Goal: Task Accomplishment & Management: Complete application form

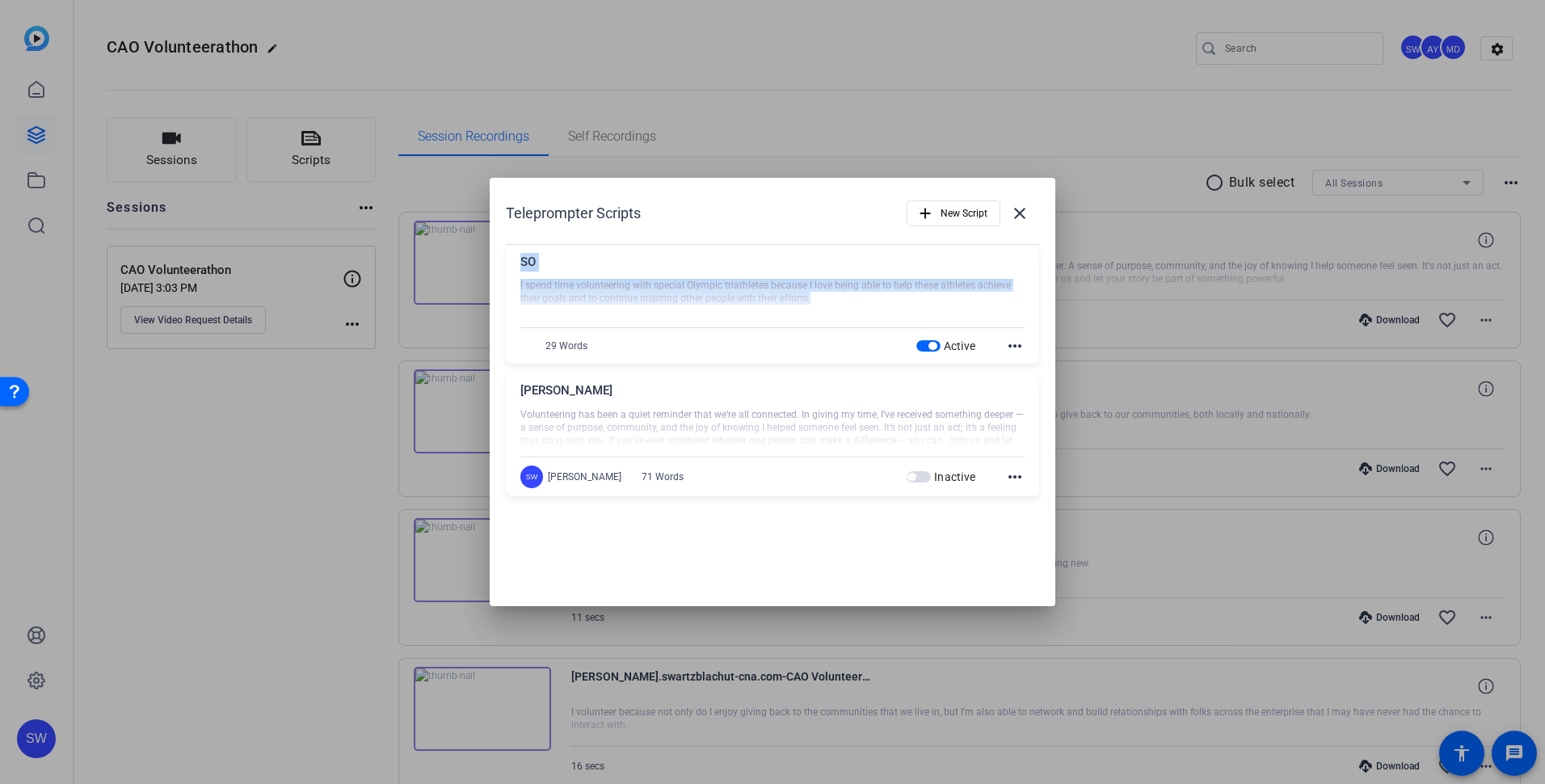
drag, startPoint x: 701, startPoint y: 194, endPoint x: 969, endPoint y: 295, distance: 286.4
click at [969, 295] on div "Teleprompter Scripts add New Script close SO I spend time volunteering with spe…" at bounding box center [772, 349] width 566 height 344
click at [763, 211] on div "Teleprompter Scripts add New Script close" at bounding box center [772, 213] width 533 height 39
click at [1021, 213] on mat-icon "close" at bounding box center [1020, 213] width 19 height 19
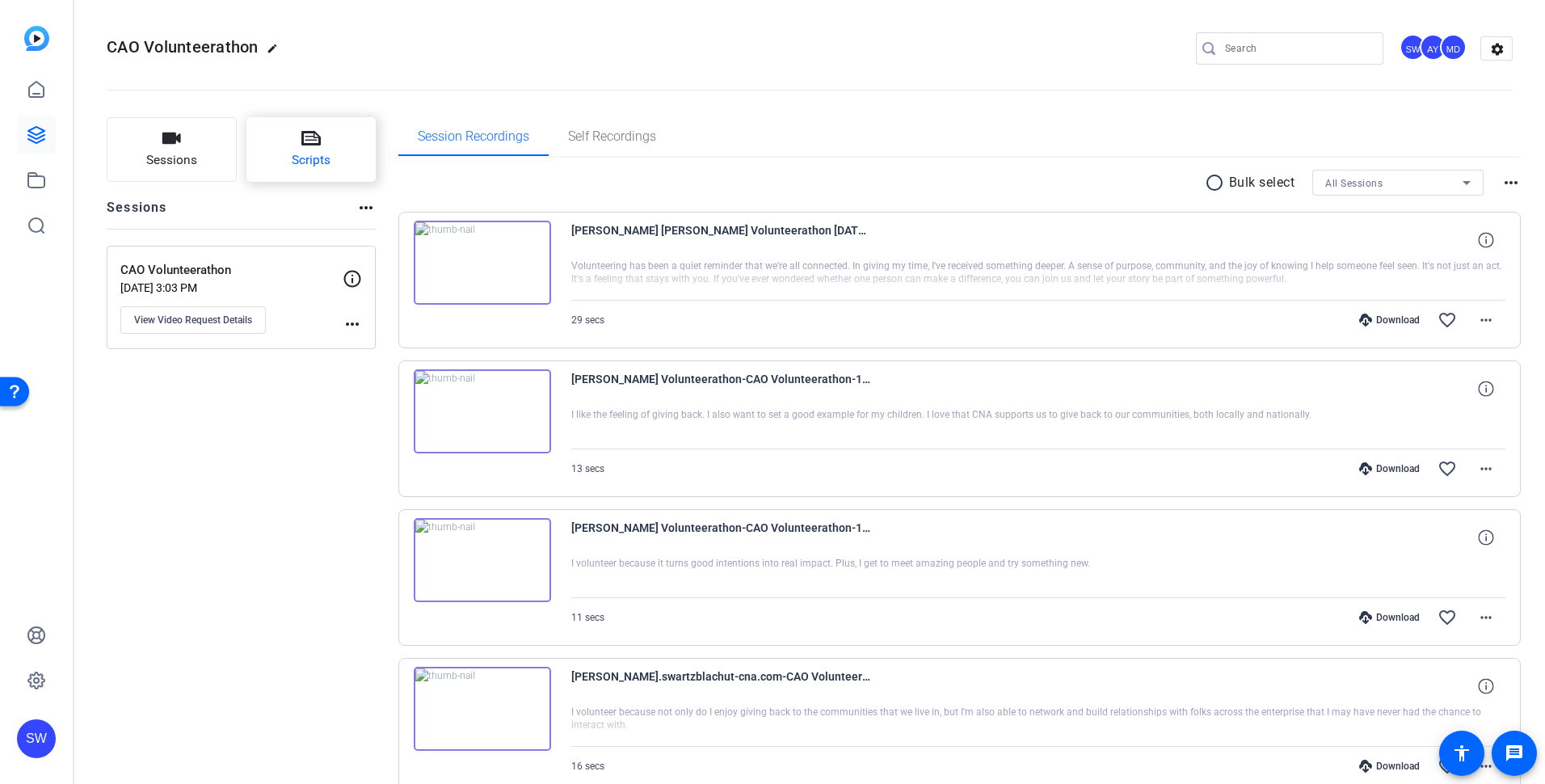
click at [325, 161] on span "Scripts" at bounding box center [311, 159] width 39 height 18
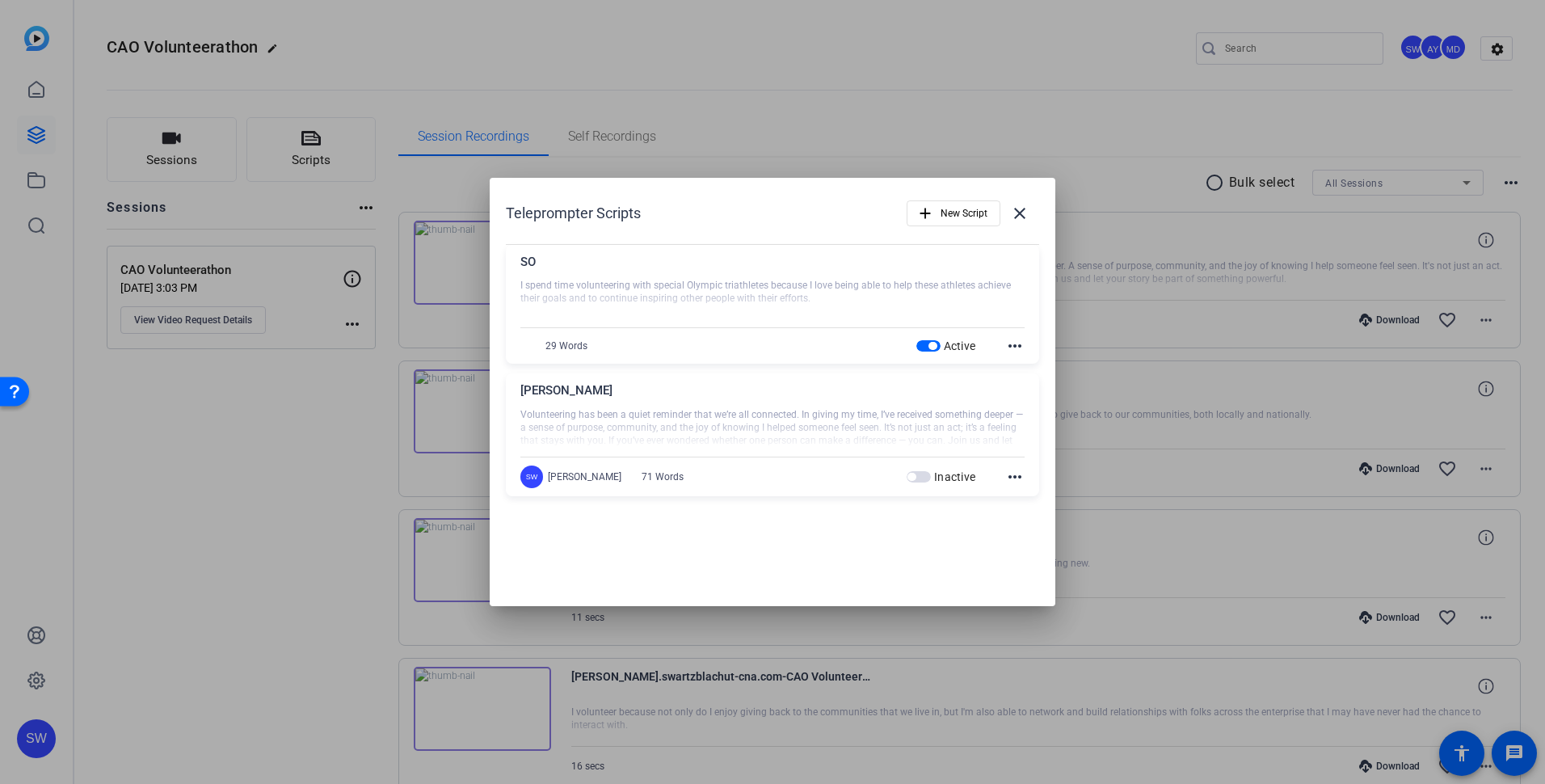
click at [1014, 345] on mat-icon "more_horiz" at bounding box center [1015, 346] width 19 height 19
click at [1110, 236] on div at bounding box center [772, 392] width 1545 height 784
click at [1021, 215] on mat-icon "close" at bounding box center [1020, 213] width 19 height 19
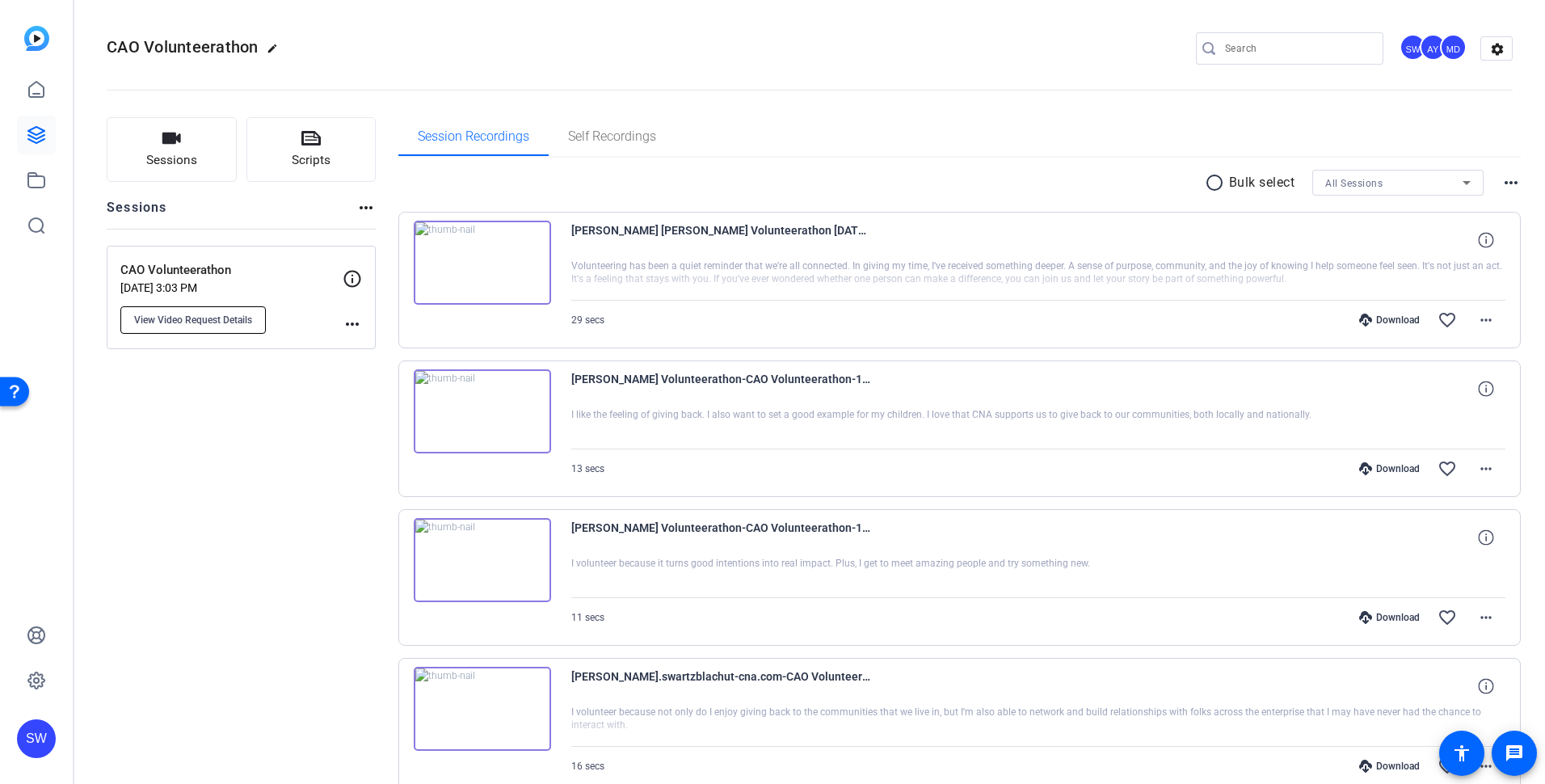
click at [211, 316] on span "View Video Request Details" at bounding box center [193, 320] width 118 height 13
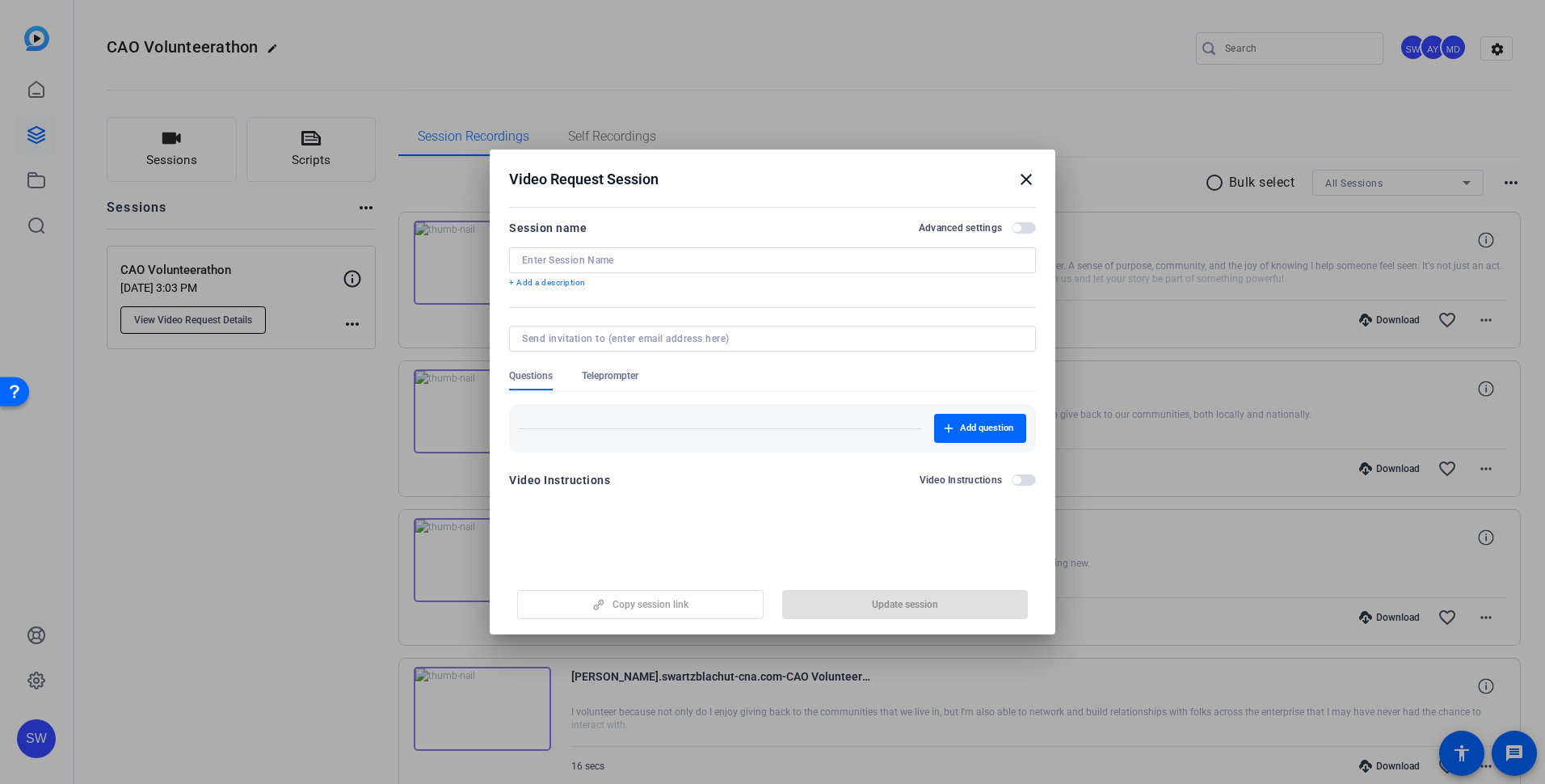
type input "CAO Volunteerathon"
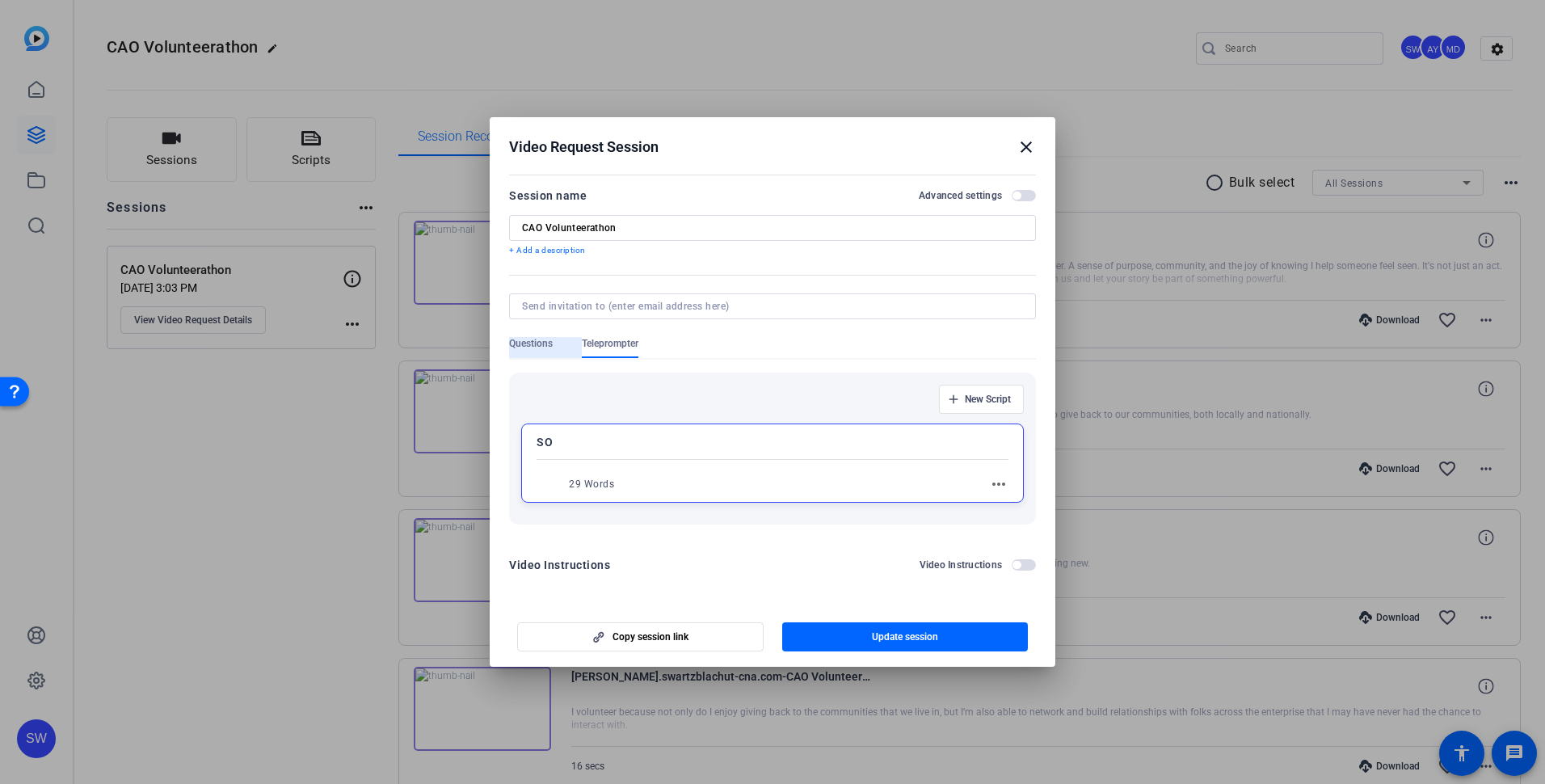
click at [522, 343] on span "Questions" at bounding box center [530, 343] width 43 height 13
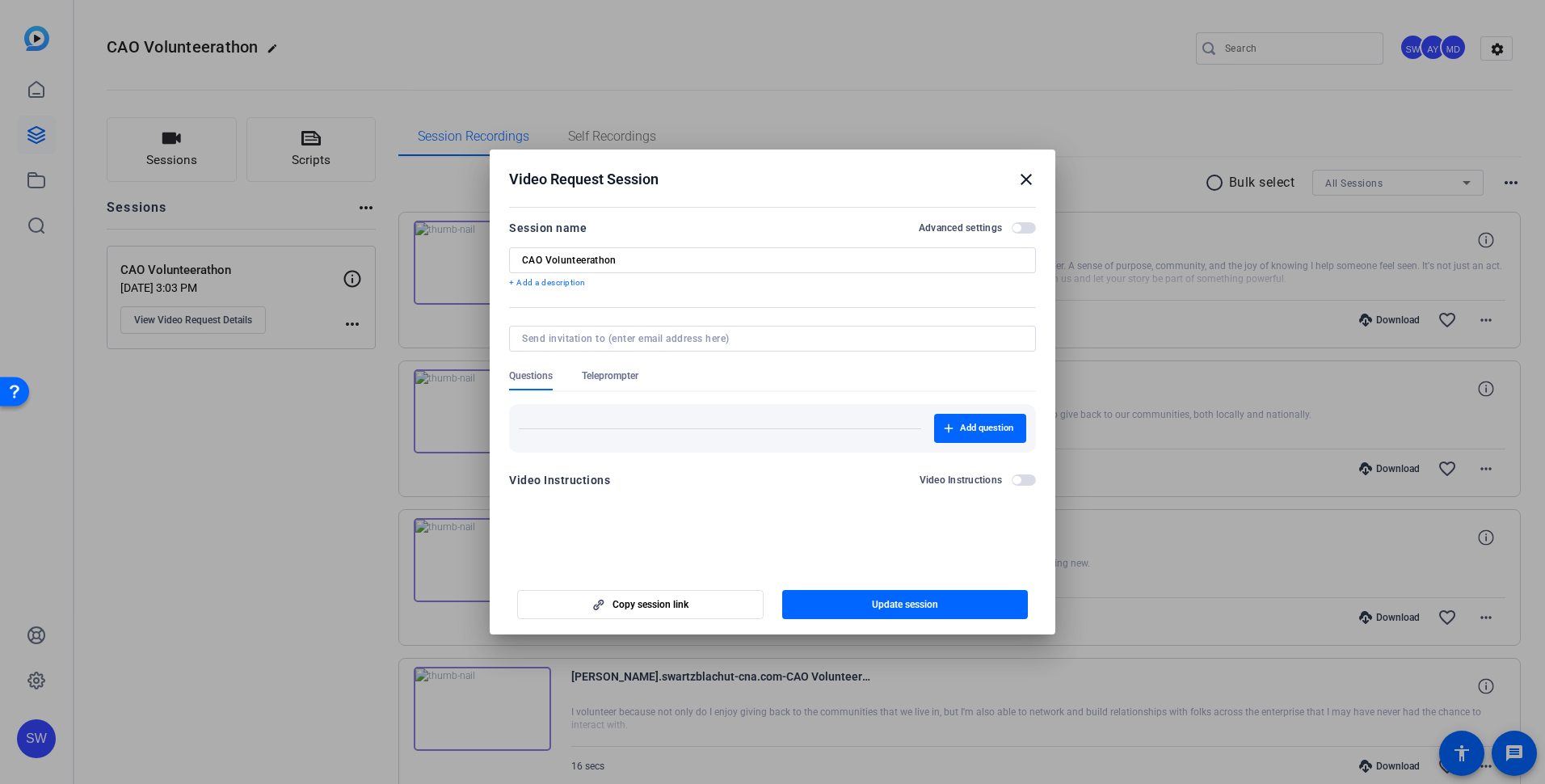
click at [609, 374] on span "Teleprompter" at bounding box center [609, 375] width 56 height 13
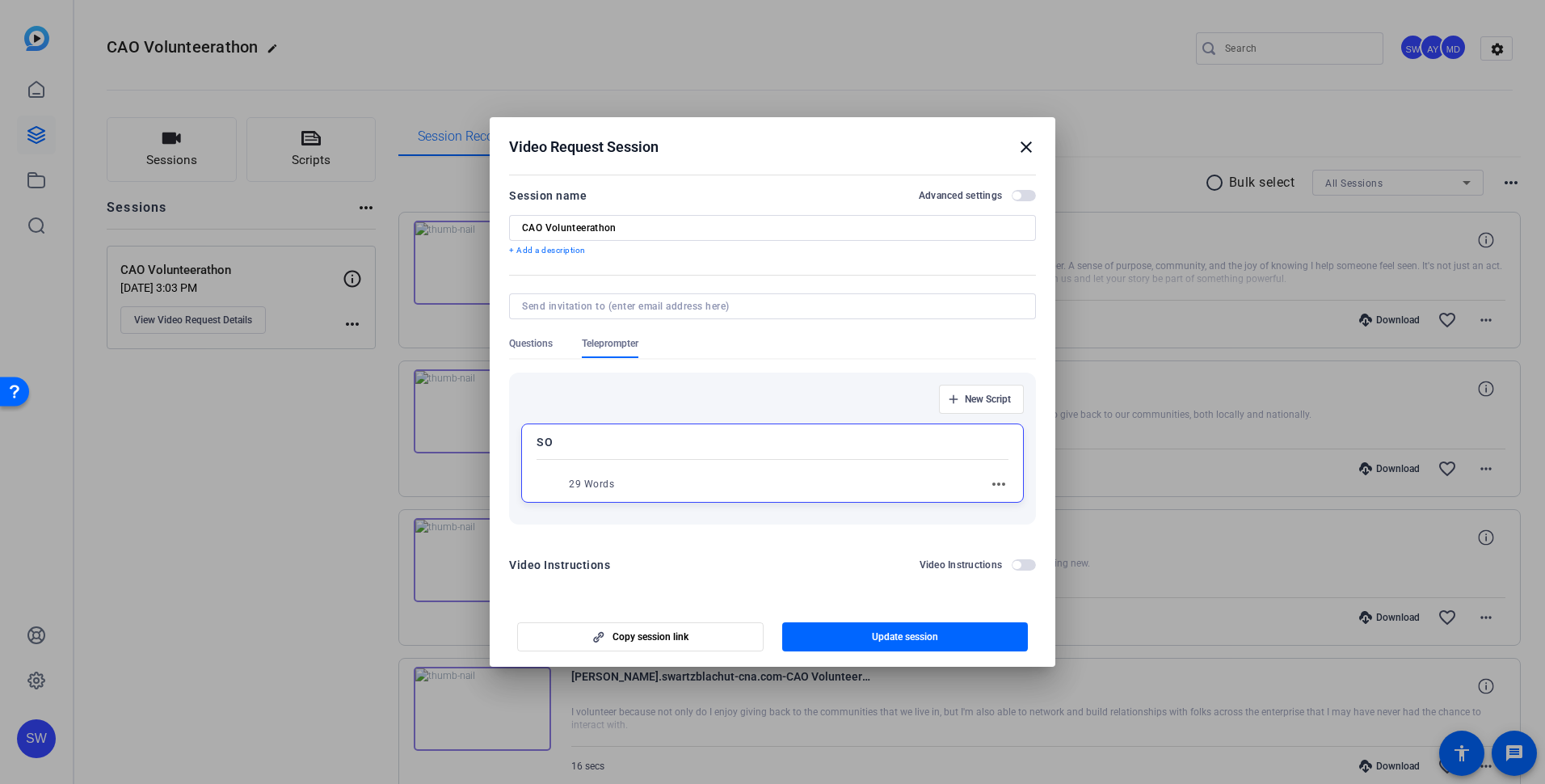
click at [1000, 484] on mat-icon "more_horiz" at bounding box center [998, 483] width 19 height 19
click at [1007, 509] on span "Edit" at bounding box center [1034, 508] width 65 height 19
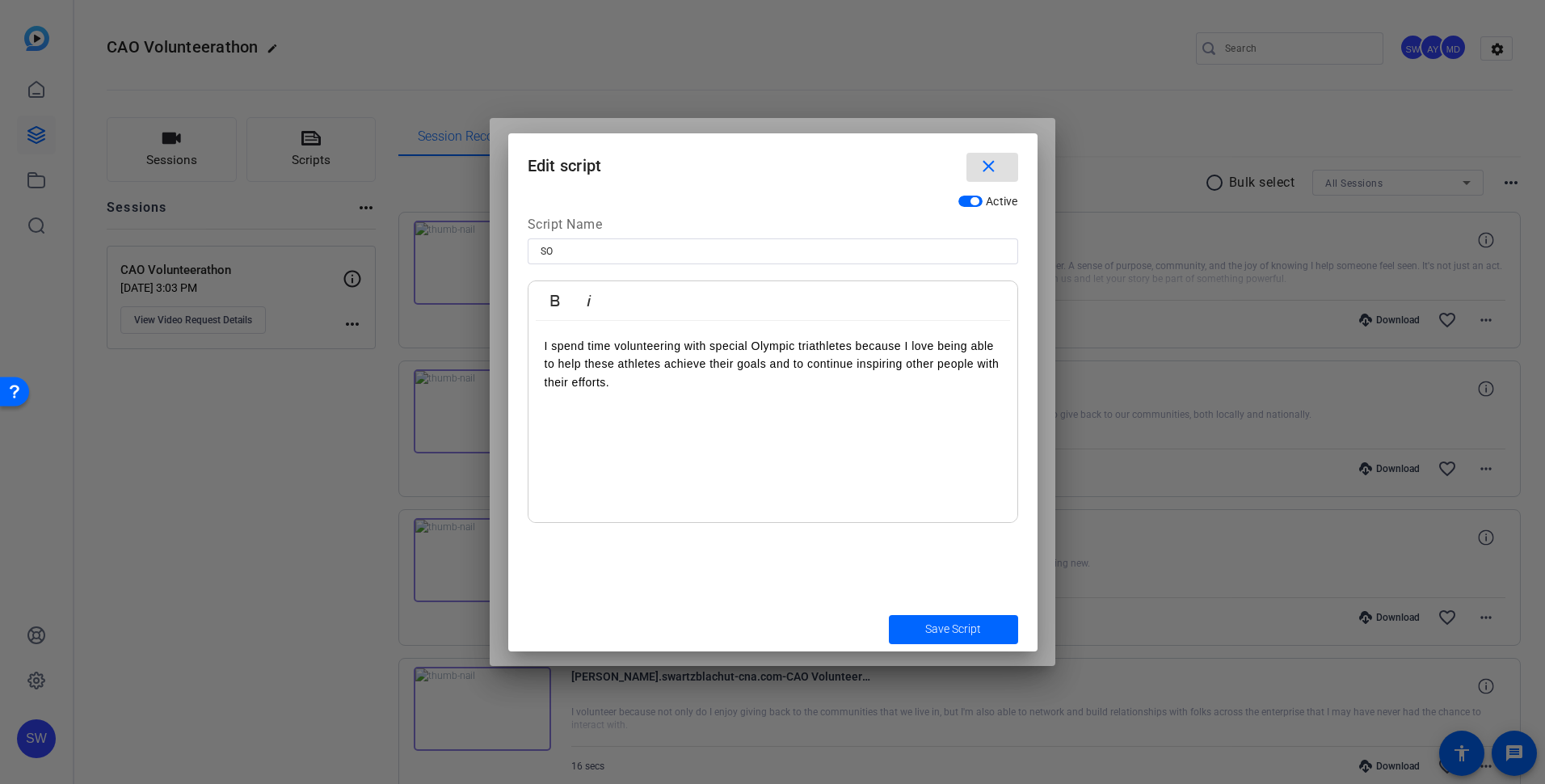
click at [988, 168] on mat-icon "close" at bounding box center [988, 166] width 20 height 20
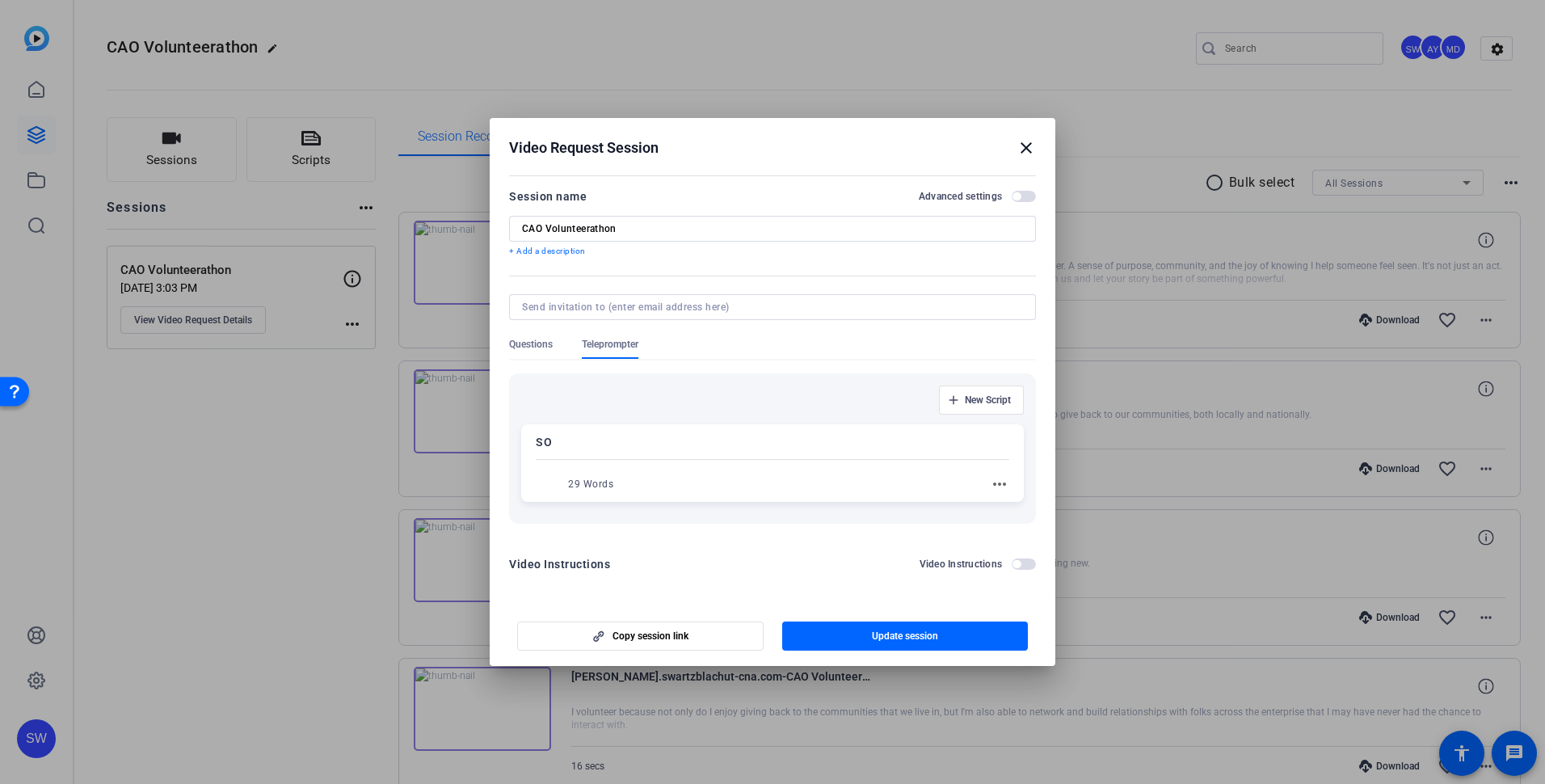
click at [1026, 148] on mat-icon "close" at bounding box center [1026, 147] width 19 height 19
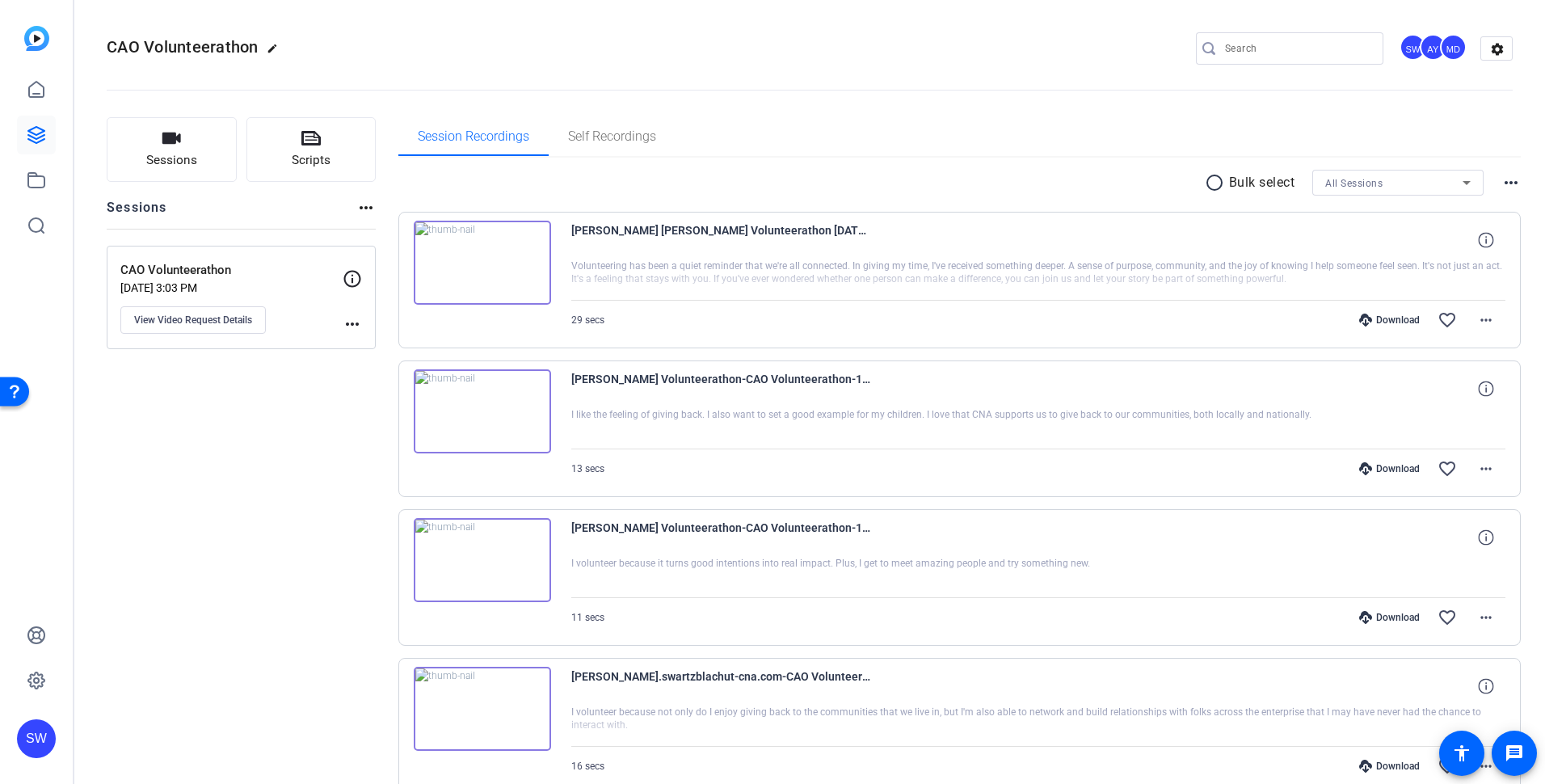
click at [299, 275] on p "CAO Volunteerathon" at bounding box center [231, 269] width 222 height 18
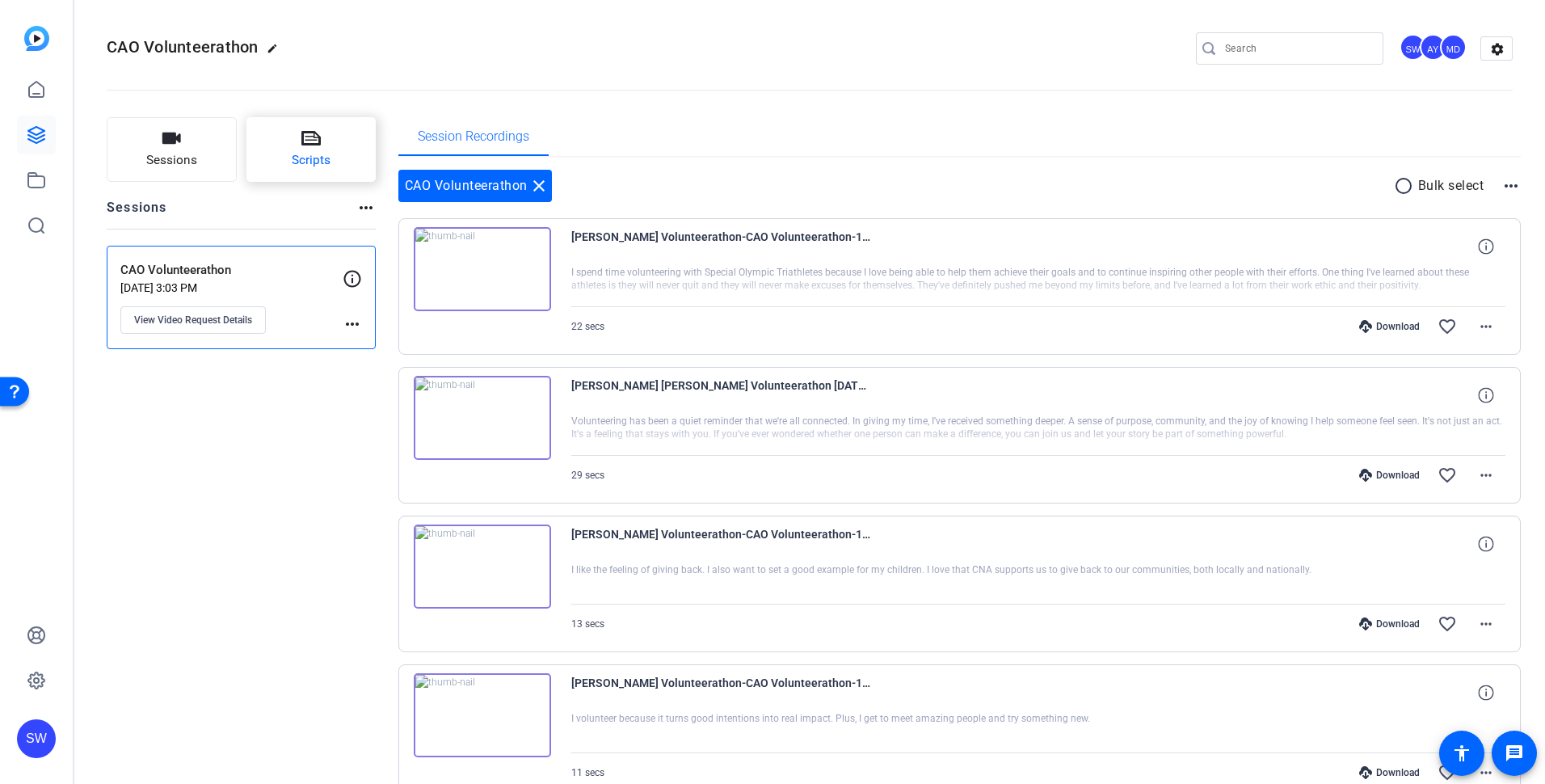
click at [341, 162] on button "Scripts" at bounding box center [311, 149] width 130 height 65
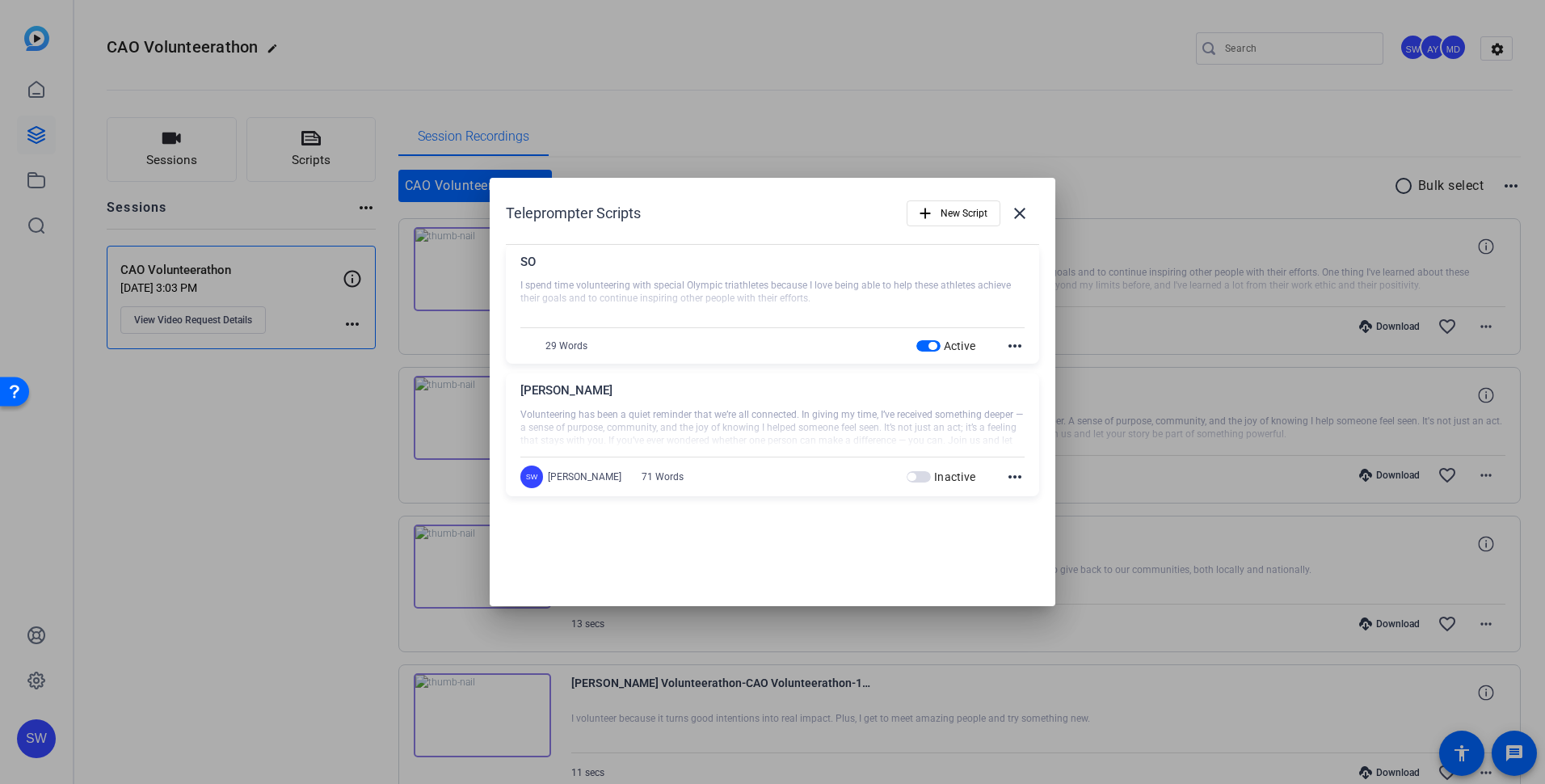
click at [923, 346] on span "button" at bounding box center [928, 346] width 24 height 11
click at [1017, 217] on mat-icon "close" at bounding box center [1020, 213] width 19 height 19
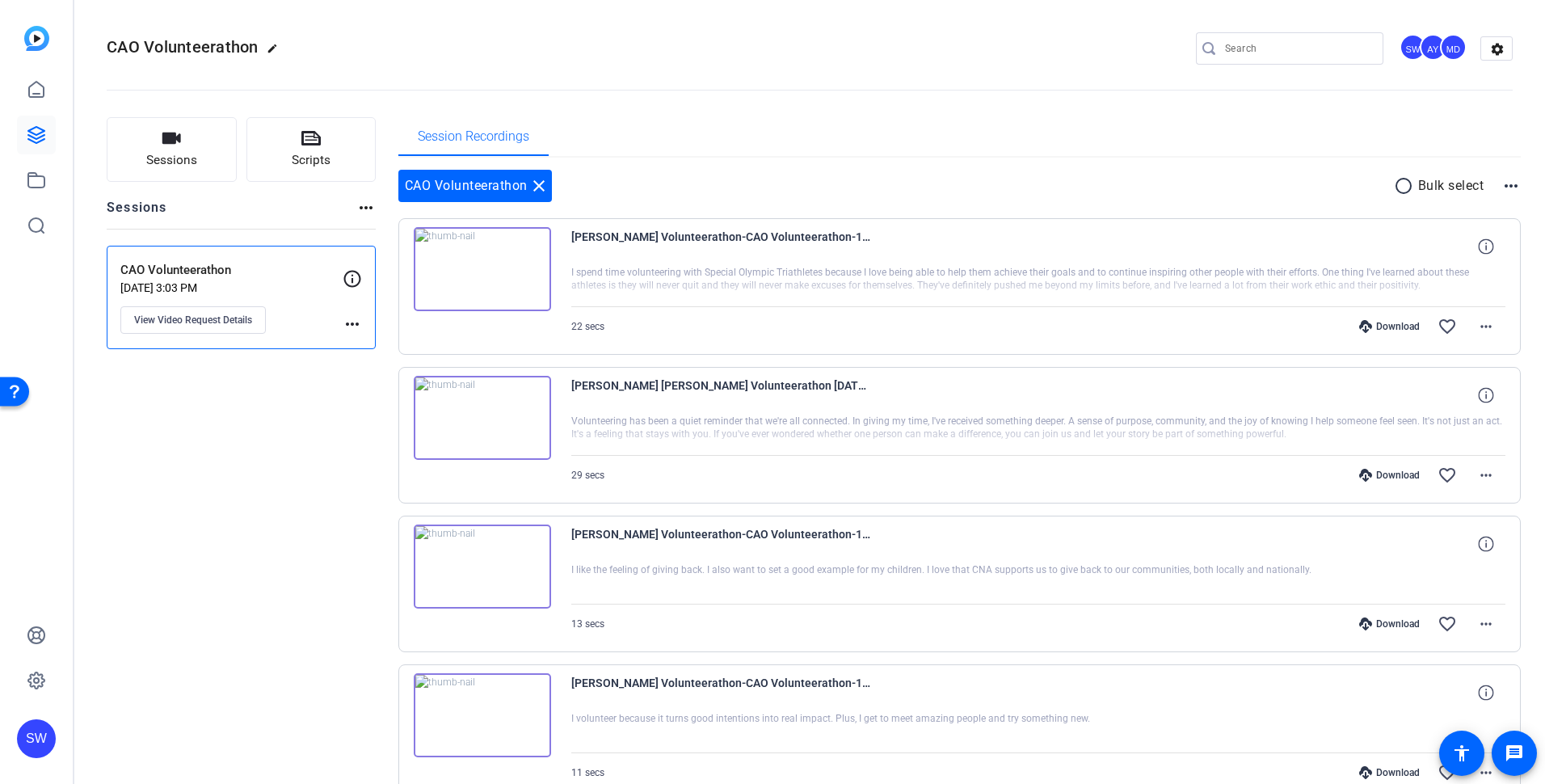
click at [476, 269] on img at bounding box center [482, 269] width 138 height 84
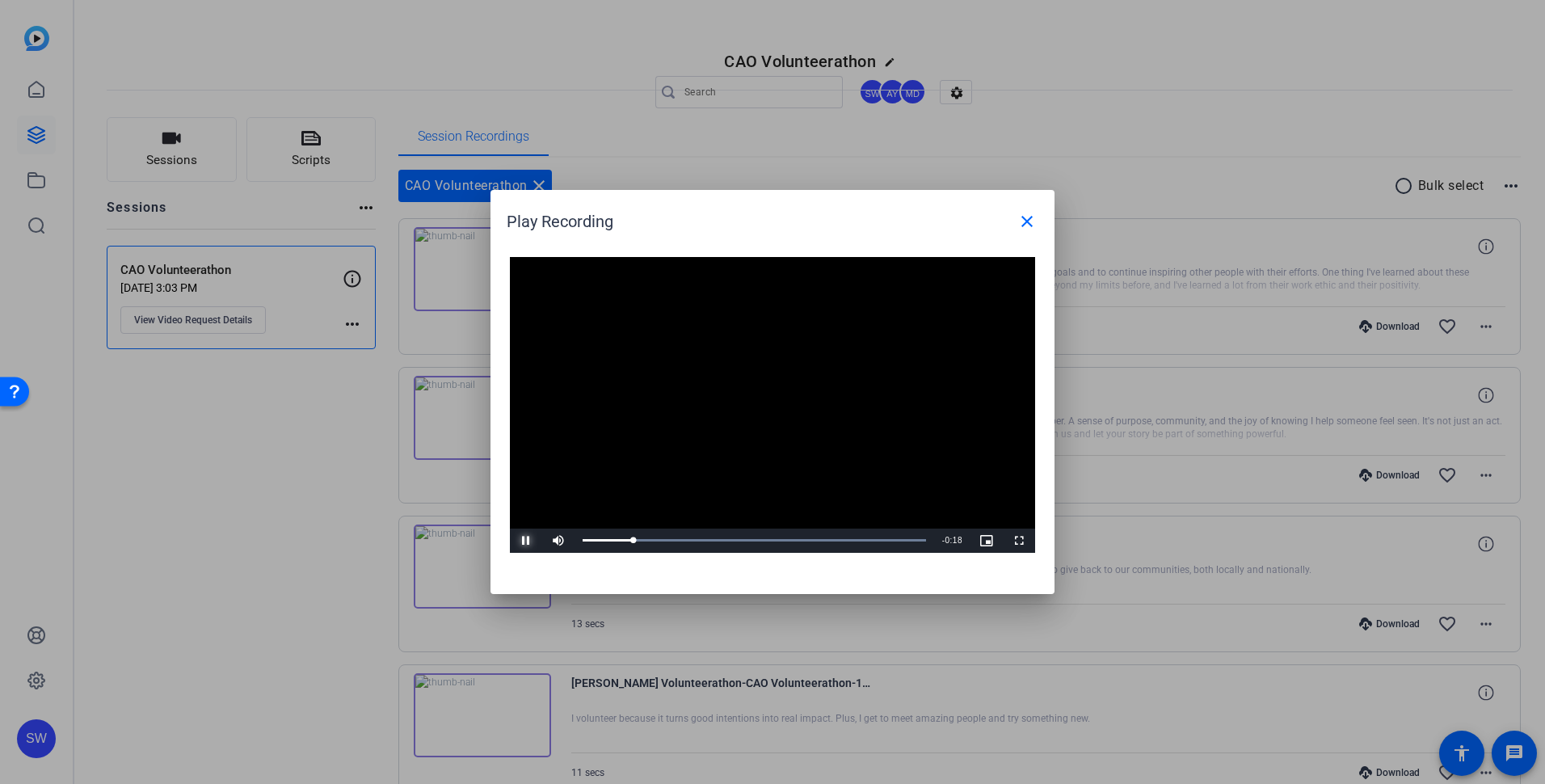
click at [527, 541] on span "Video Player" at bounding box center [525, 541] width 32 height 0
click at [522, 541] on span "Video Player" at bounding box center [525, 541] width 32 height 0
click at [1023, 220] on mat-icon "close" at bounding box center [1027, 221] width 19 height 19
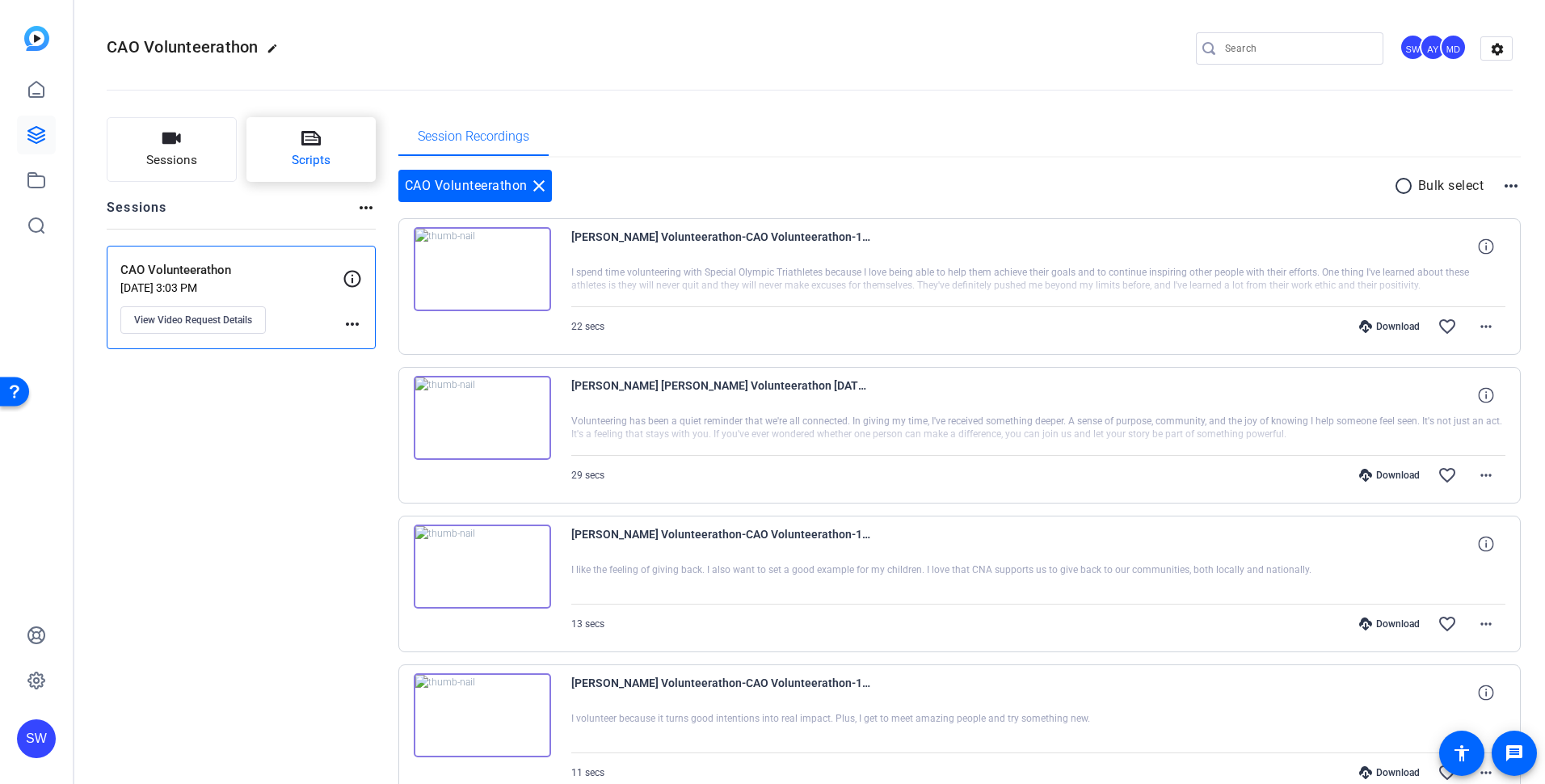
click at [303, 156] on span "Scripts" at bounding box center [311, 159] width 39 height 18
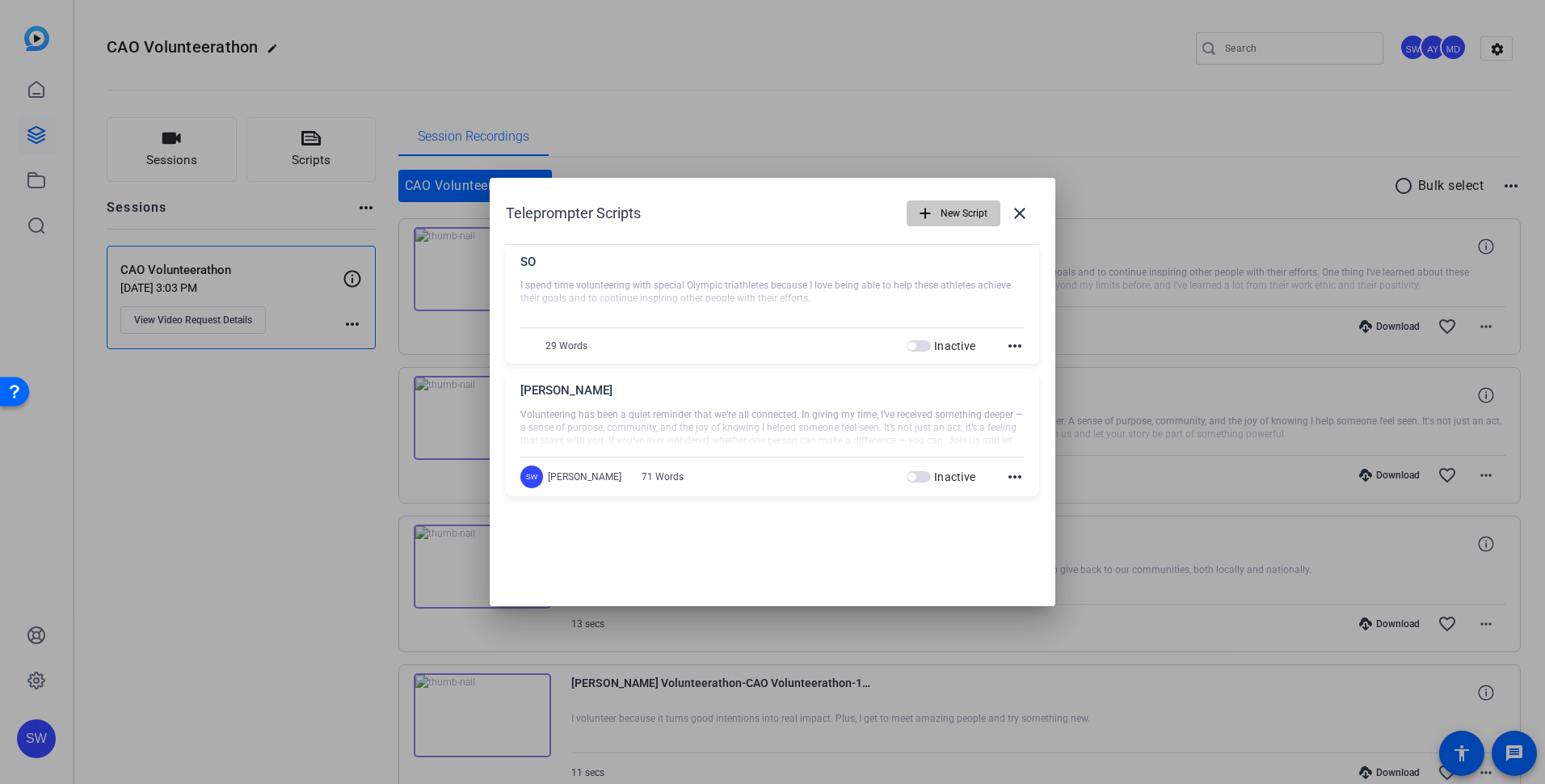
click at [953, 217] on span "New Script" at bounding box center [964, 212] width 47 height 30
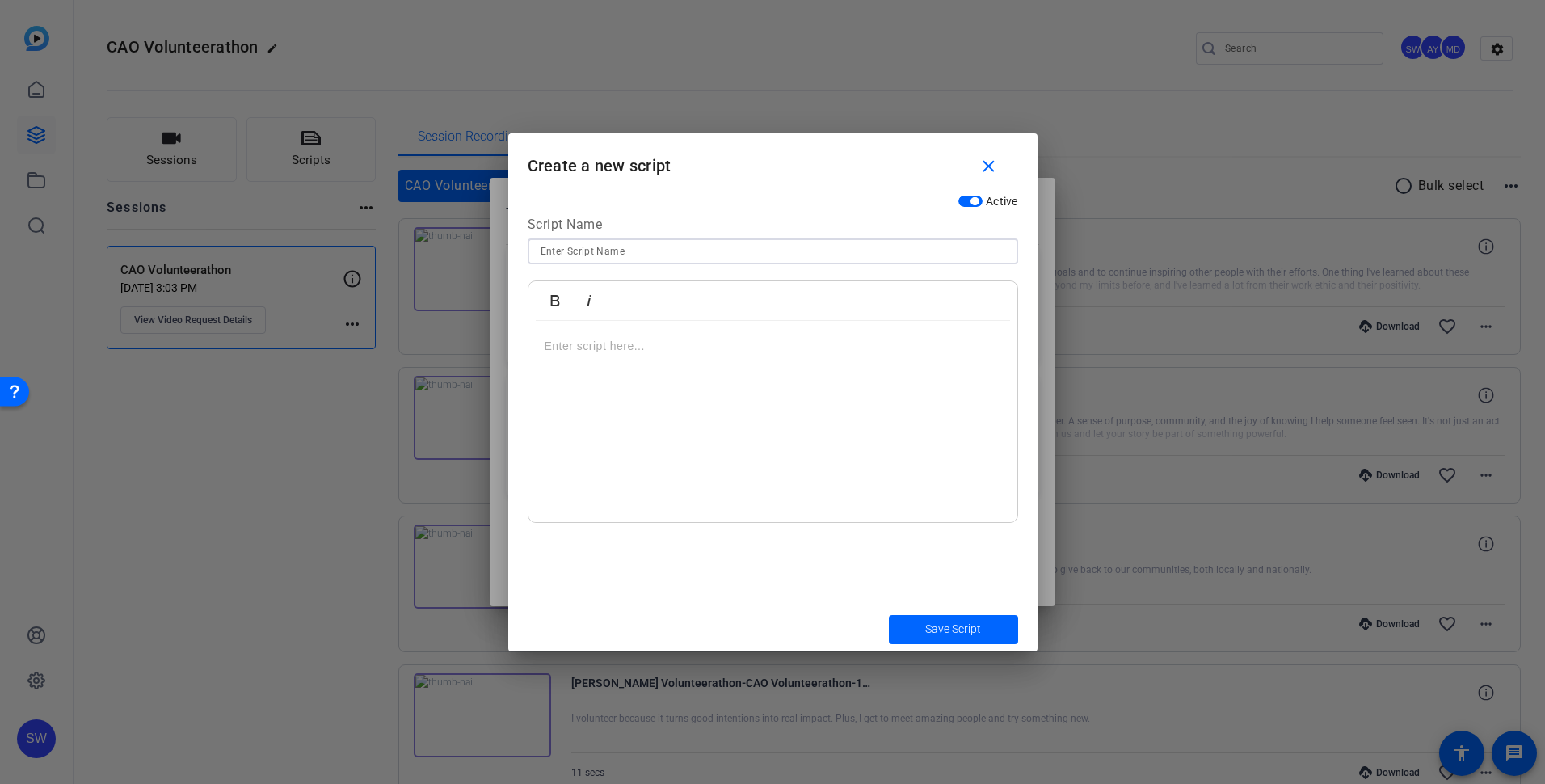
click at [655, 253] on input at bounding box center [773, 251] width 464 height 19
type input "KK"
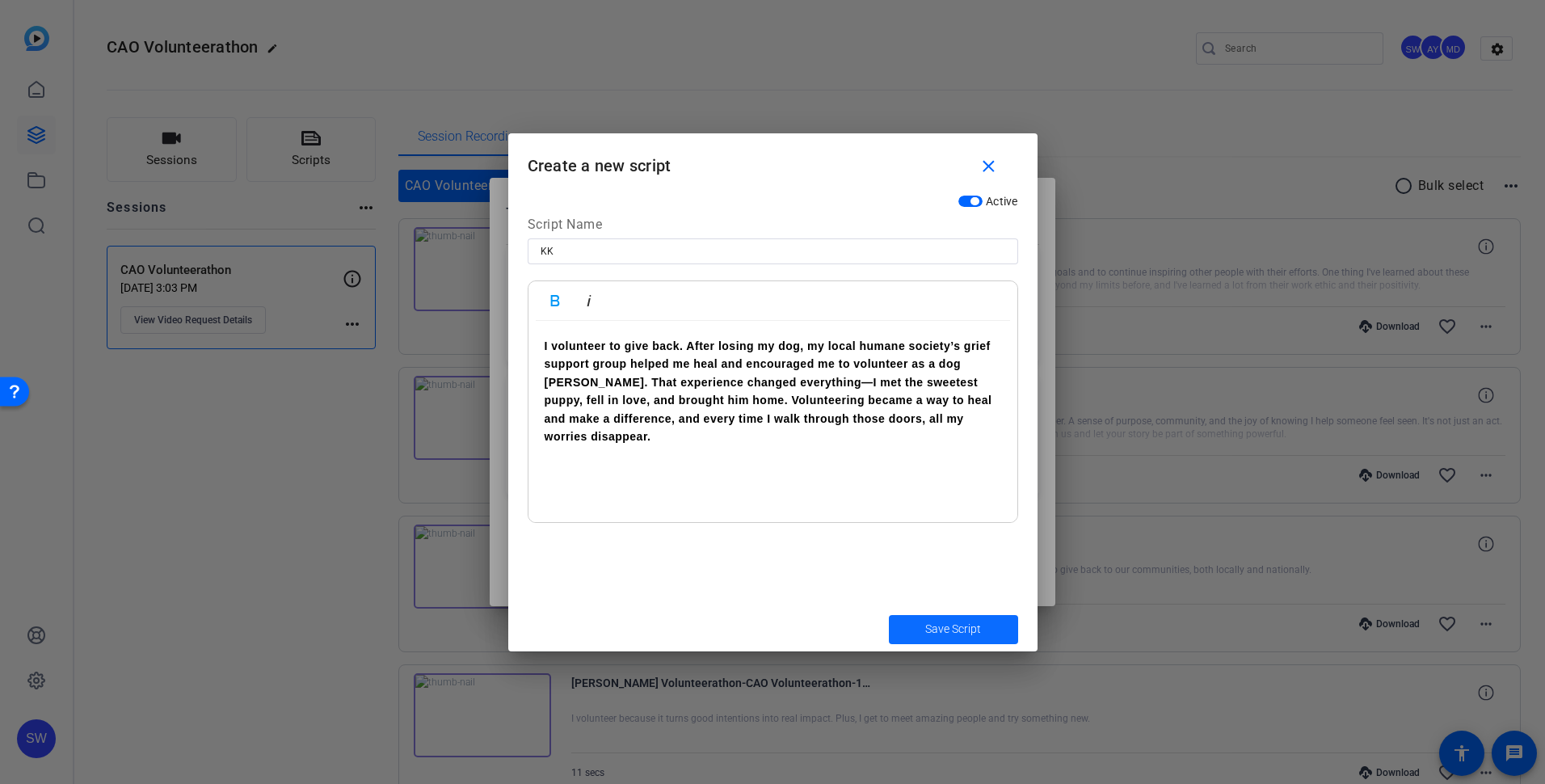
click at [946, 631] on span "Save Script" at bounding box center [953, 629] width 55 height 17
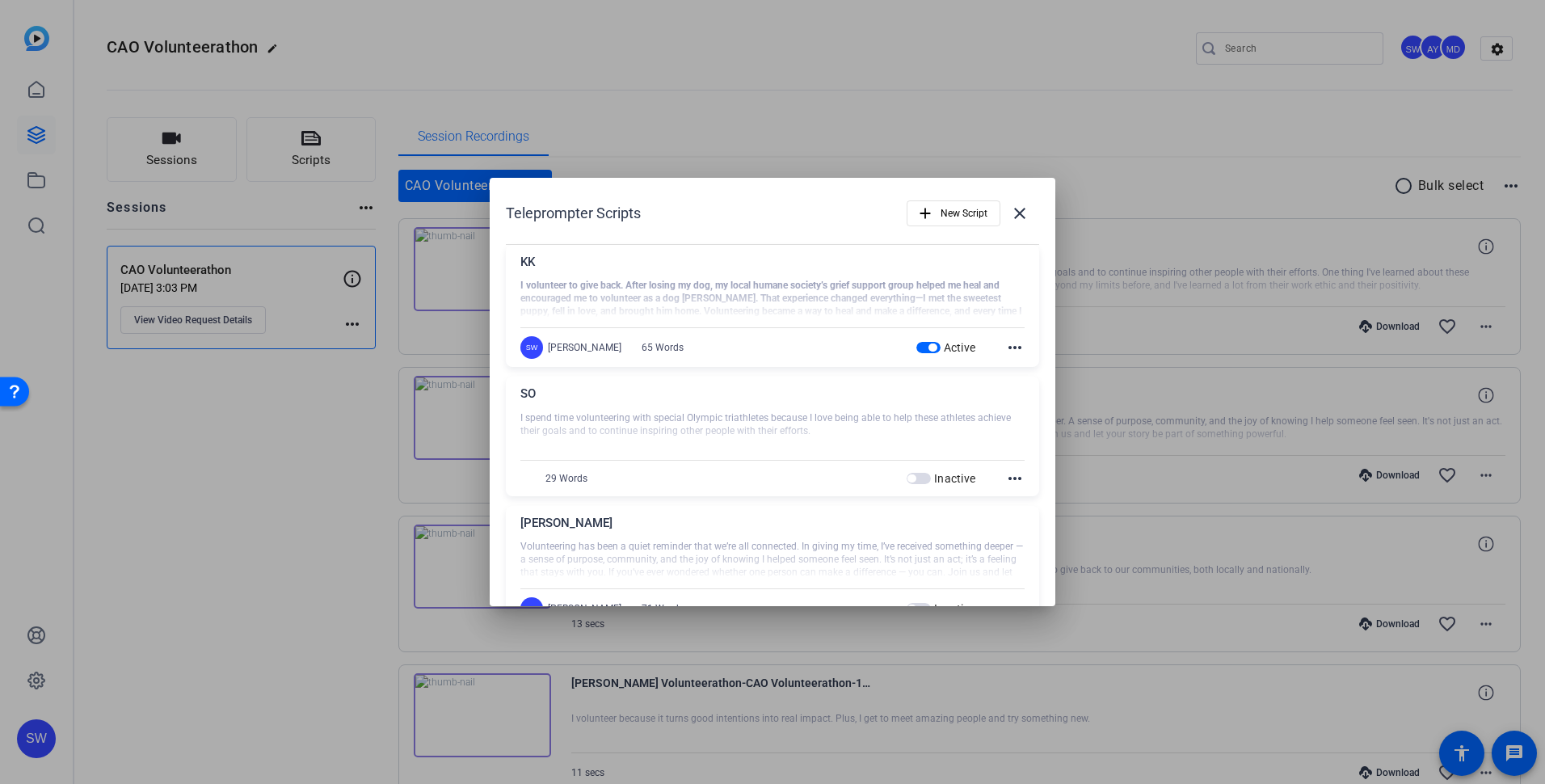
click at [182, 316] on div at bounding box center [772, 392] width 1545 height 784
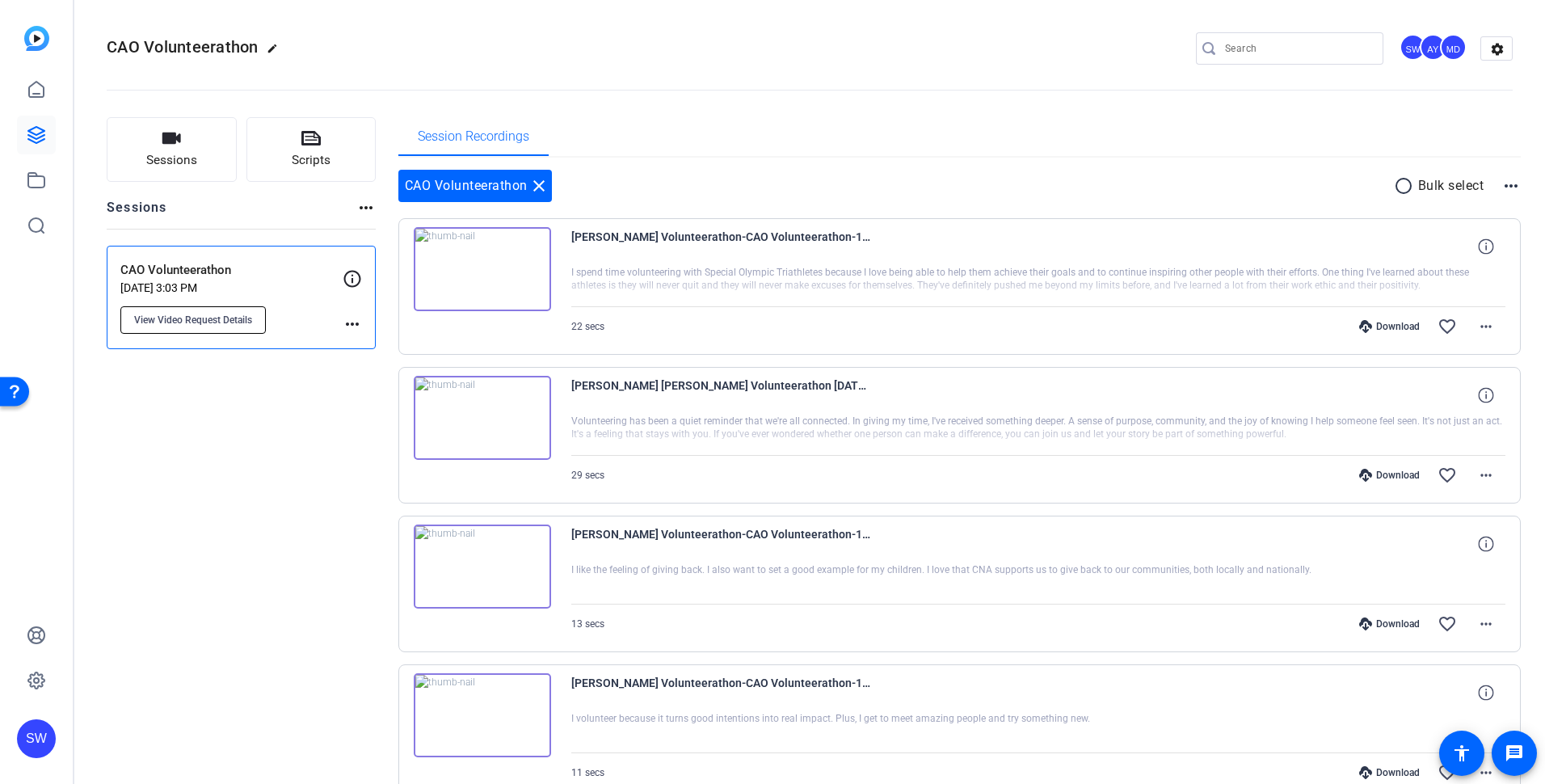
click at [183, 321] on span "View Video Request Details" at bounding box center [193, 320] width 118 height 13
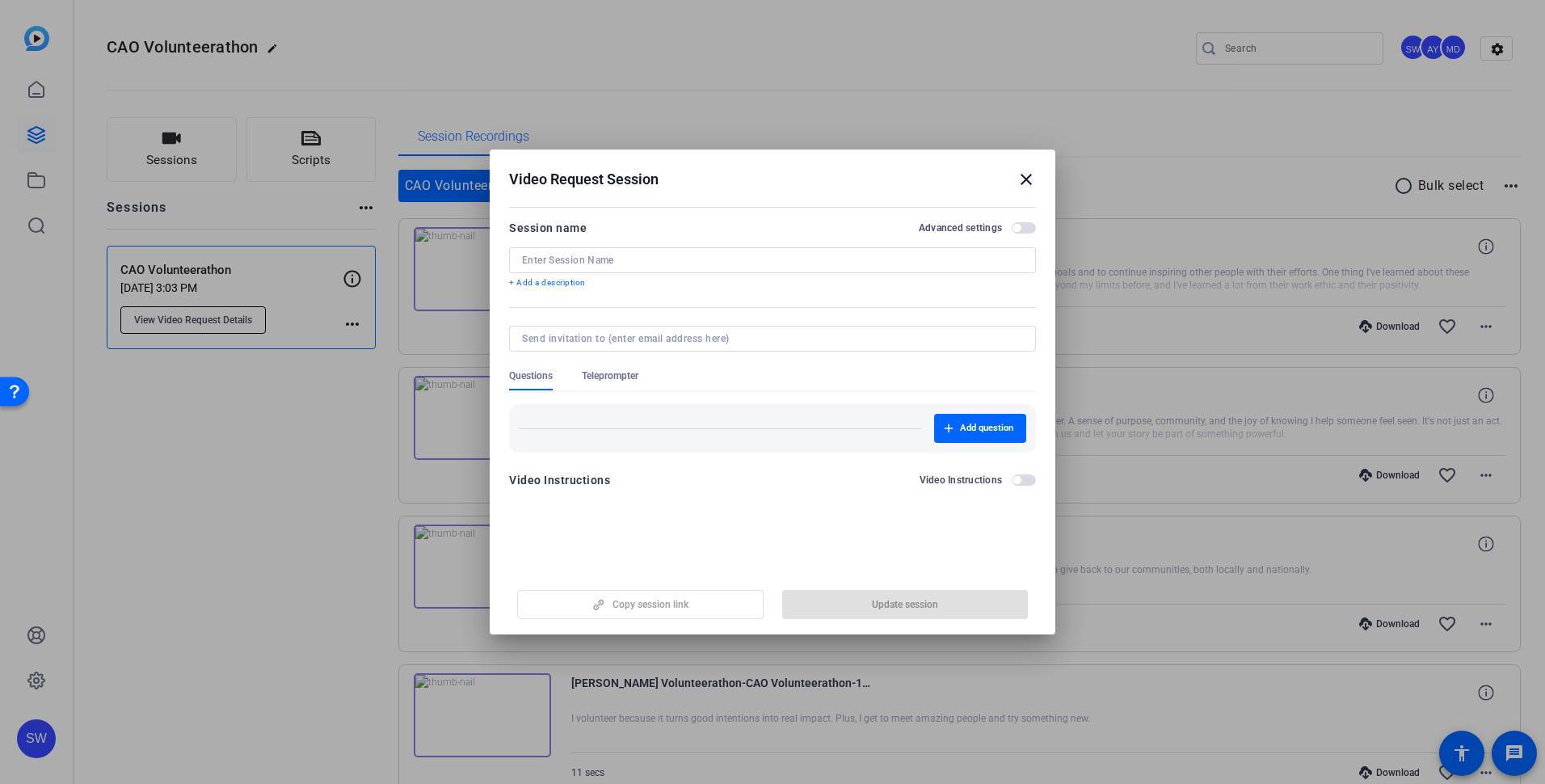
type input "CAO Volunteerathon"
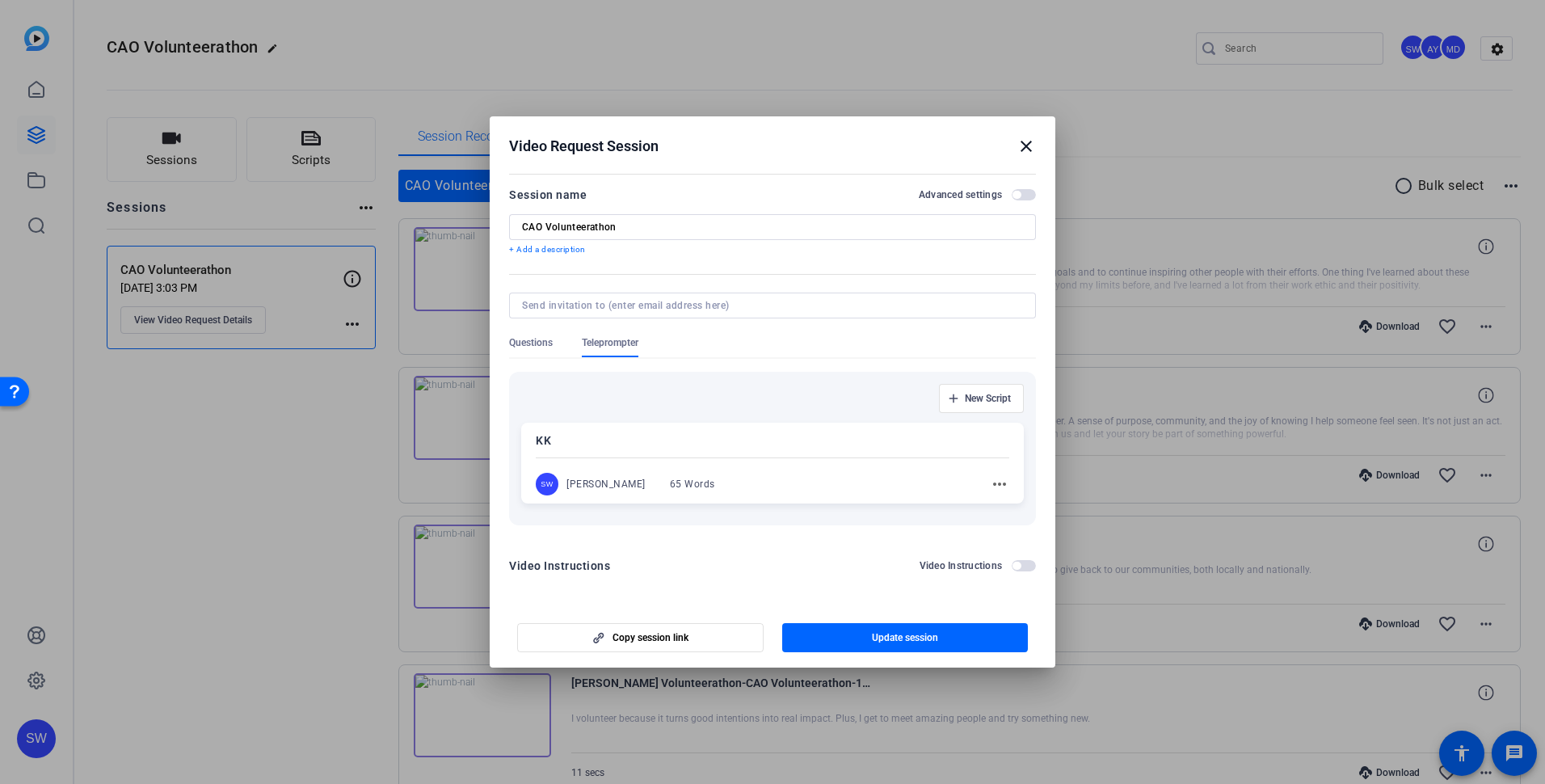
click at [632, 455] on div at bounding box center [772, 457] width 473 height 6
click at [867, 641] on span "button" at bounding box center [906, 638] width 246 height 39
click at [1028, 145] on mat-icon "close" at bounding box center [1026, 146] width 19 height 19
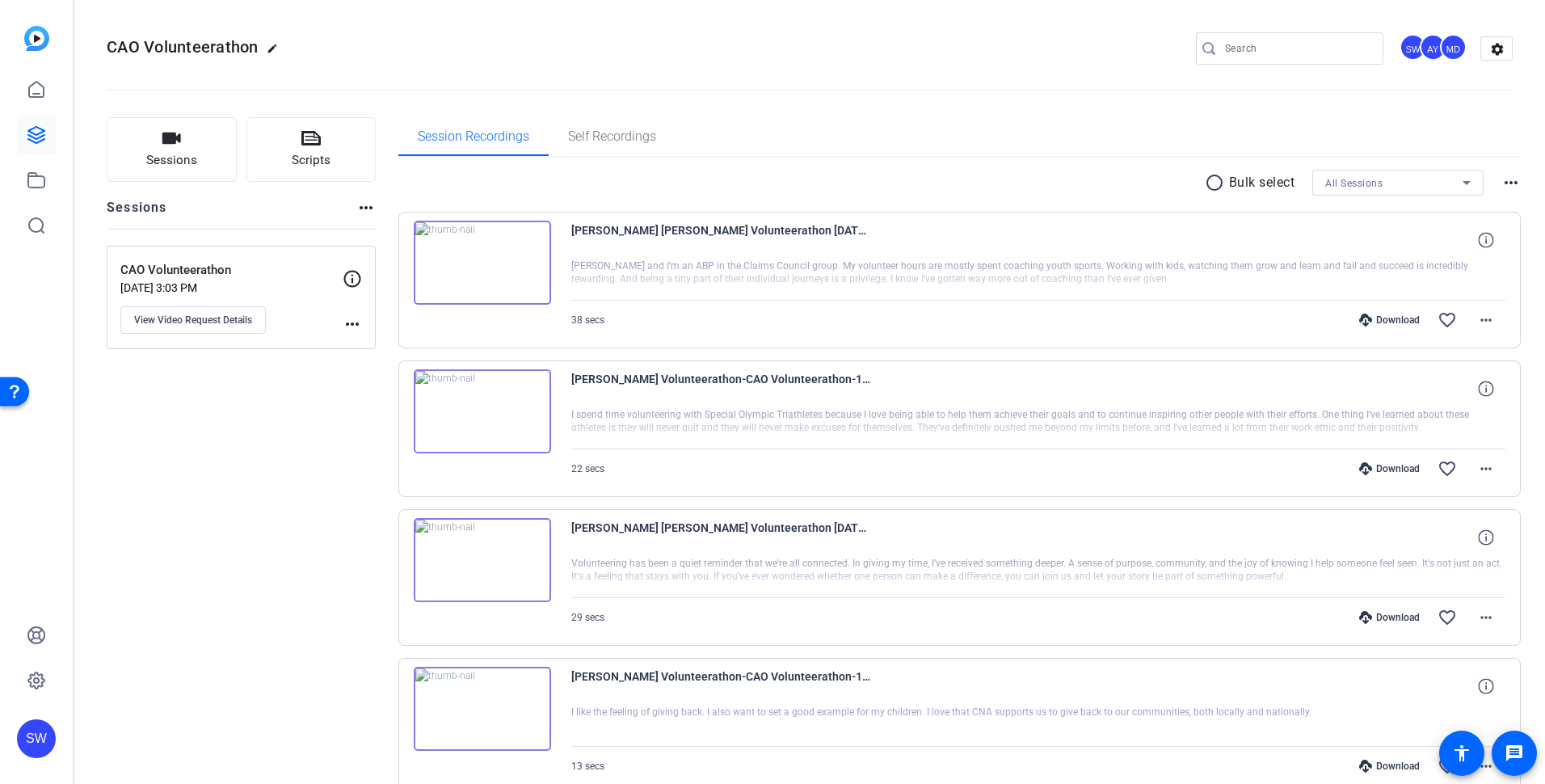
click at [477, 261] on img at bounding box center [482, 262] width 138 height 84
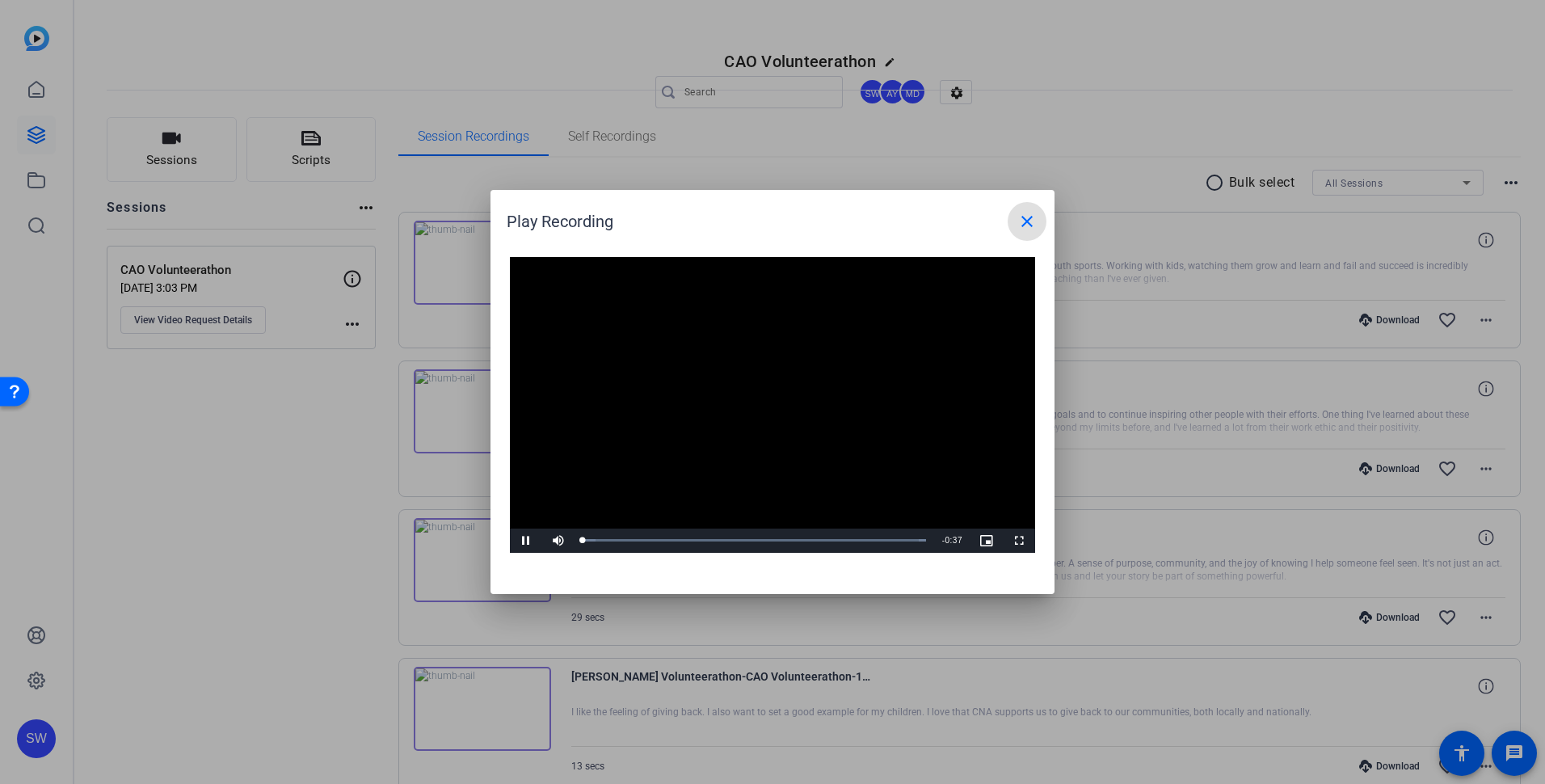
click at [756, 394] on video "Video Player" at bounding box center [772, 405] width 525 height 295
click at [525, 541] on span "Video Player" at bounding box center [525, 541] width 32 height 0
click at [1026, 222] on mat-icon "close" at bounding box center [1027, 221] width 19 height 19
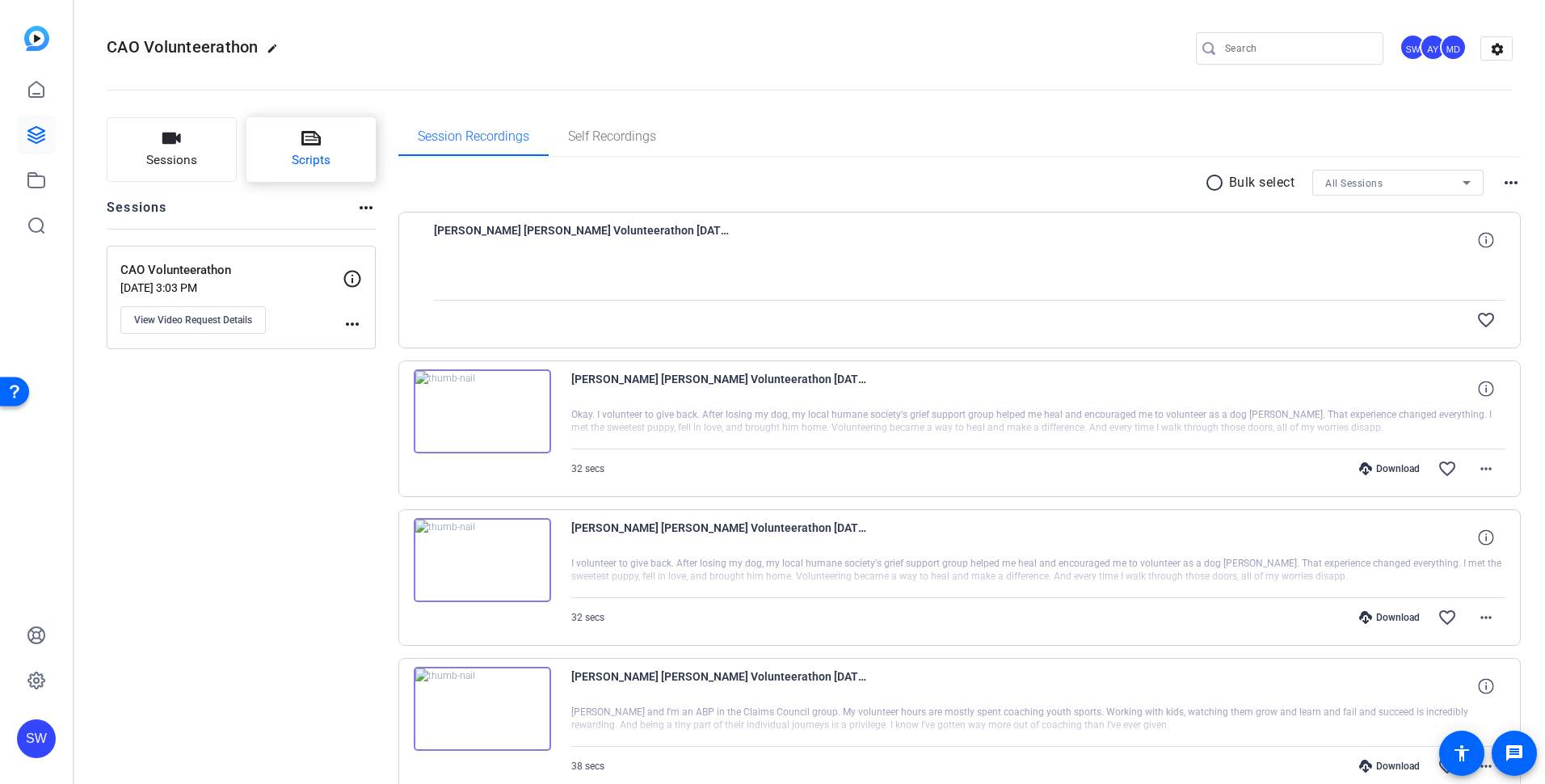
click at [282, 157] on button "Scripts" at bounding box center [311, 149] width 130 height 65
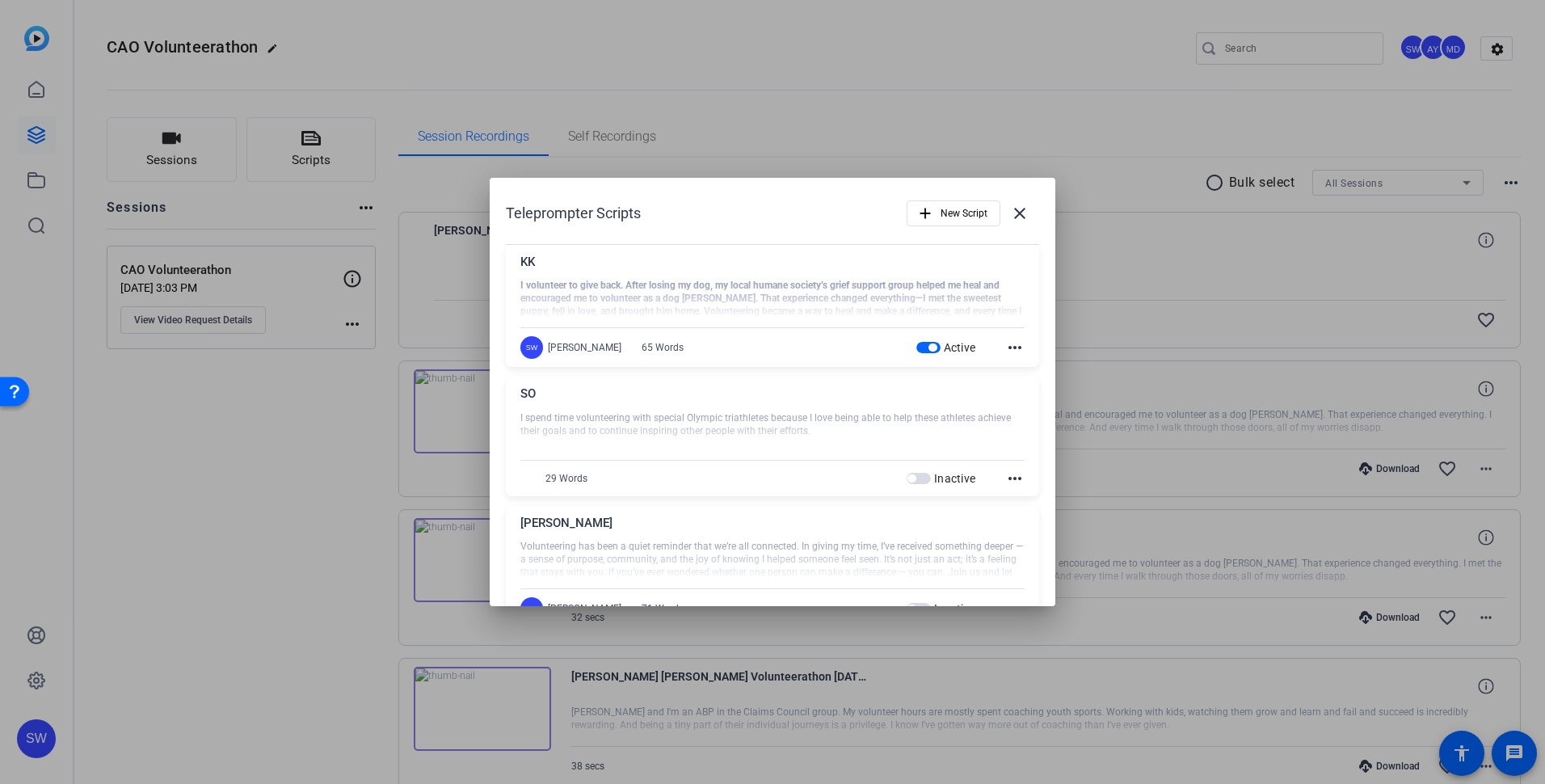
click at [916, 344] on span "button" at bounding box center [928, 347] width 24 height 11
click at [1010, 211] on mat-icon "close" at bounding box center [1020, 213] width 19 height 19
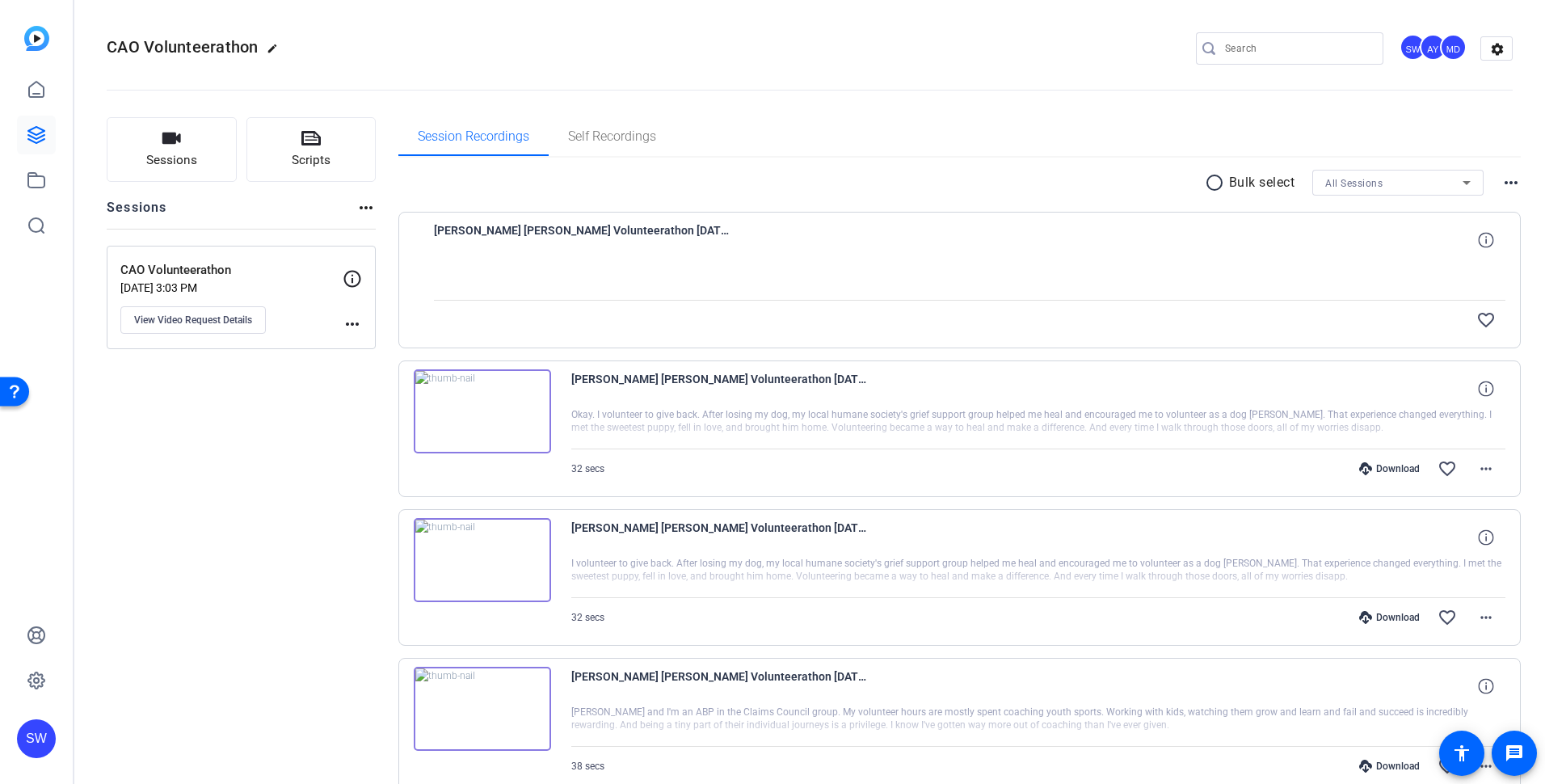
click at [482, 560] on img at bounding box center [482, 560] width 138 height 84
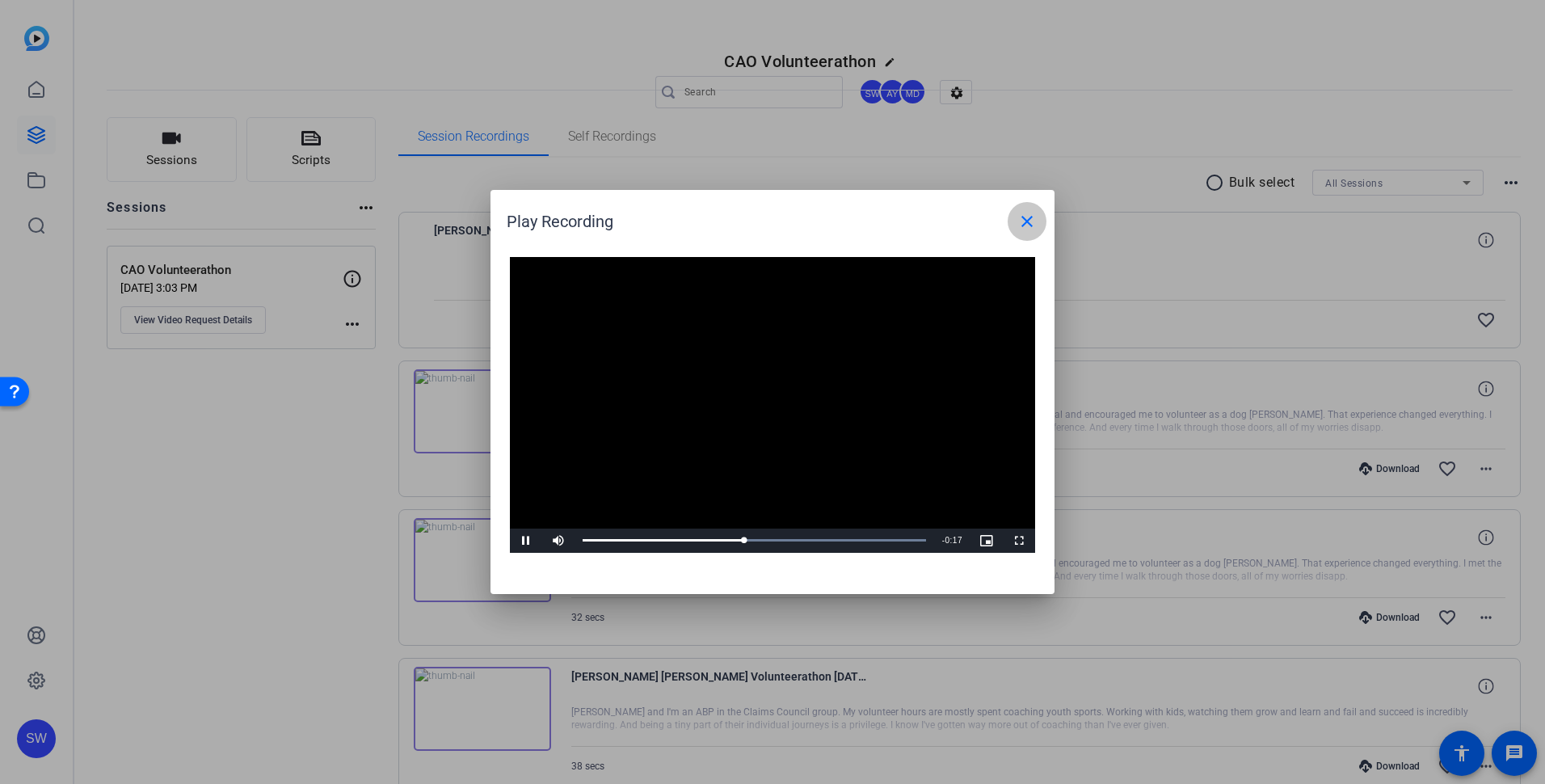
click at [1026, 219] on mat-icon "close" at bounding box center [1027, 221] width 19 height 19
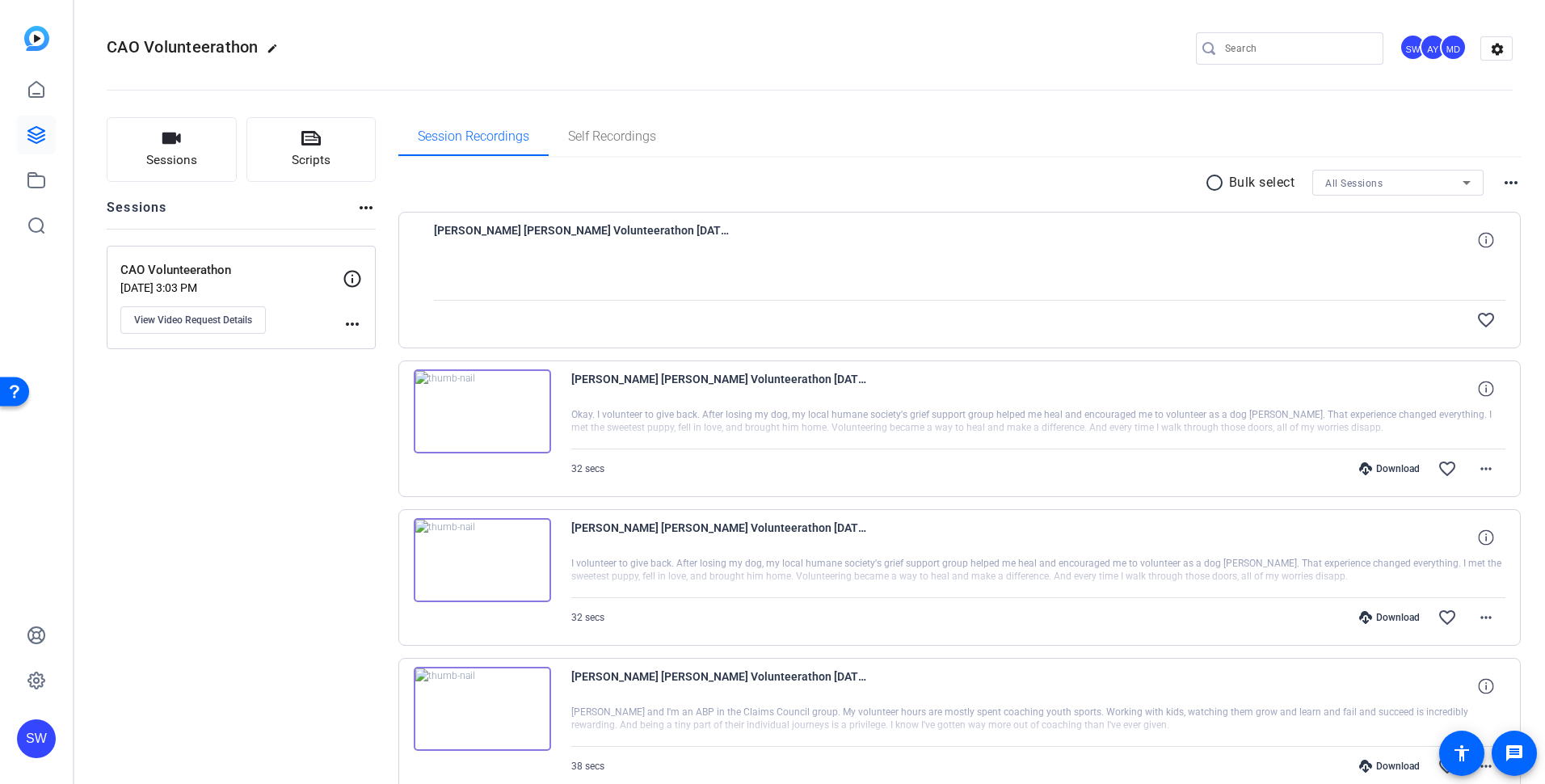
click at [478, 406] on img at bounding box center [482, 411] width 138 height 84
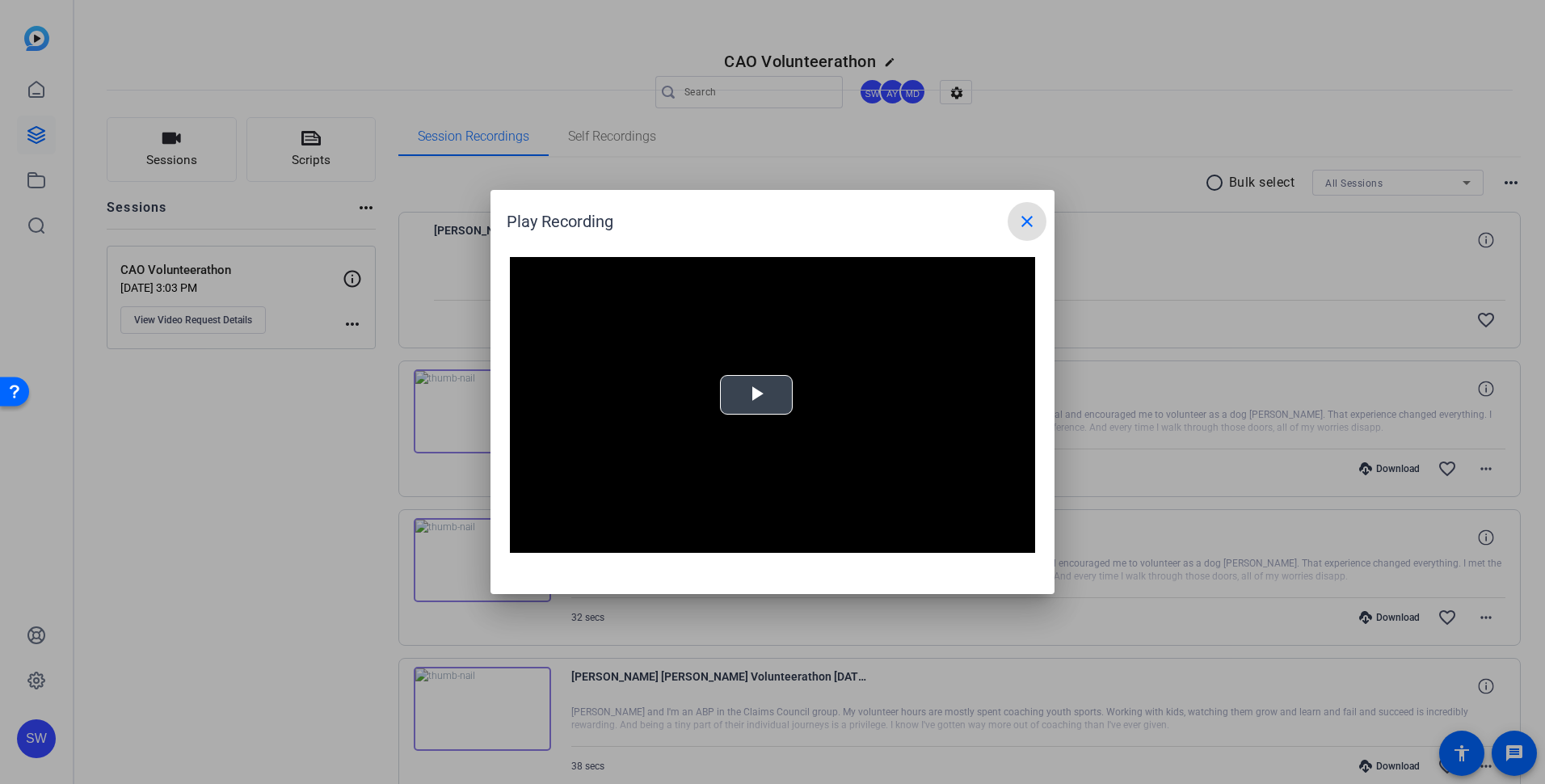
click at [753, 392] on div "Video Player is loading. Play Video Play Mute Current Time 0:00 / Duration 0:32…" at bounding box center [772, 405] width 525 height 295
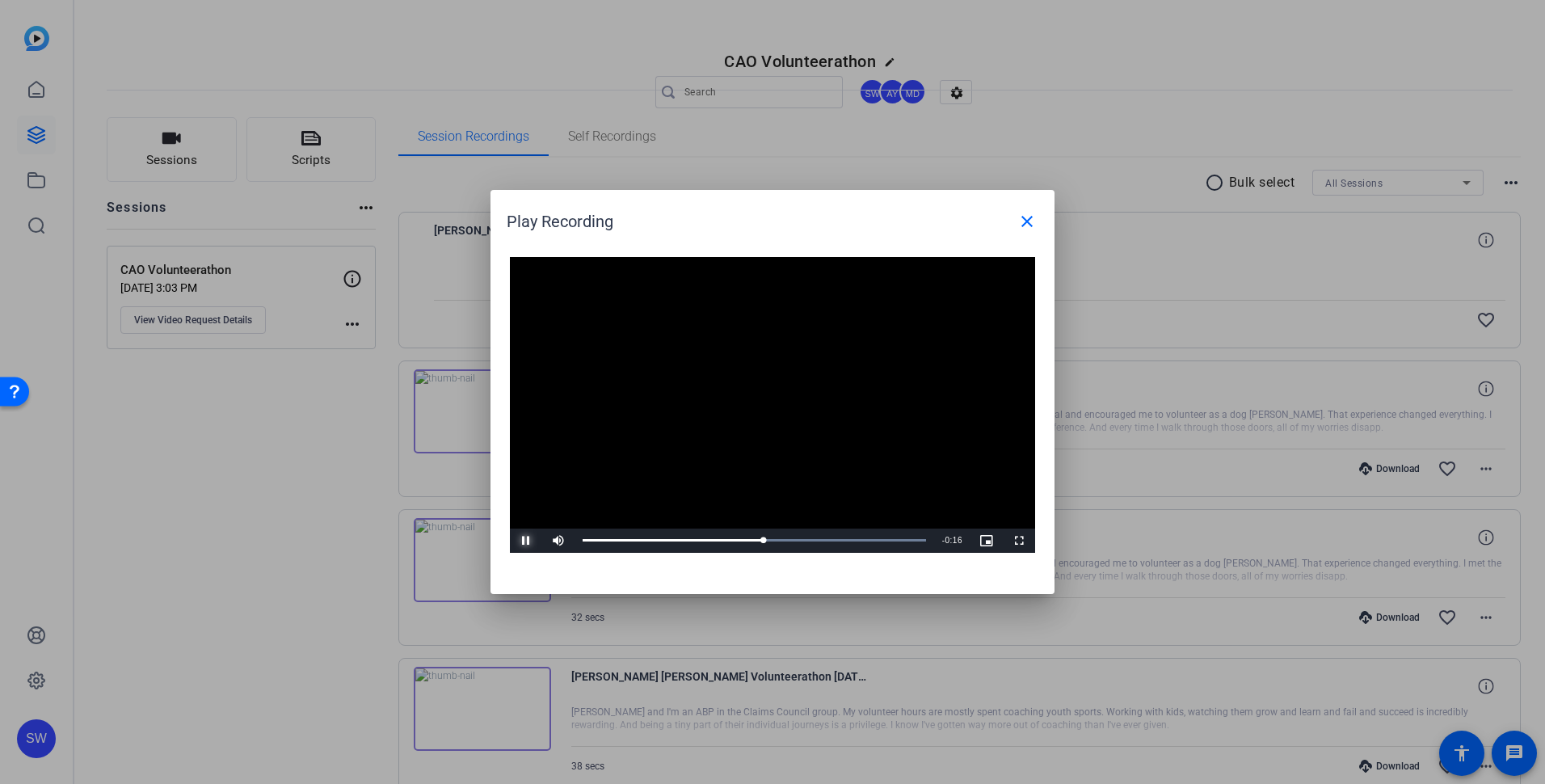
drag, startPoint x: 523, startPoint y: 545, endPoint x: 536, endPoint y: 541, distance: 13.6
click at [523, 541] on span "Video Player" at bounding box center [525, 541] width 32 height 0
click at [523, 541] on span "Video Player" at bounding box center [525, 541] width 32 height 0
click at [1029, 222] on mat-icon "close" at bounding box center [1027, 221] width 19 height 19
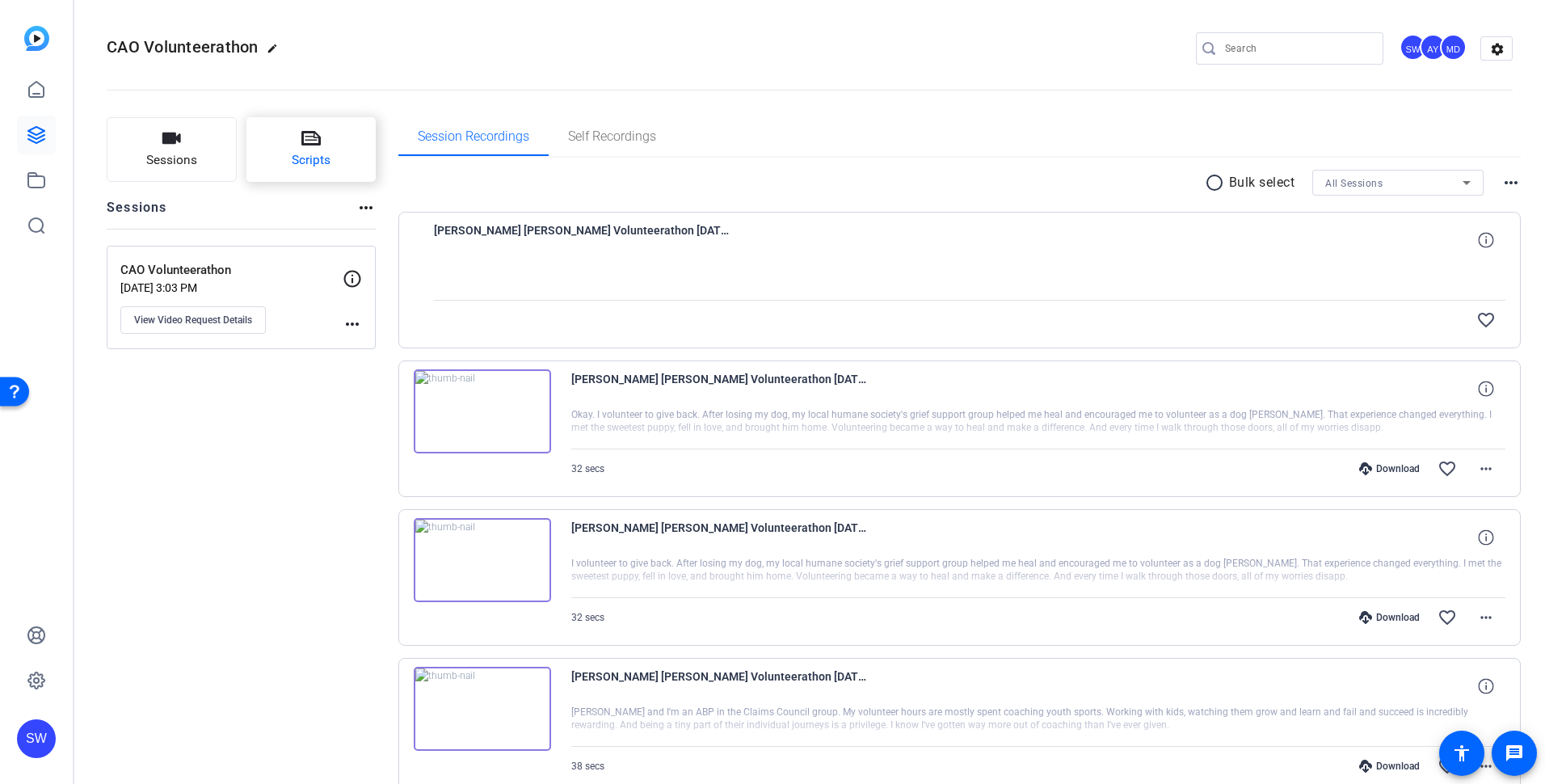
click at [329, 163] on span "Scripts" at bounding box center [311, 159] width 39 height 18
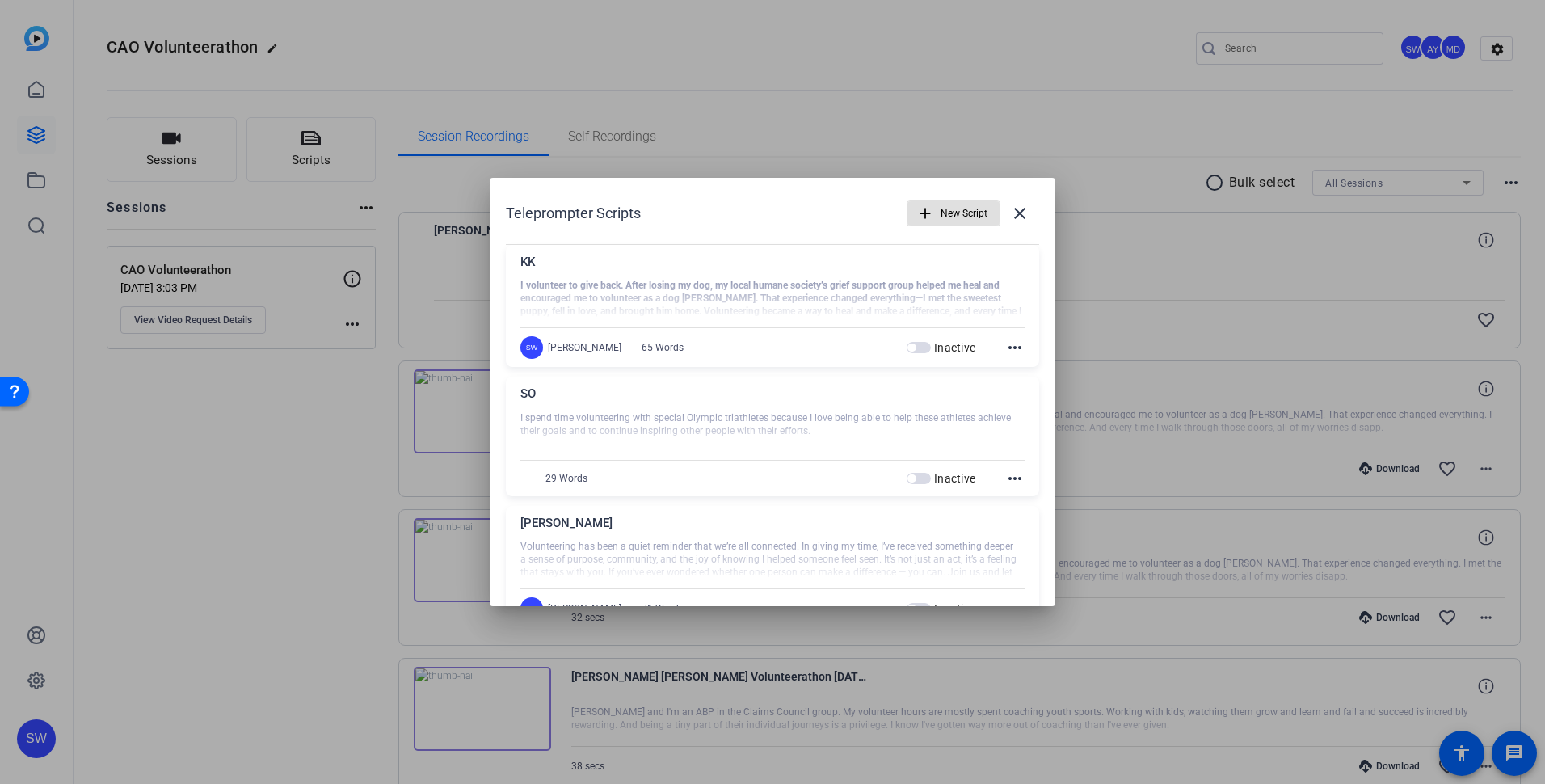
click at [917, 348] on span "button" at bounding box center [919, 347] width 24 height 11
click at [204, 321] on div at bounding box center [772, 392] width 1545 height 784
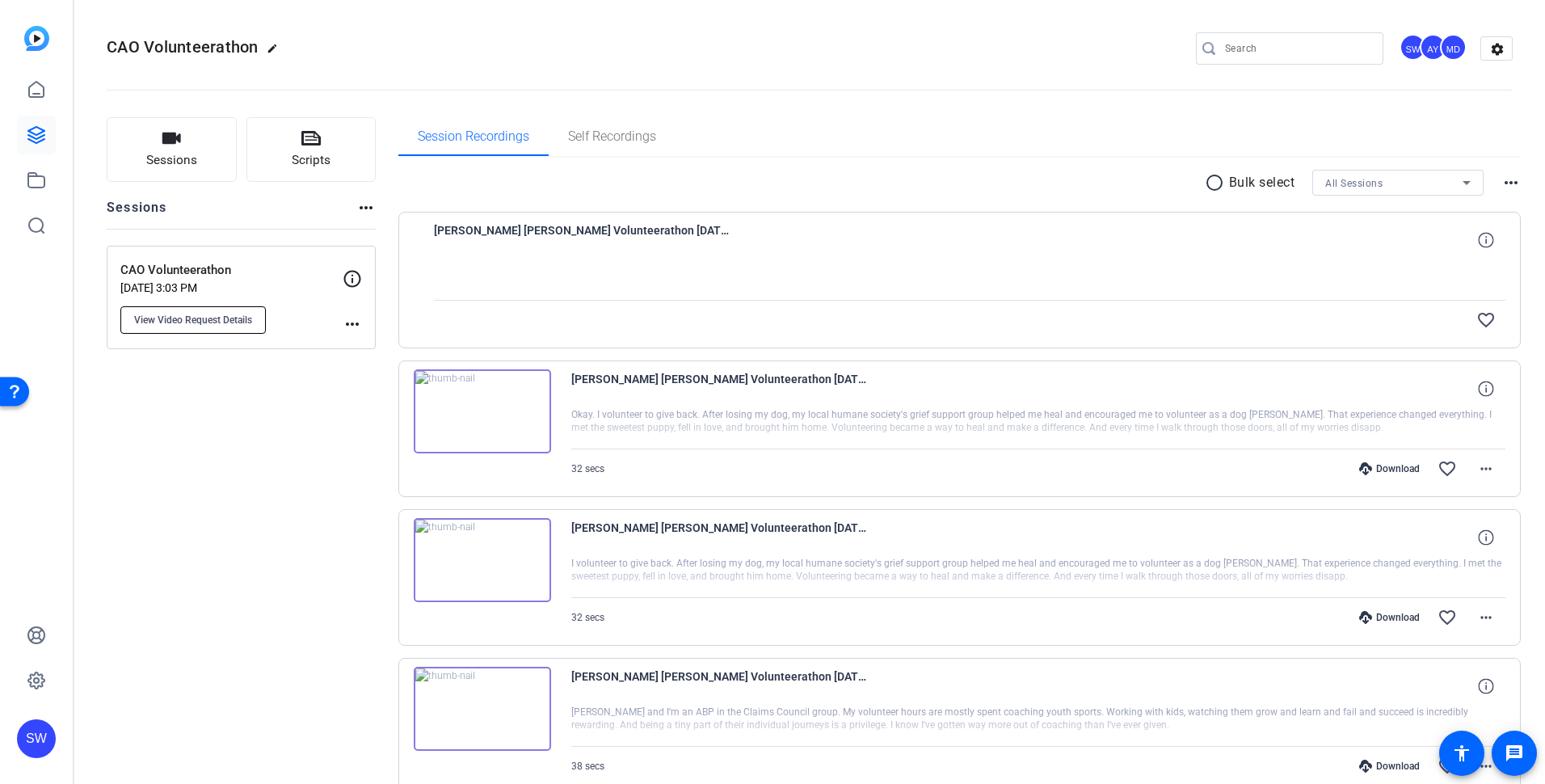
click at [185, 321] on span "View Video Request Details" at bounding box center [193, 320] width 118 height 13
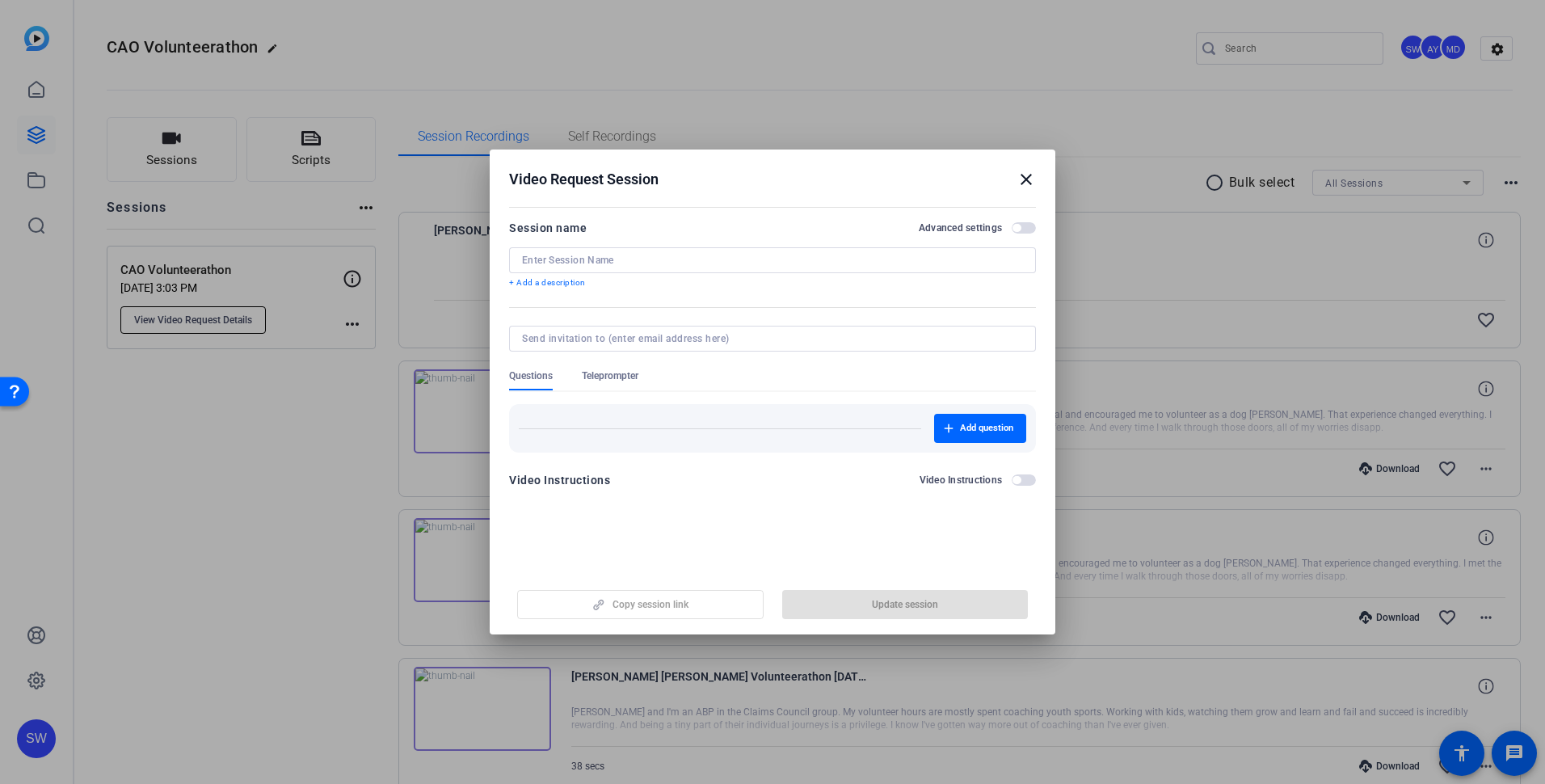
type input "CAO Volunteerathon"
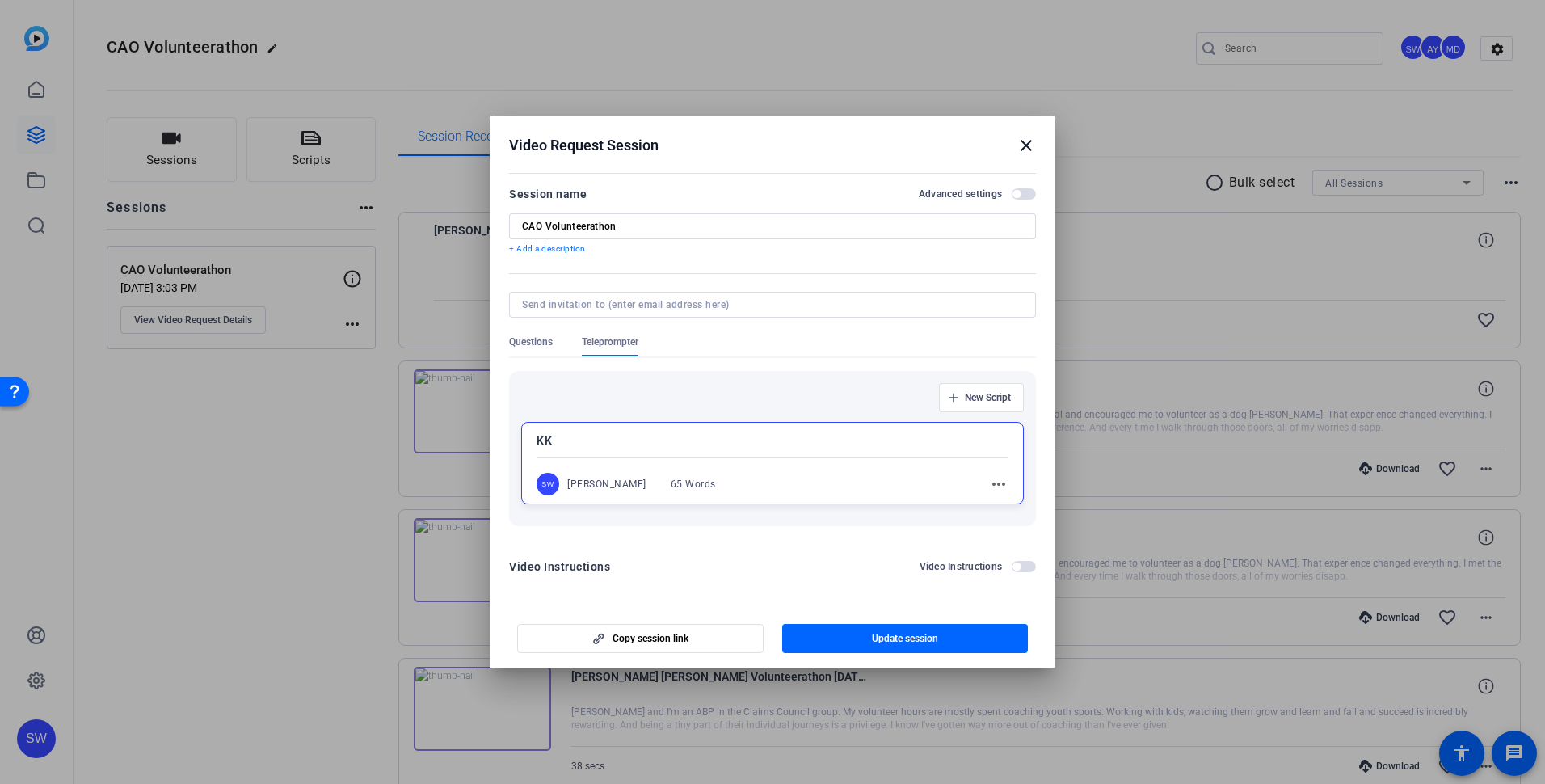
click at [1028, 142] on mat-icon "close" at bounding box center [1026, 146] width 19 height 19
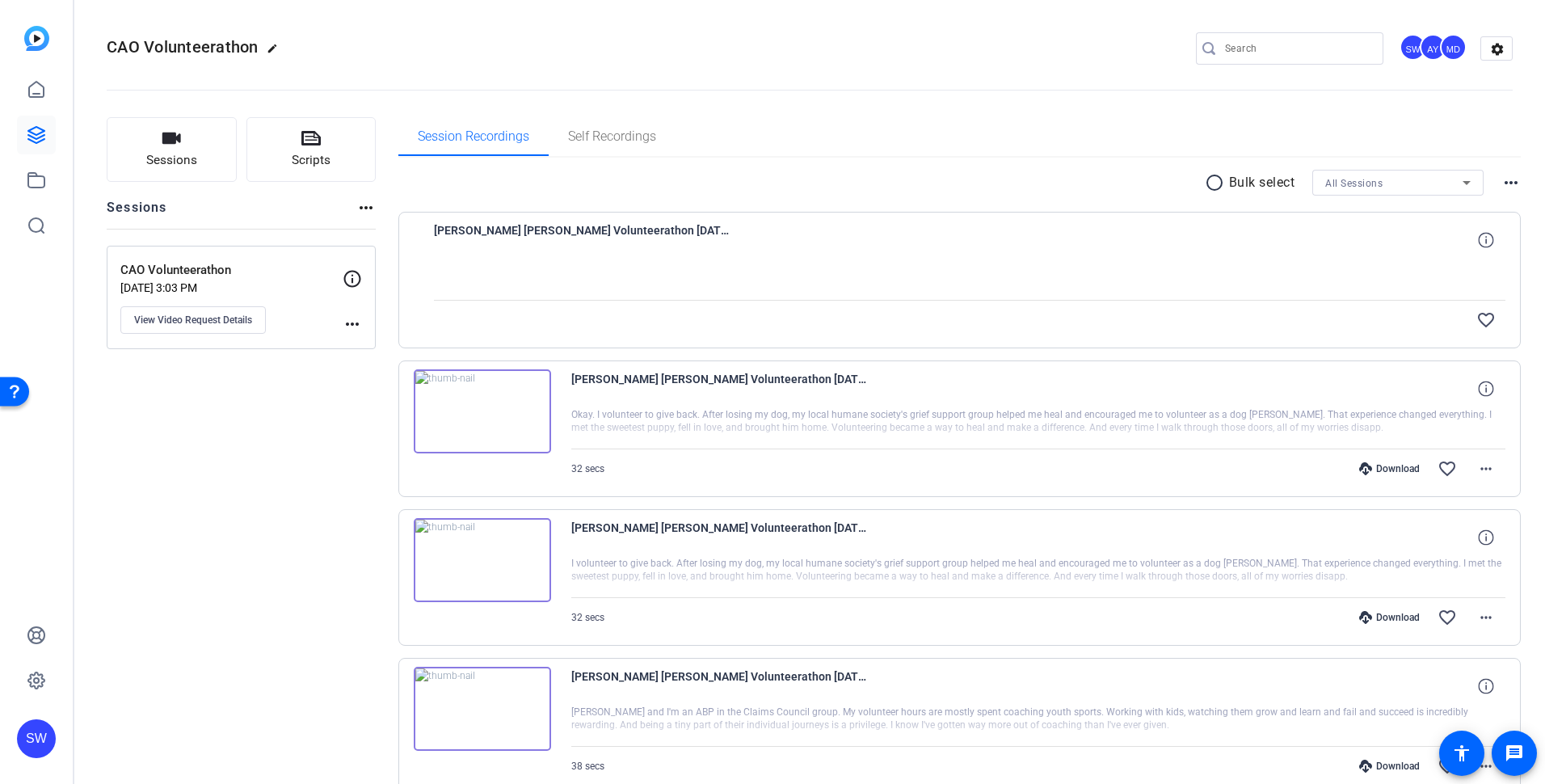
click at [484, 559] on img at bounding box center [482, 560] width 138 height 84
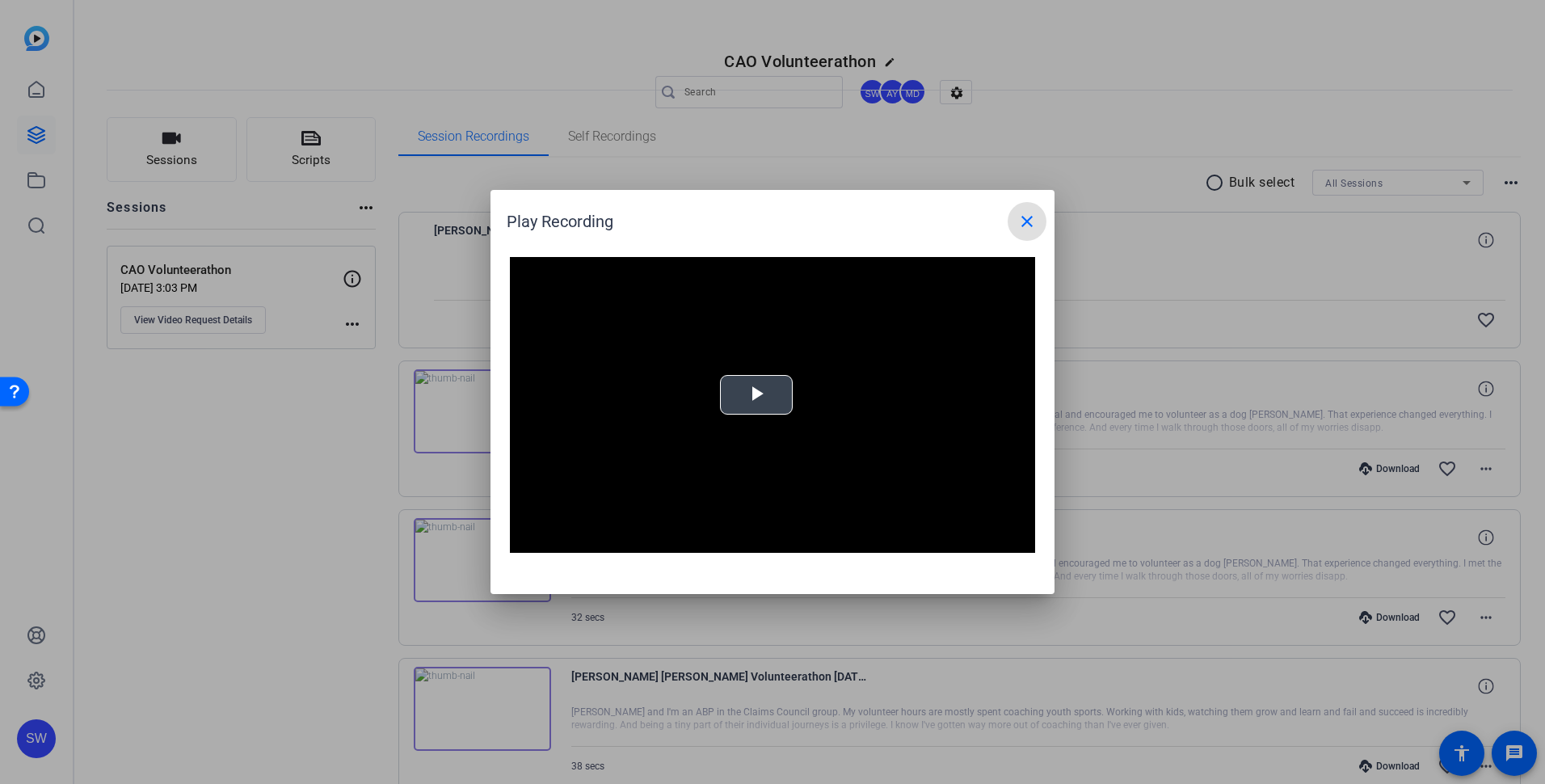
click at [756, 395] on span "Video Player" at bounding box center [756, 395] width 0 height 0
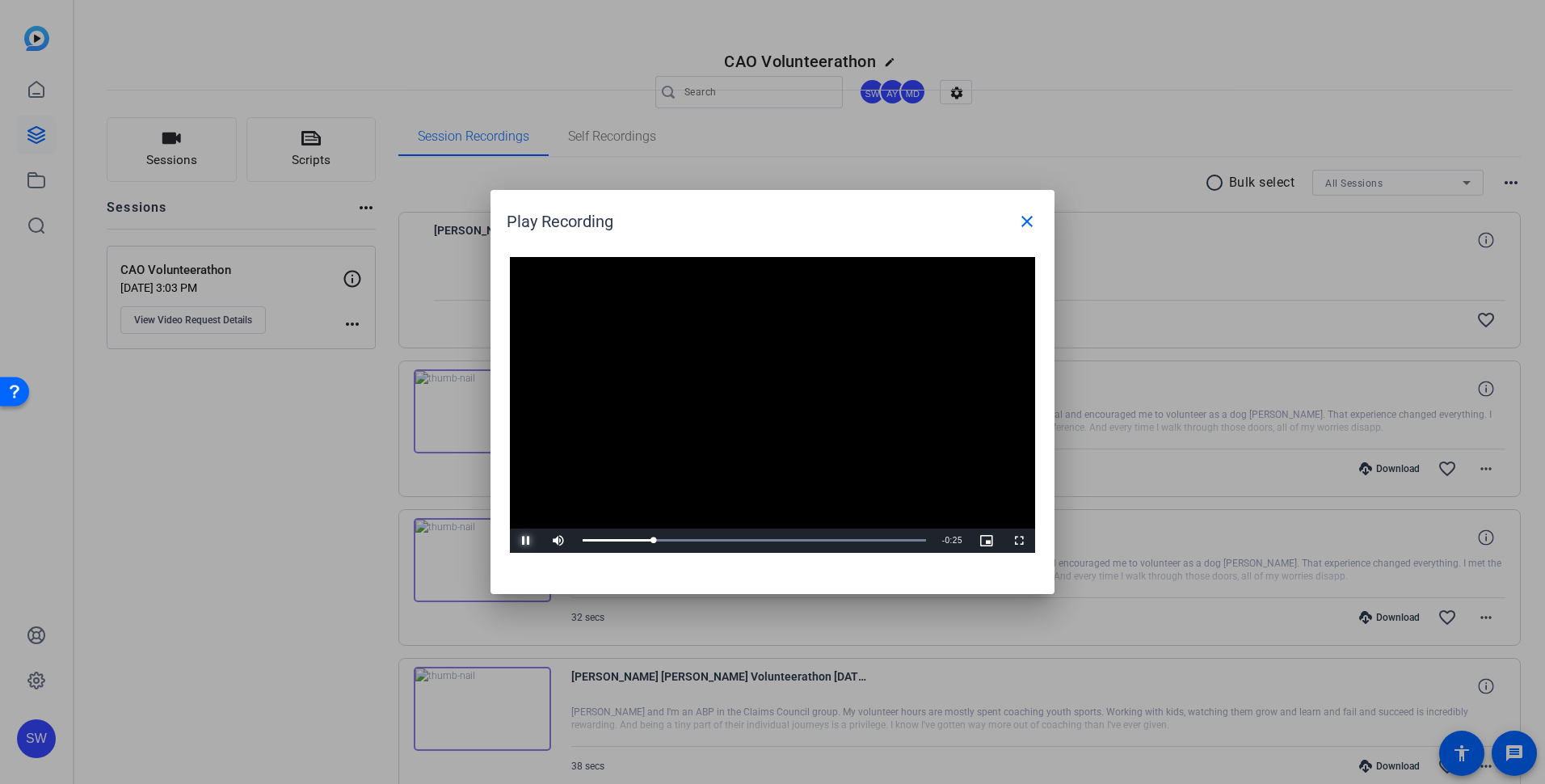
click at [524, 541] on span "Video Player" at bounding box center [525, 541] width 32 height 0
click at [1026, 222] on mat-icon "close" at bounding box center [1027, 221] width 19 height 19
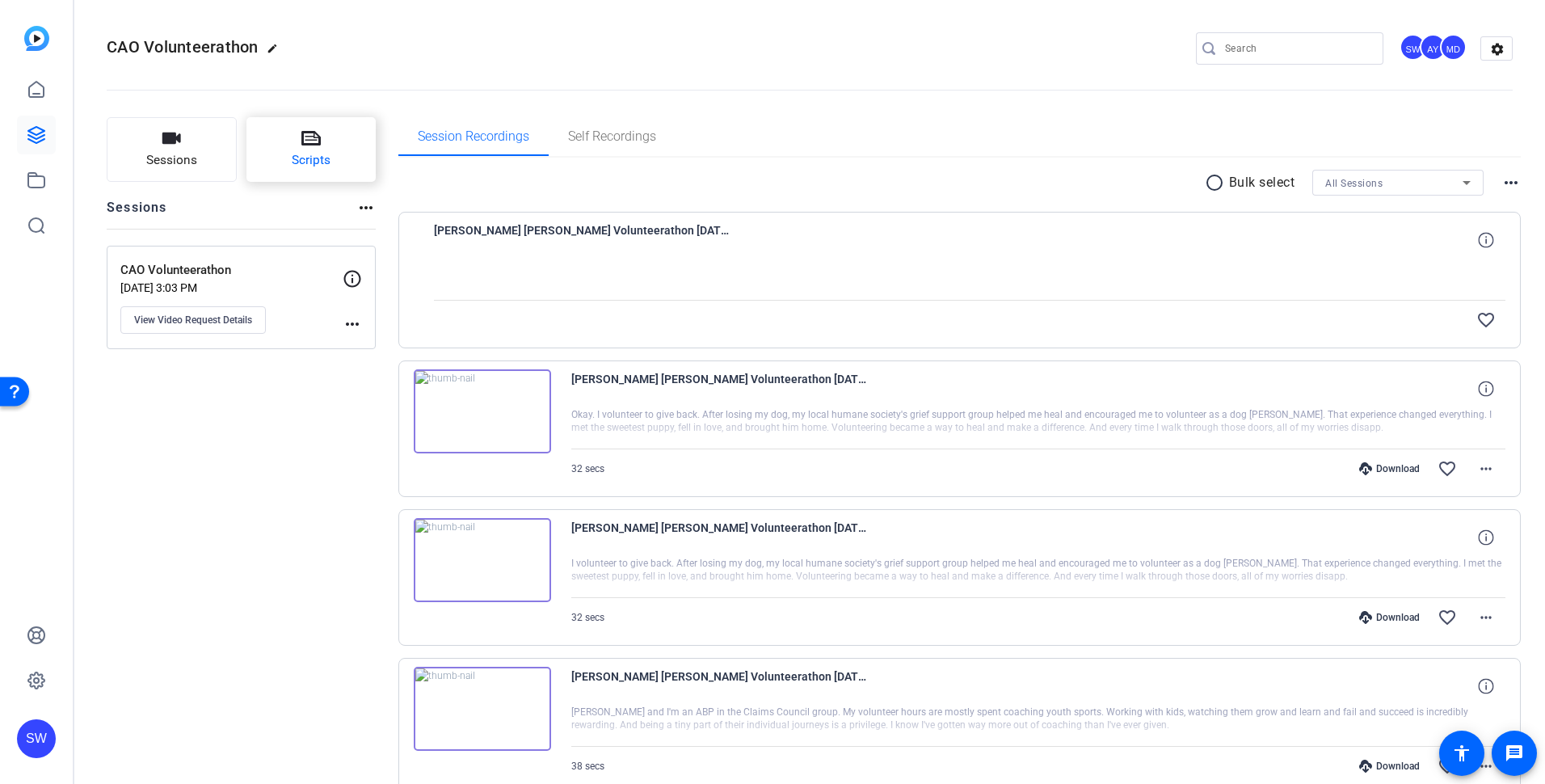
click at [341, 173] on button "Scripts" at bounding box center [311, 149] width 130 height 65
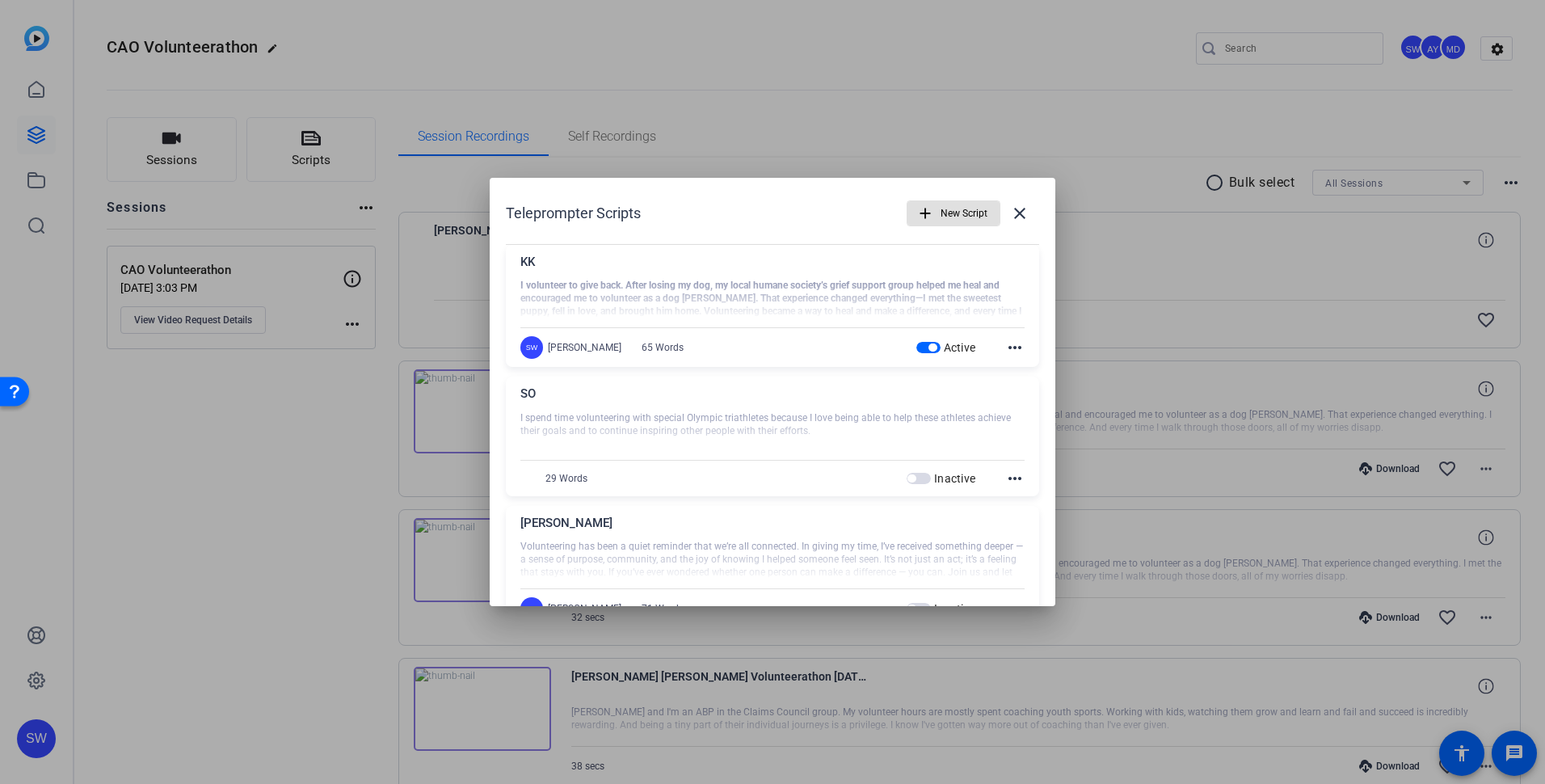
click at [916, 347] on span "button" at bounding box center [928, 347] width 24 height 11
click at [352, 320] on div at bounding box center [772, 392] width 1545 height 784
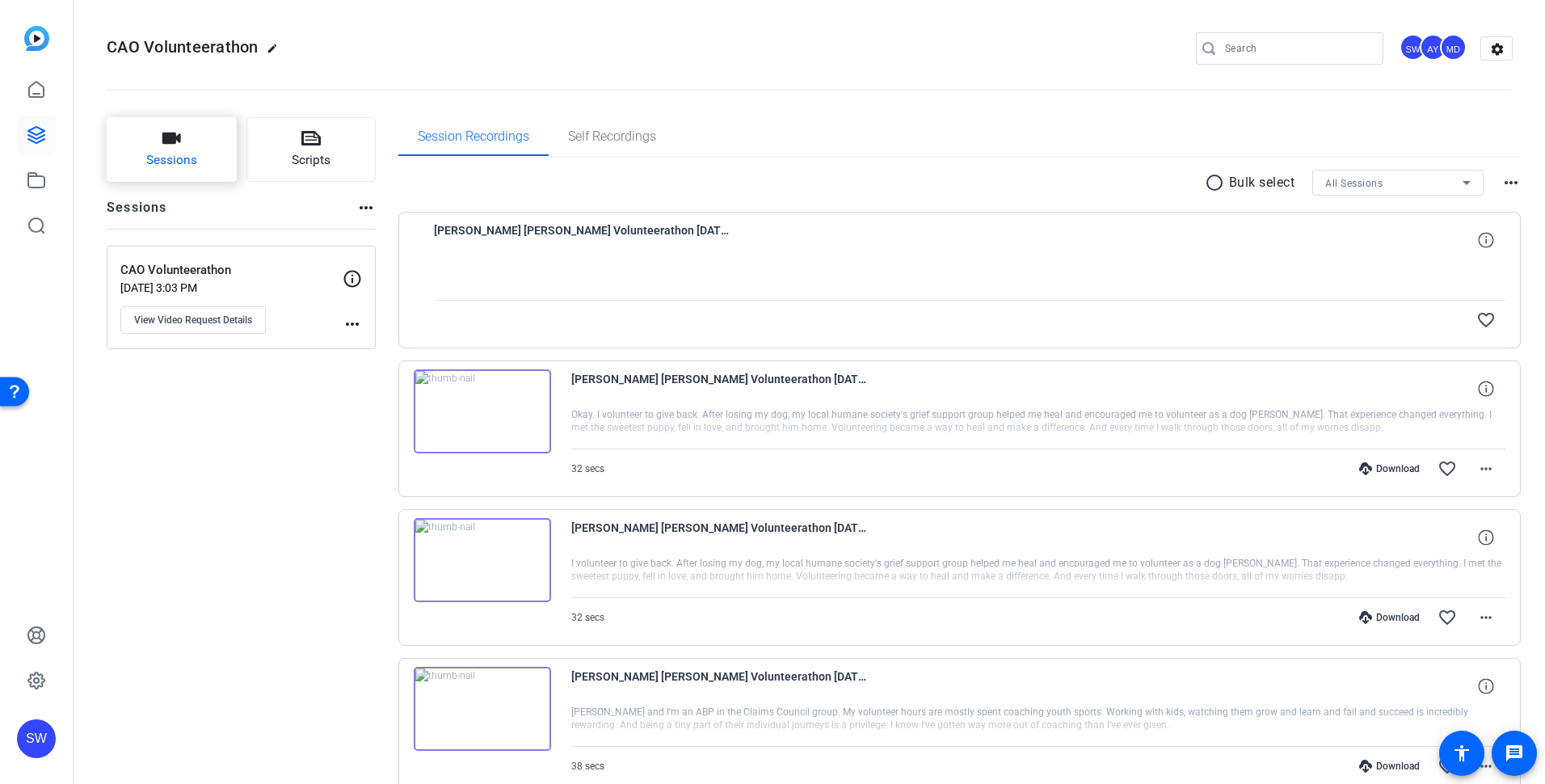
click at [221, 159] on button "Sessions" at bounding box center [172, 149] width 130 height 65
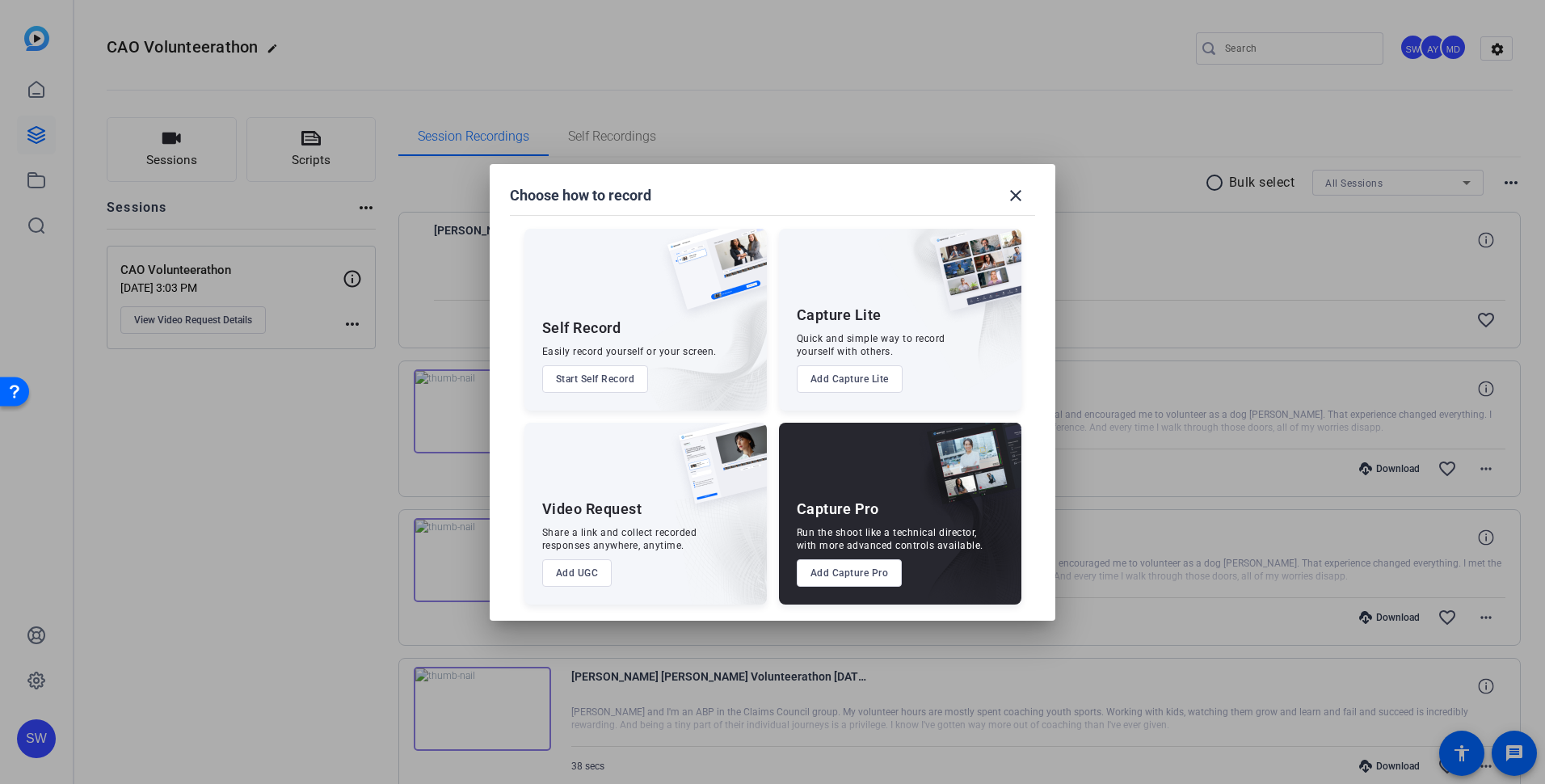
click at [573, 576] on button "Add UGC" at bounding box center [577, 573] width 70 height 28
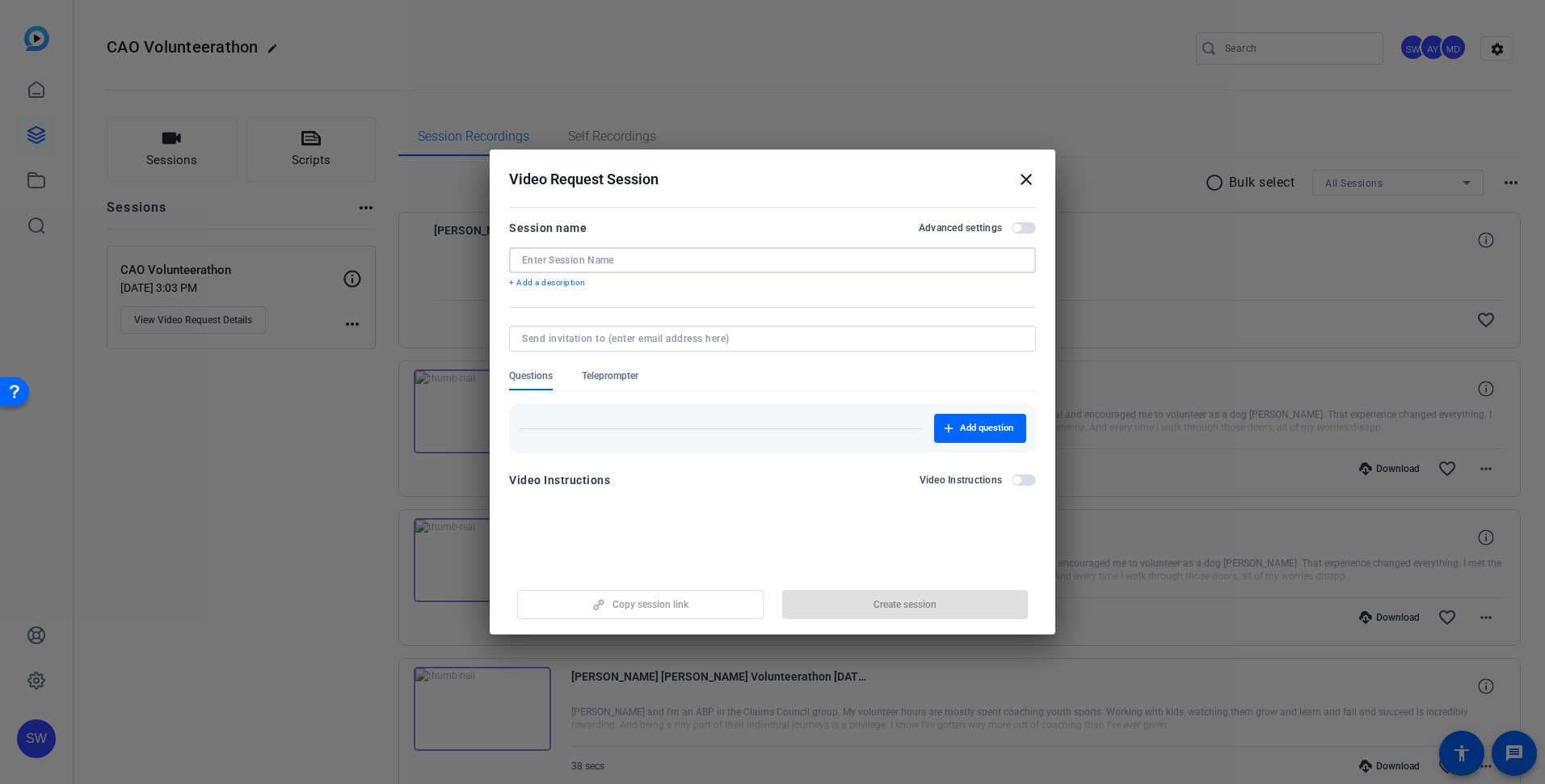
click at [571, 257] on input at bounding box center [772, 260] width 501 height 13
type input "KK"
click at [1026, 229] on span "button" at bounding box center [1024, 227] width 24 height 11
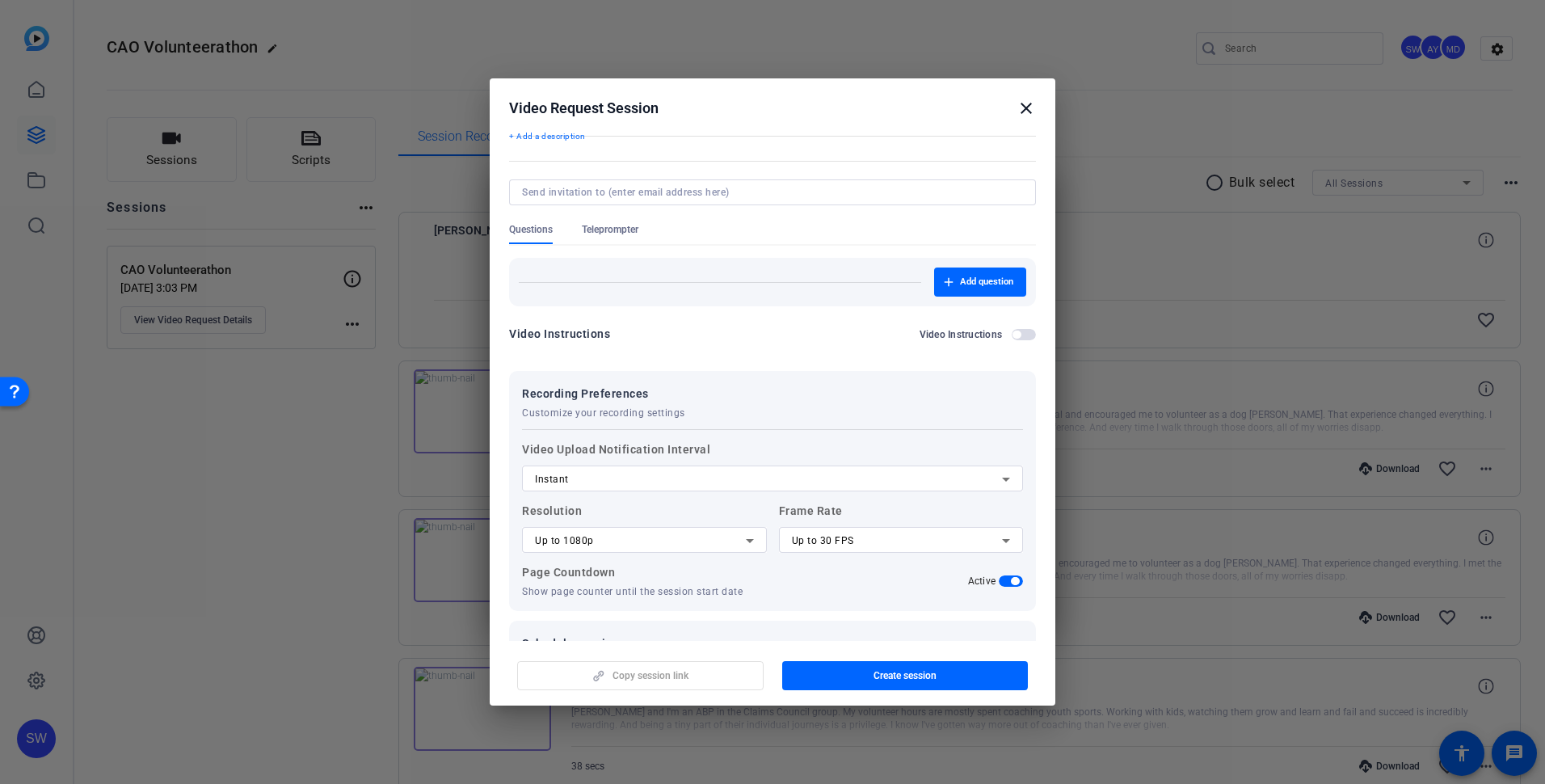
scroll to position [117, 0]
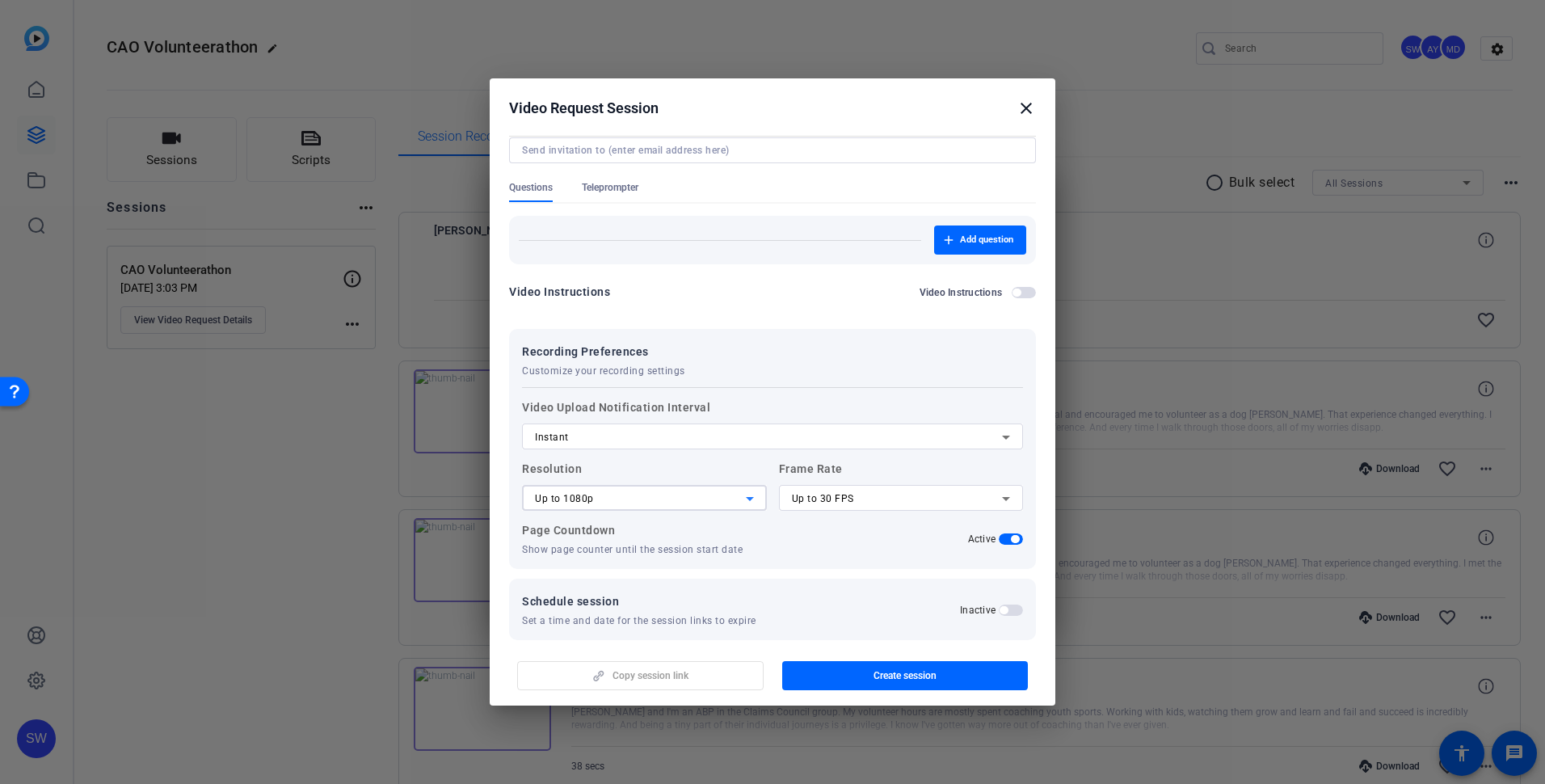
click at [751, 498] on icon at bounding box center [750, 498] width 19 height 19
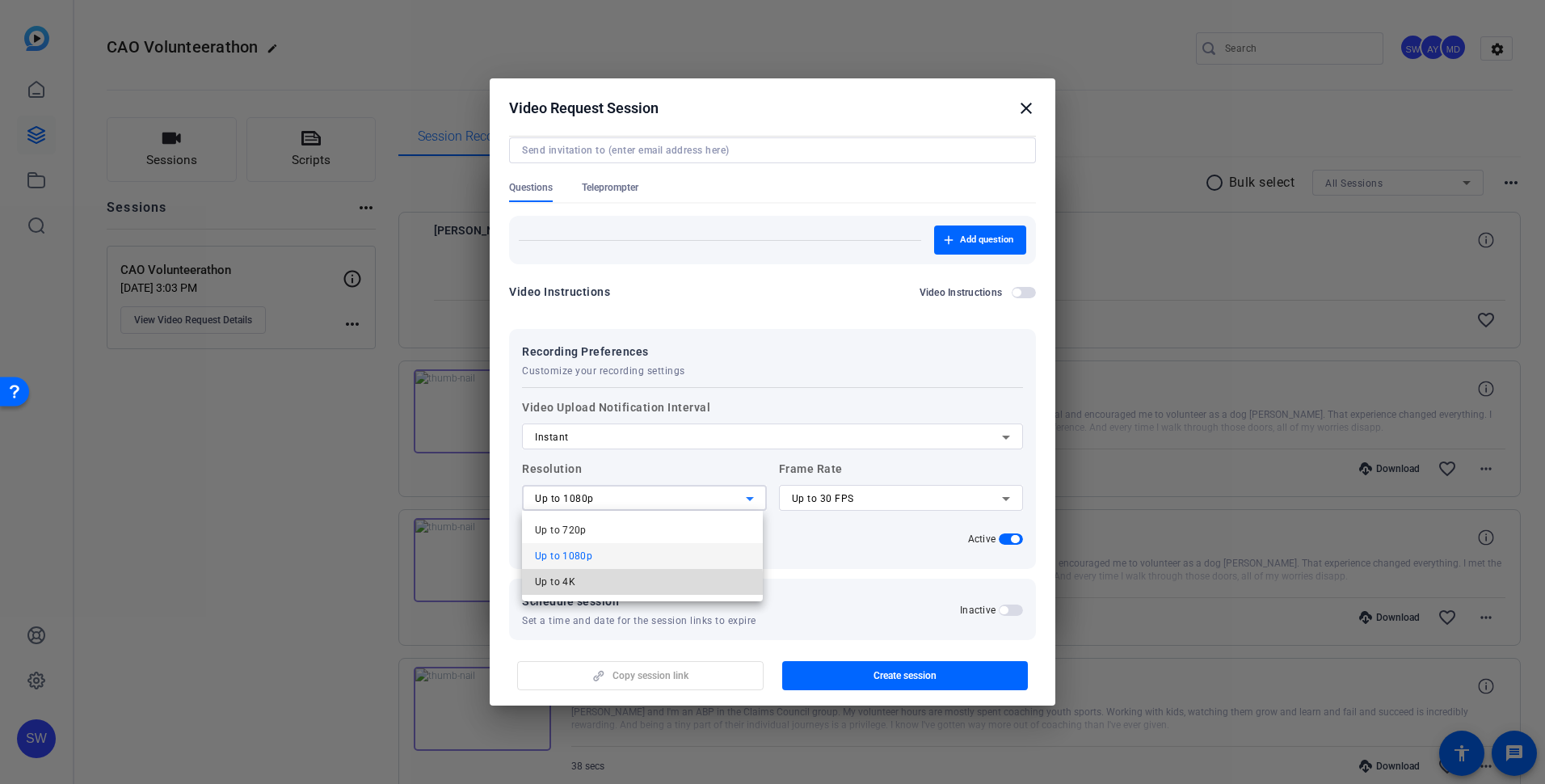
click at [581, 590] on mat-option "Up to 4K" at bounding box center [642, 582] width 241 height 26
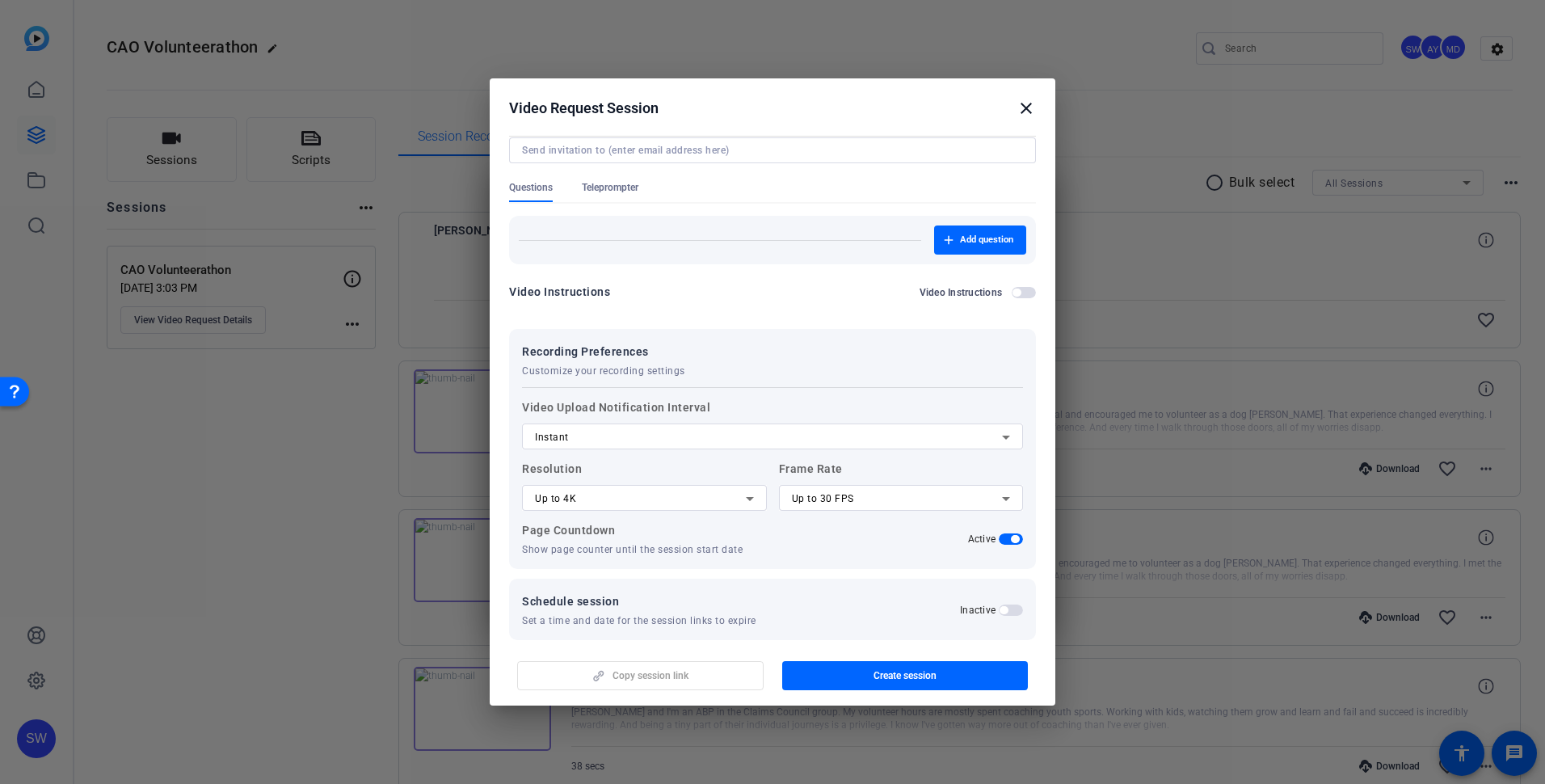
drag, startPoint x: 692, startPoint y: 109, endPoint x: 886, endPoint y: 106, distance: 194.0
click at [886, 106] on div "Video Request Session close" at bounding box center [772, 108] width 527 height 19
click at [857, 673] on span "button" at bounding box center [906, 675] width 246 height 39
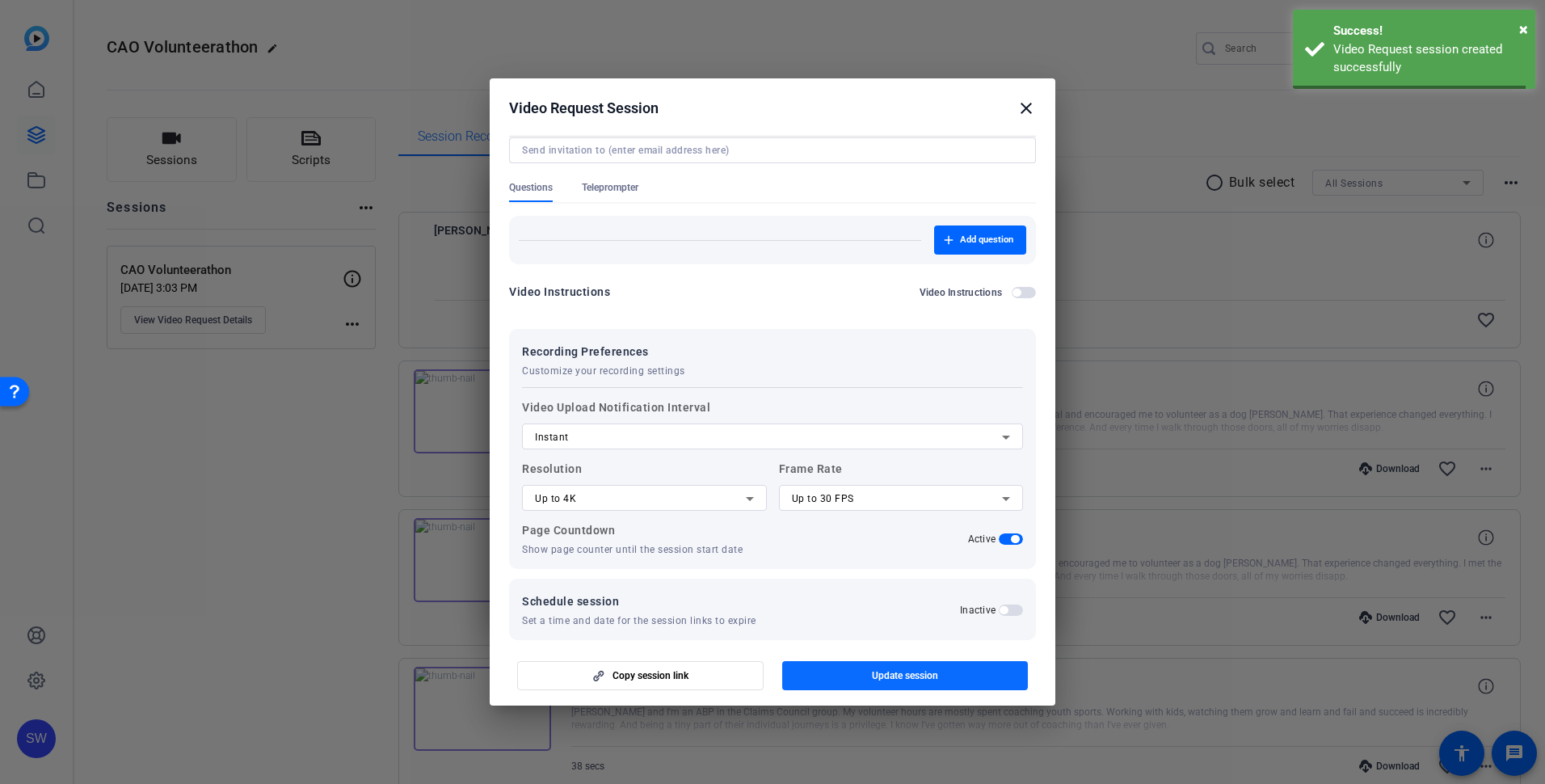
scroll to position [0, 0]
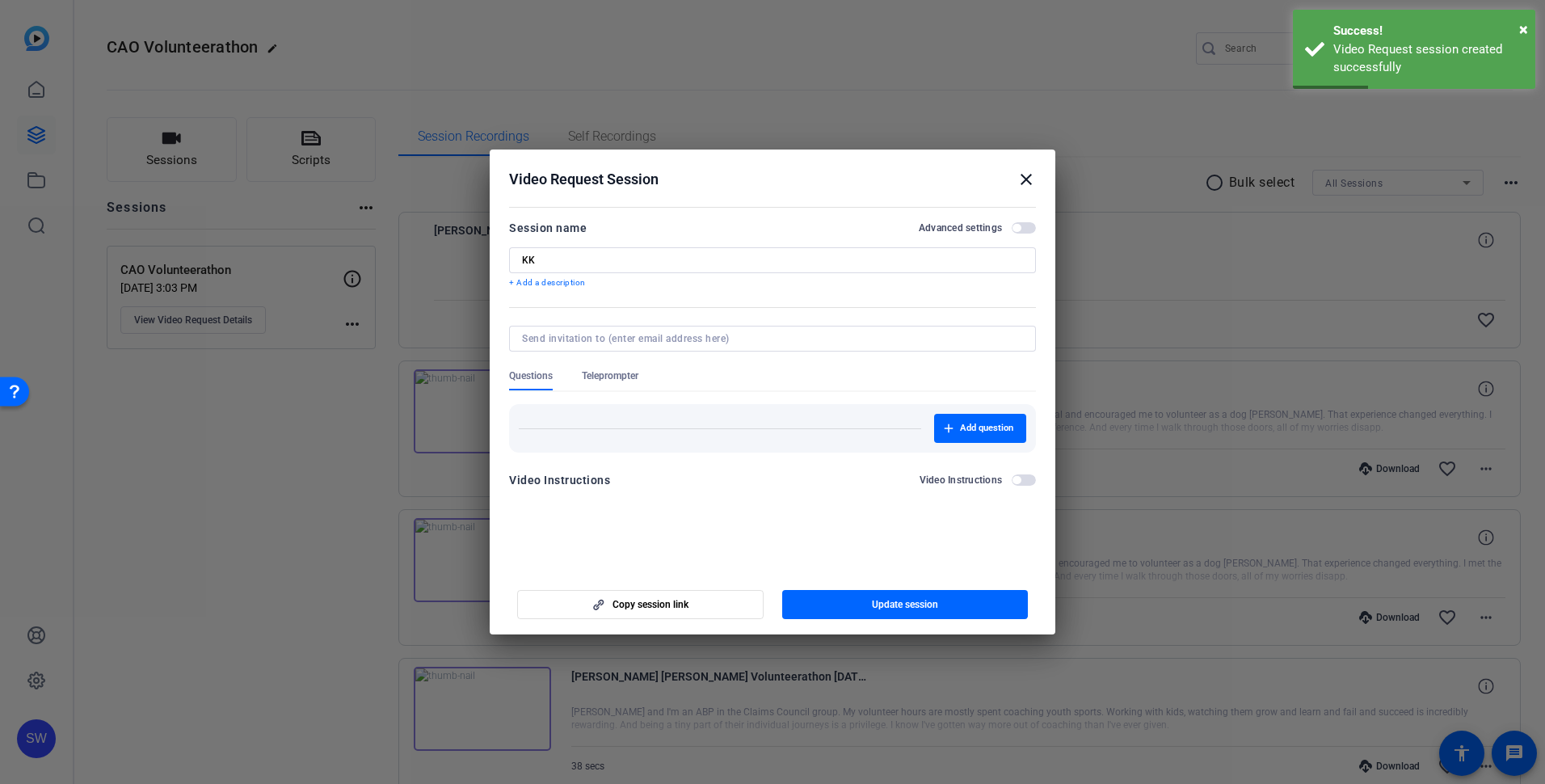
drag, startPoint x: 912, startPoint y: 177, endPoint x: 1039, endPoint y: 160, distance: 128.1
click at [1039, 160] on h2 "Video Request Session close" at bounding box center [772, 176] width 566 height 53
click at [1024, 178] on mat-icon "close" at bounding box center [1026, 179] width 19 height 19
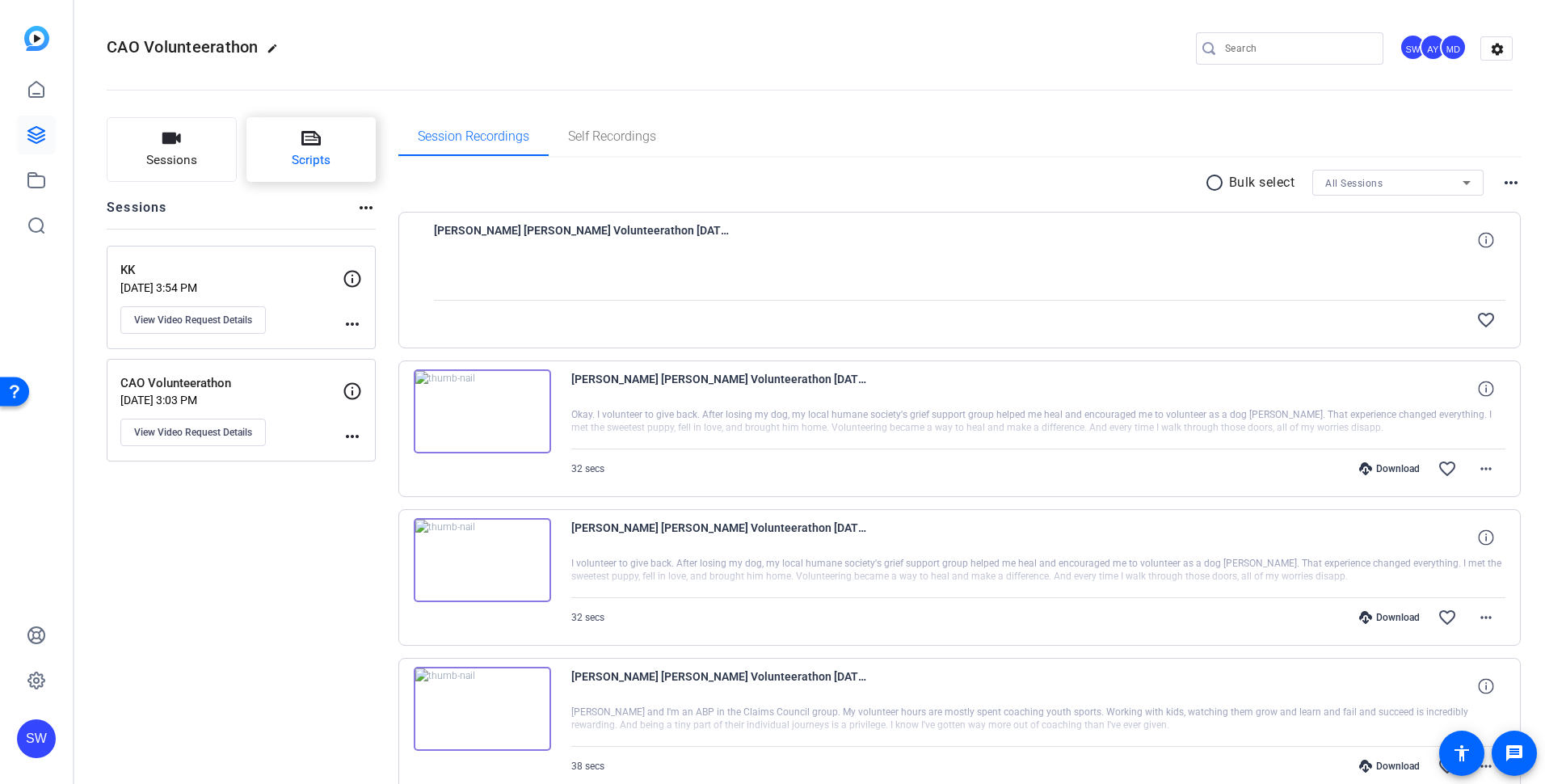
click at [317, 172] on button "Scripts" at bounding box center [311, 149] width 130 height 65
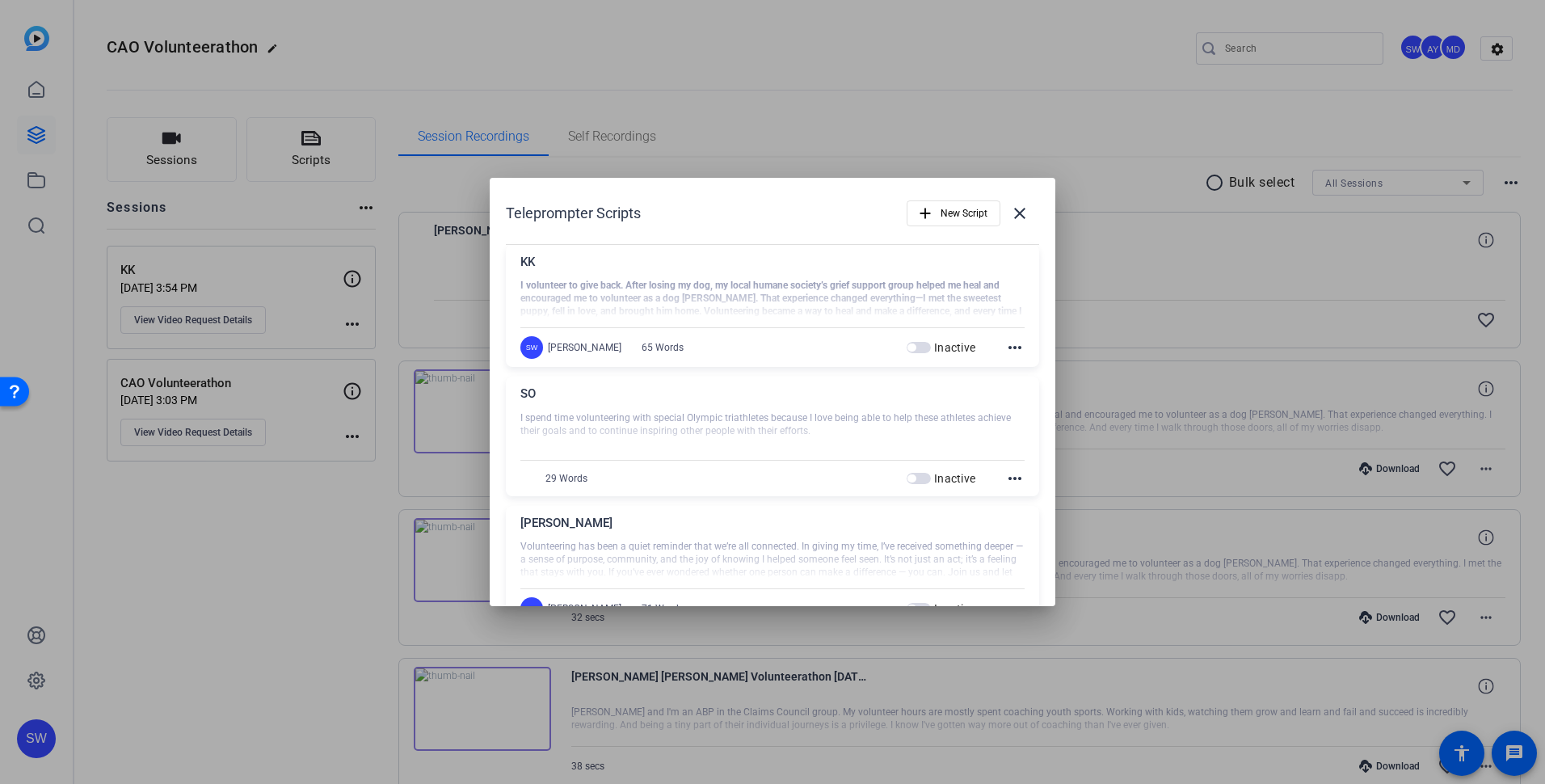
click at [1009, 342] on mat-icon "more_horiz" at bounding box center [1015, 347] width 19 height 19
click at [1015, 367] on span "Edit" at bounding box center [1042, 372] width 65 height 19
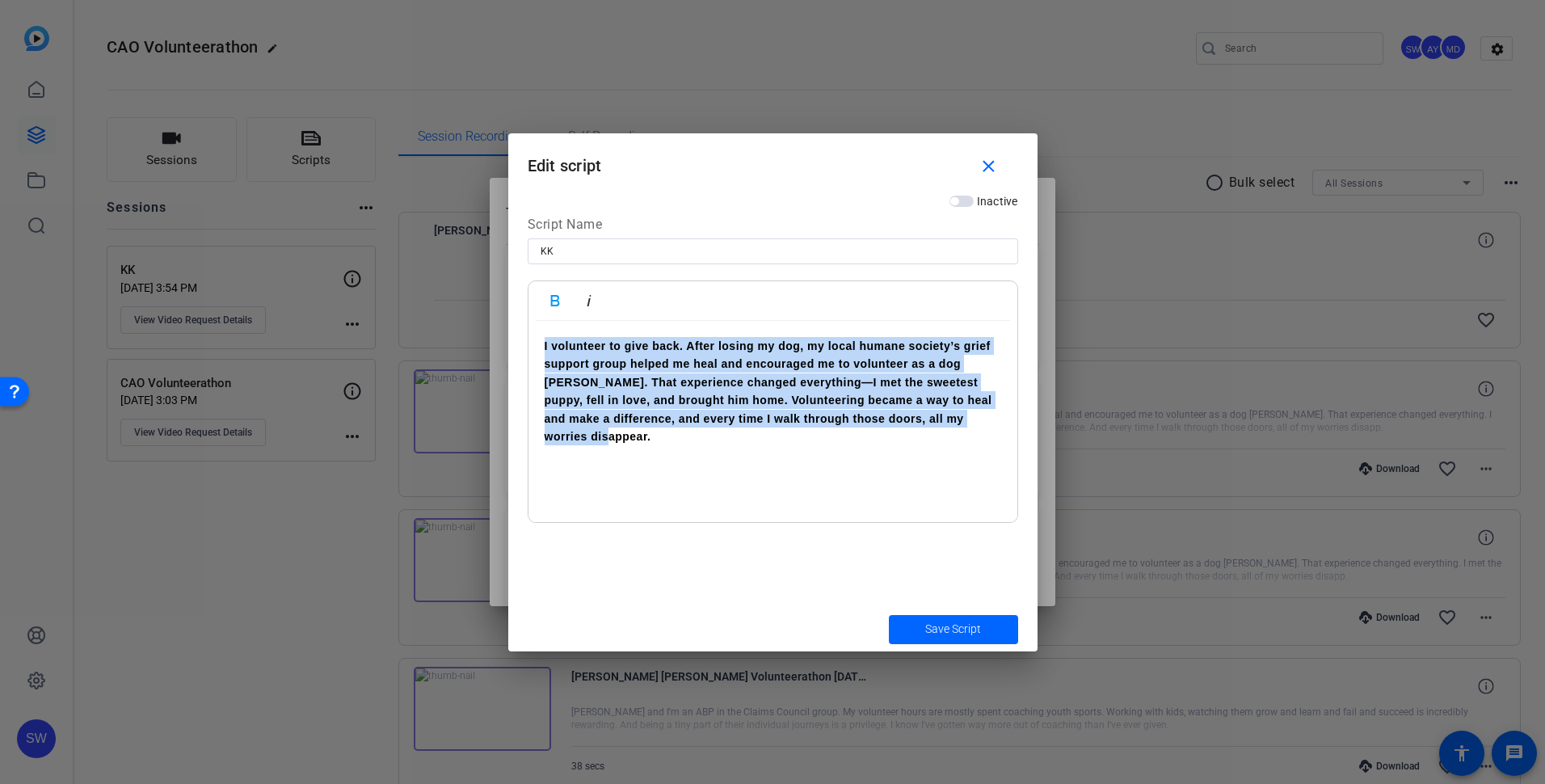
drag, startPoint x: 607, startPoint y: 439, endPoint x: 533, endPoint y: 339, distance: 124.4
click at [533, 339] on div "I volunteer to give back. After losing my dog, my local humane society’s grief …" at bounding box center [773, 421] width 489 height 202
copy strong "I volunteer to give back. After losing my dog, my local humane society’s grief …"
click at [925, 636] on span "submit" at bounding box center [953, 629] width 129 height 39
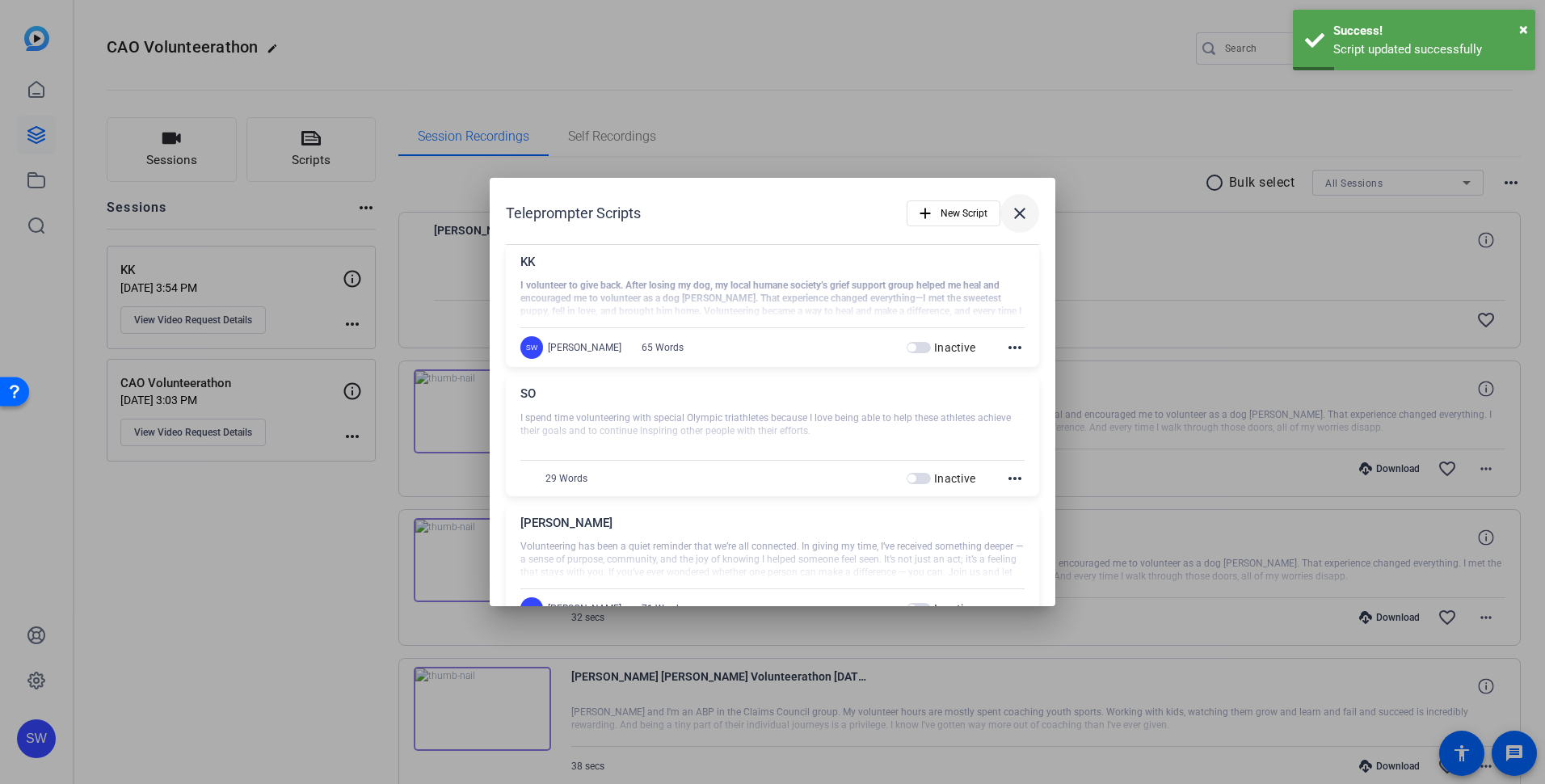
click at [1012, 217] on mat-icon "close" at bounding box center [1020, 213] width 19 height 19
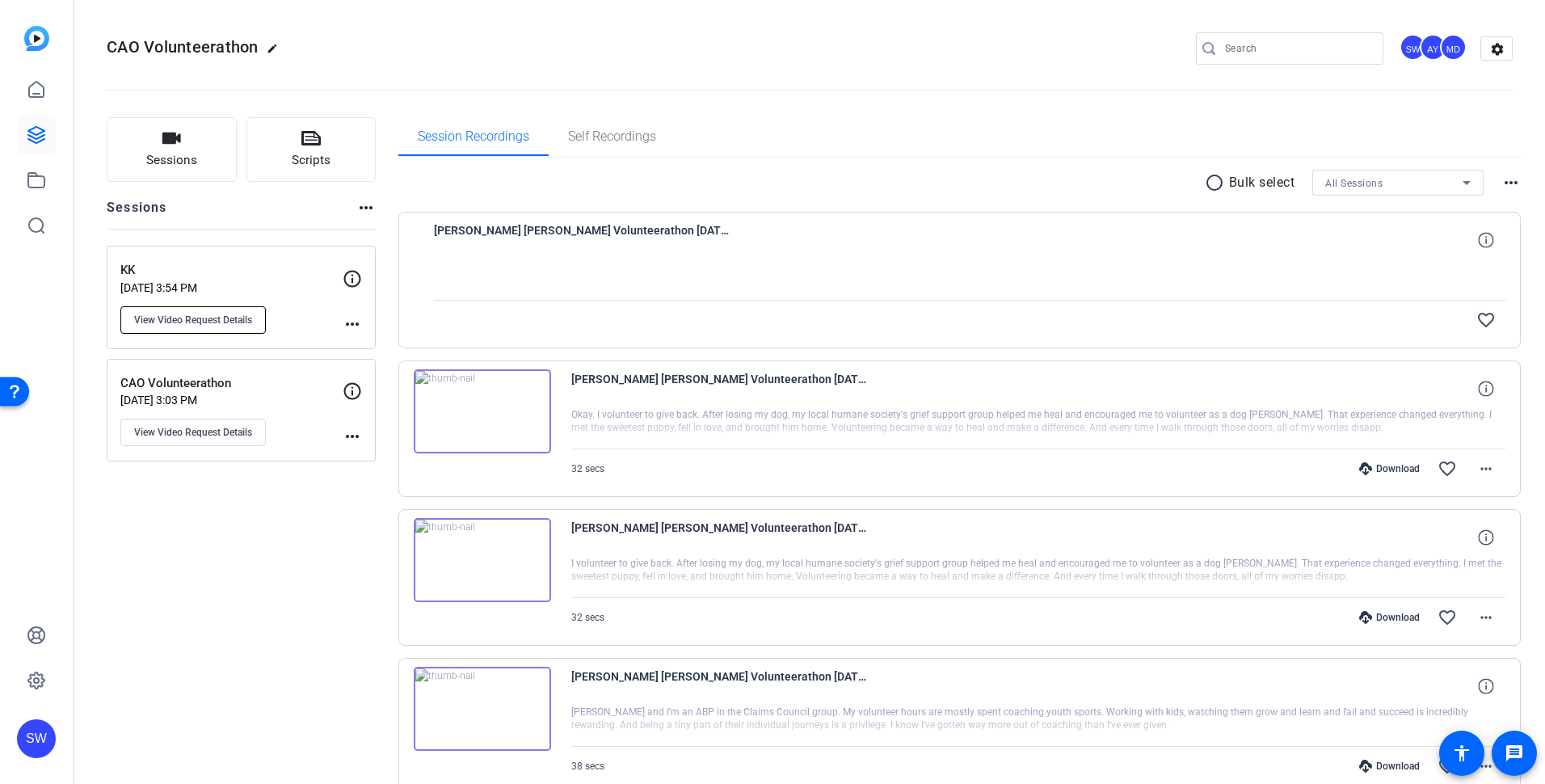
click at [211, 323] on span "View Video Request Details" at bounding box center [193, 320] width 118 height 13
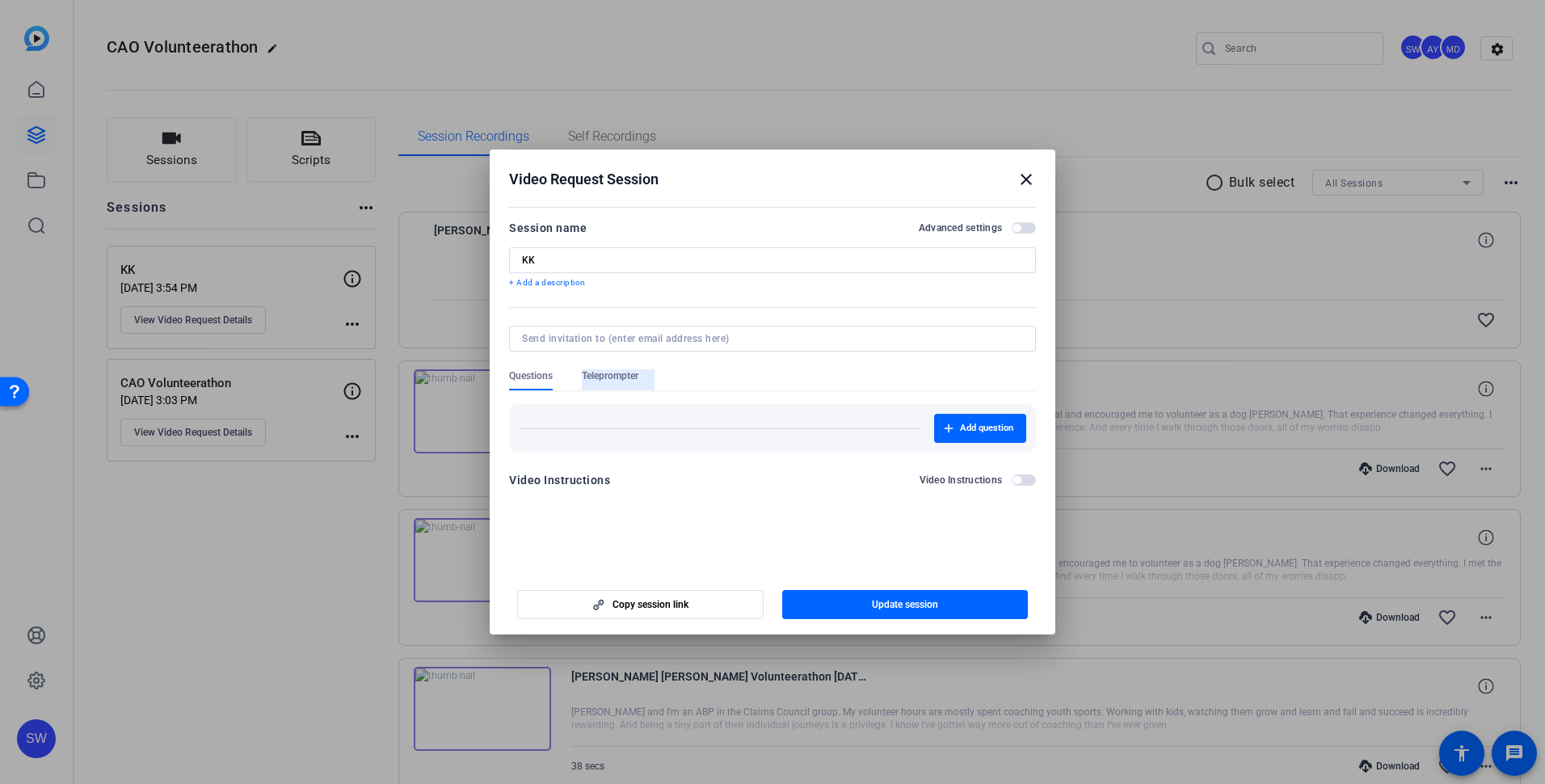
click at [630, 374] on span "Teleprompter" at bounding box center [609, 375] width 56 height 13
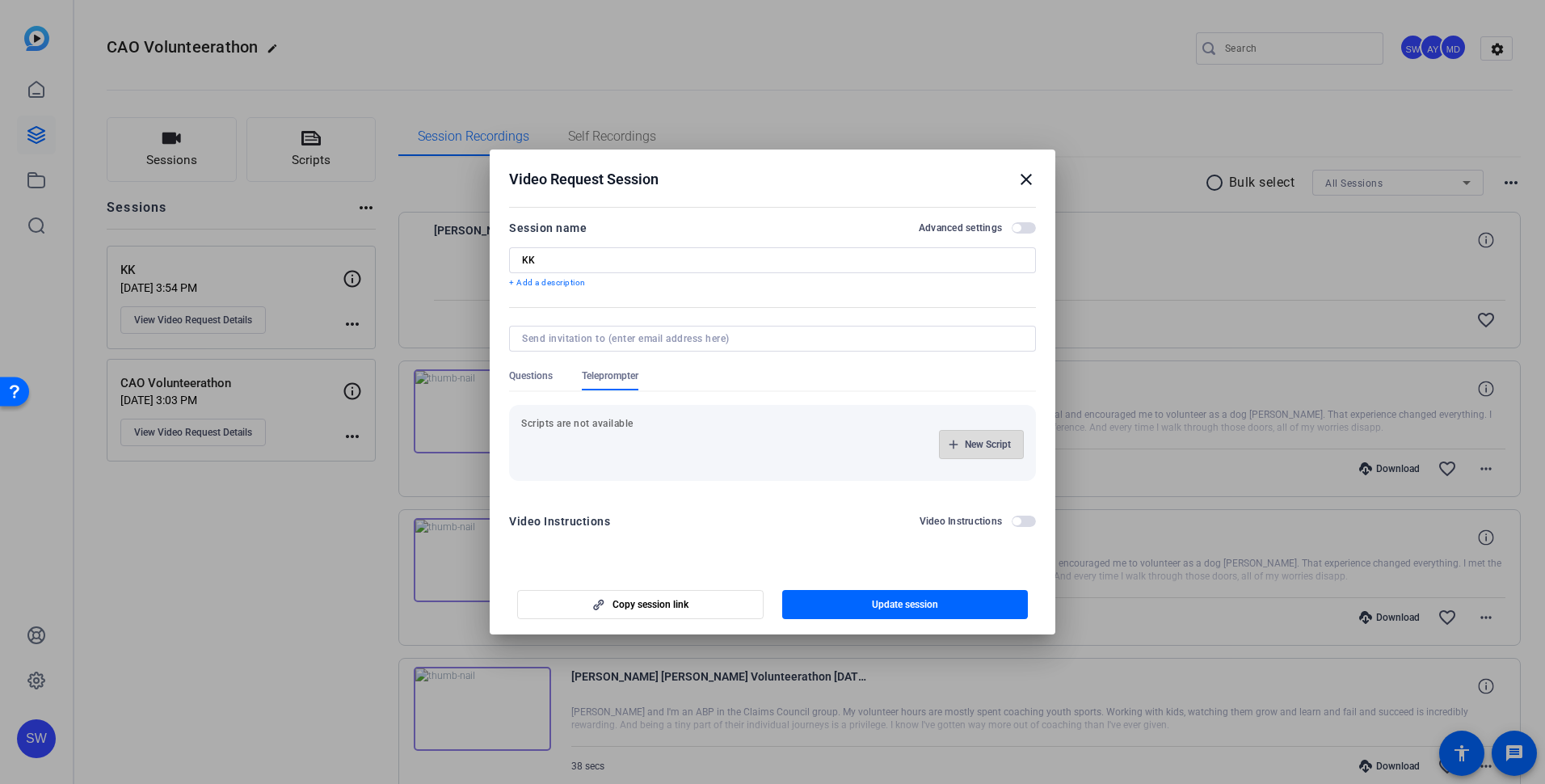
click at [991, 445] on span "New Script" at bounding box center [987, 444] width 46 height 13
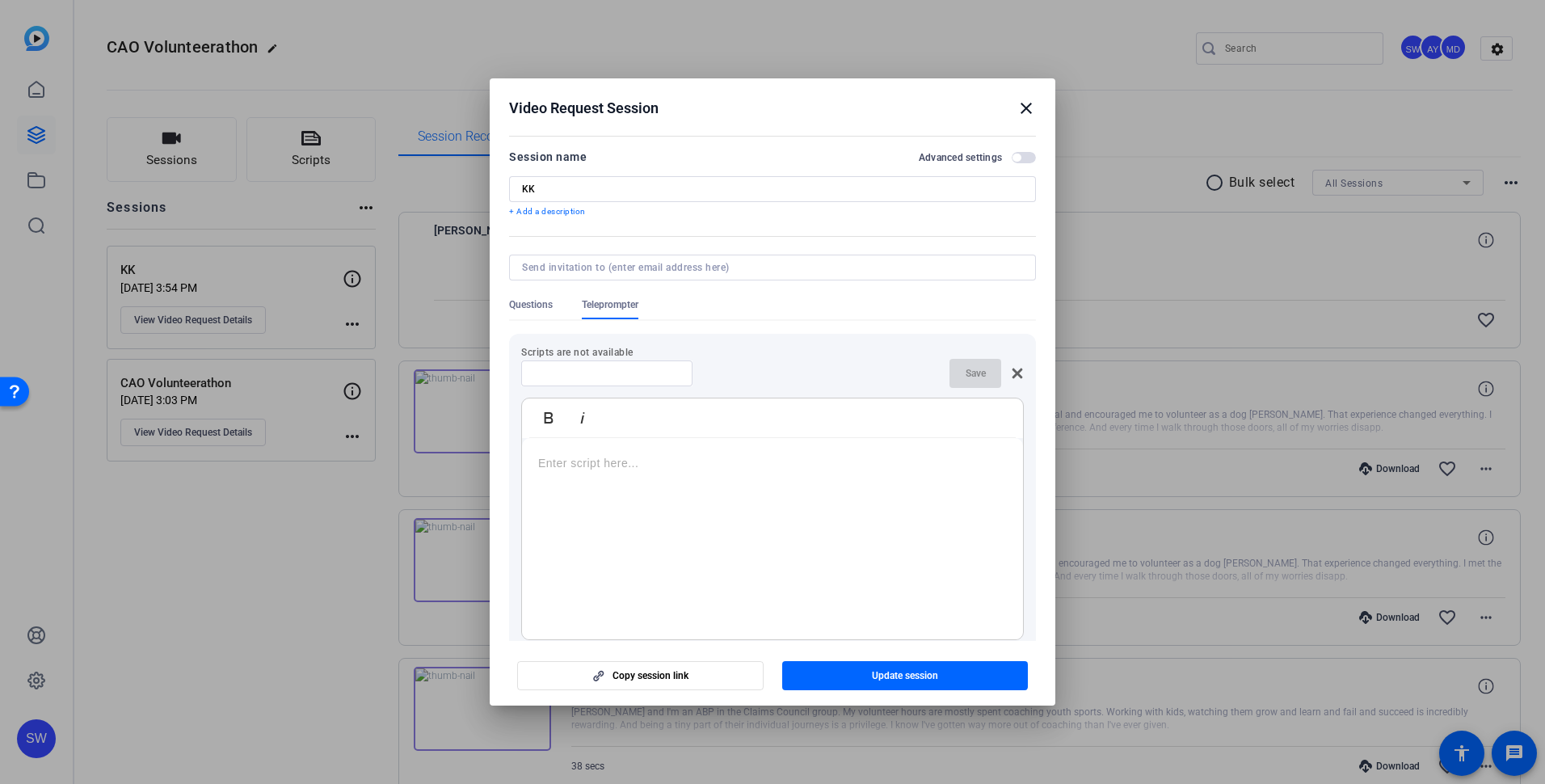
click at [649, 455] on p at bounding box center [772, 463] width 469 height 18
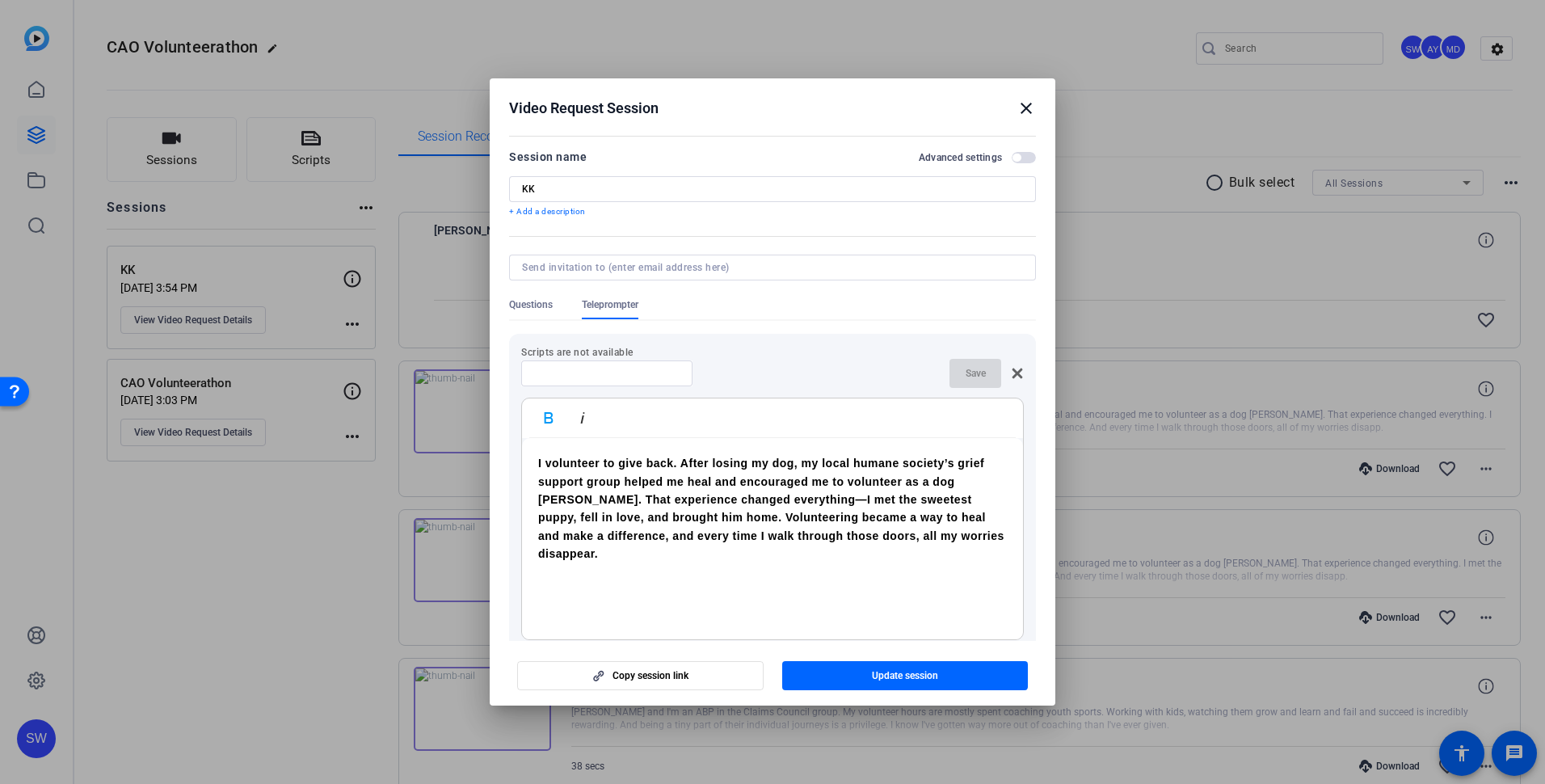
click at [566, 373] on input at bounding box center [607, 373] width 146 height 13
type input "KK"
click at [848, 674] on span "button" at bounding box center [906, 675] width 246 height 39
click at [1024, 103] on mat-icon "close" at bounding box center [1026, 108] width 19 height 19
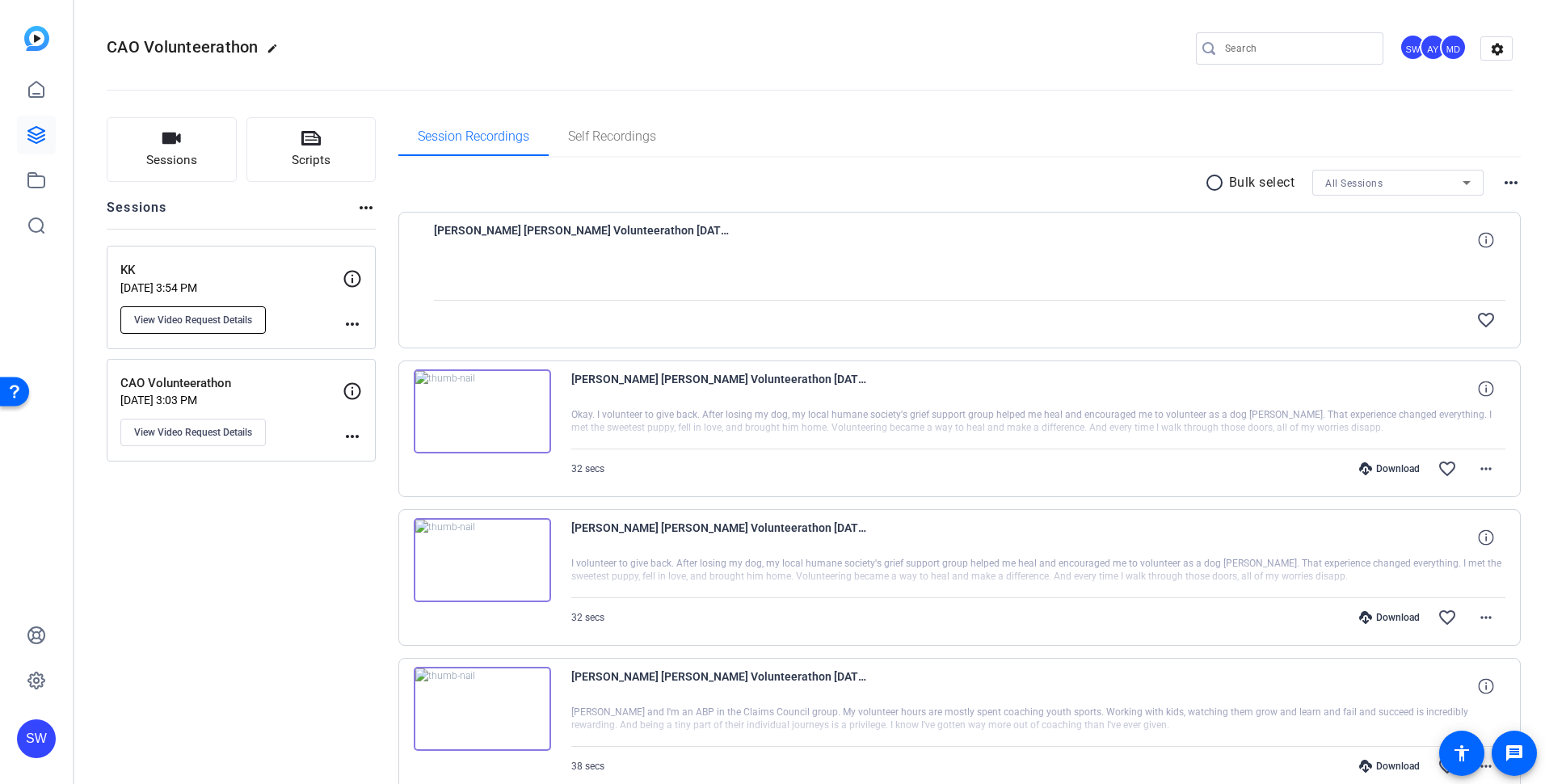
click at [252, 325] on span "View Video Request Details" at bounding box center [193, 320] width 118 height 13
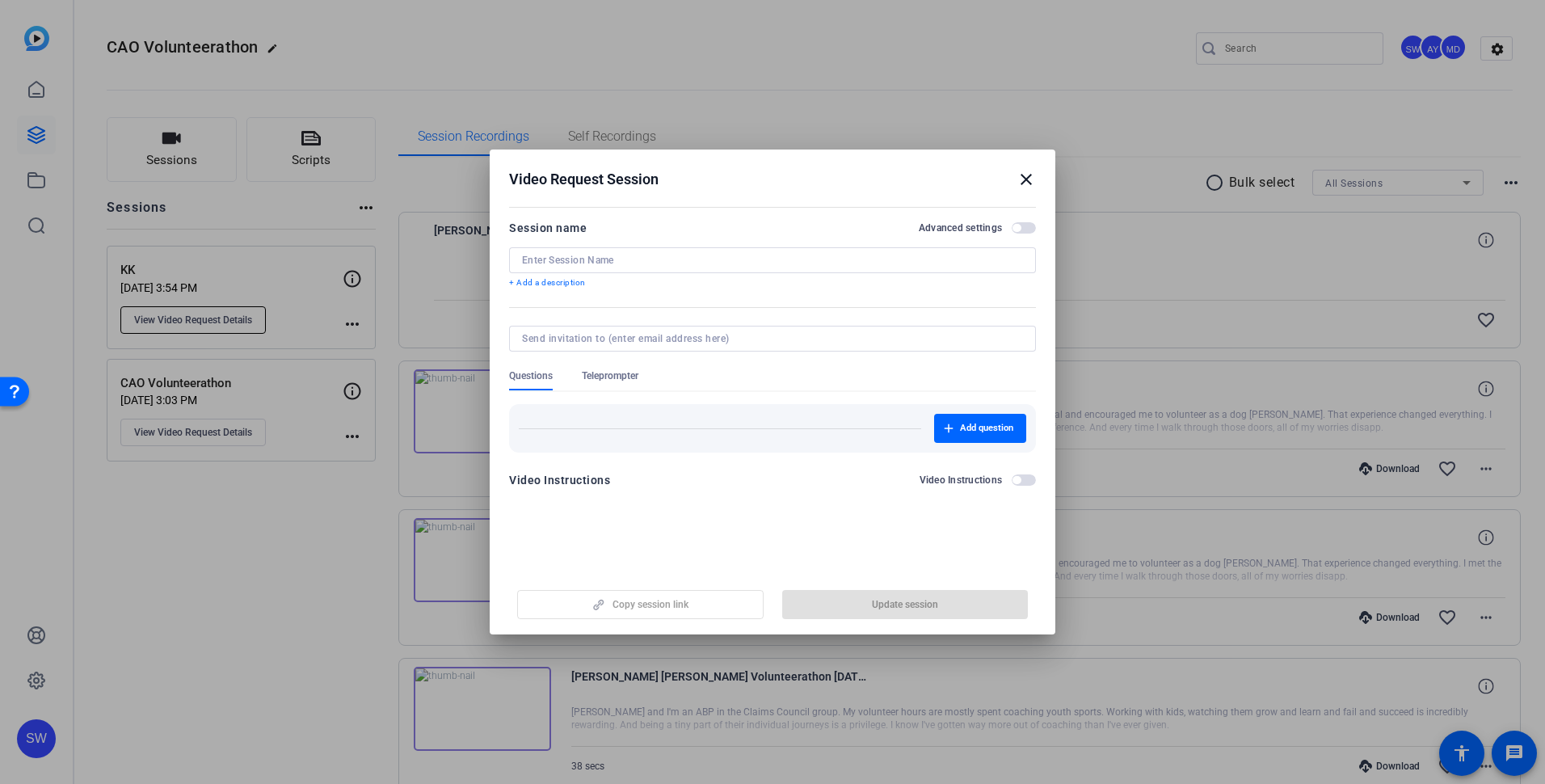
type input "KK"
click at [607, 376] on span "Teleprompter" at bounding box center [609, 375] width 56 height 13
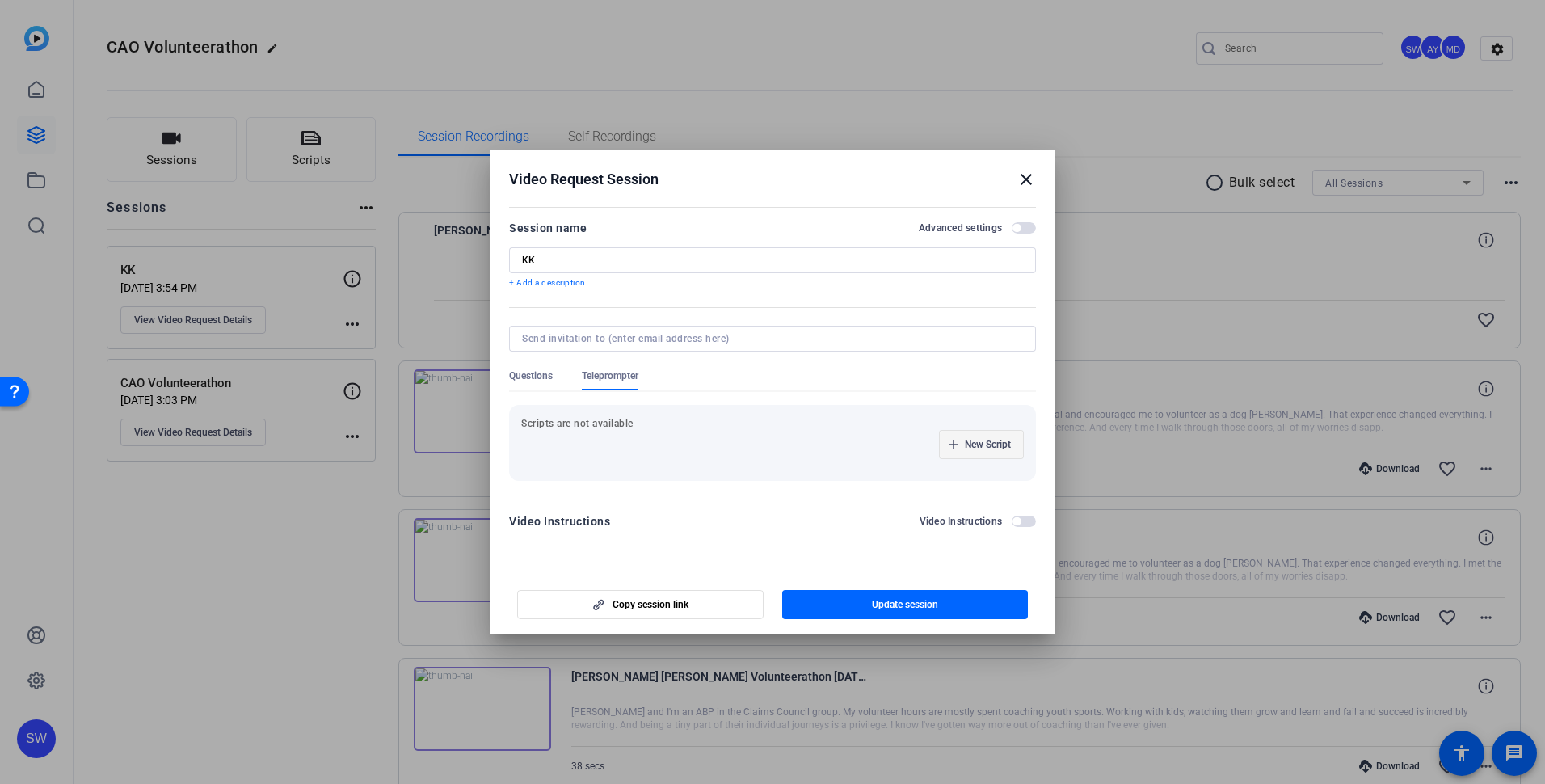
click at [960, 444] on span "button" at bounding box center [982, 444] width 83 height 39
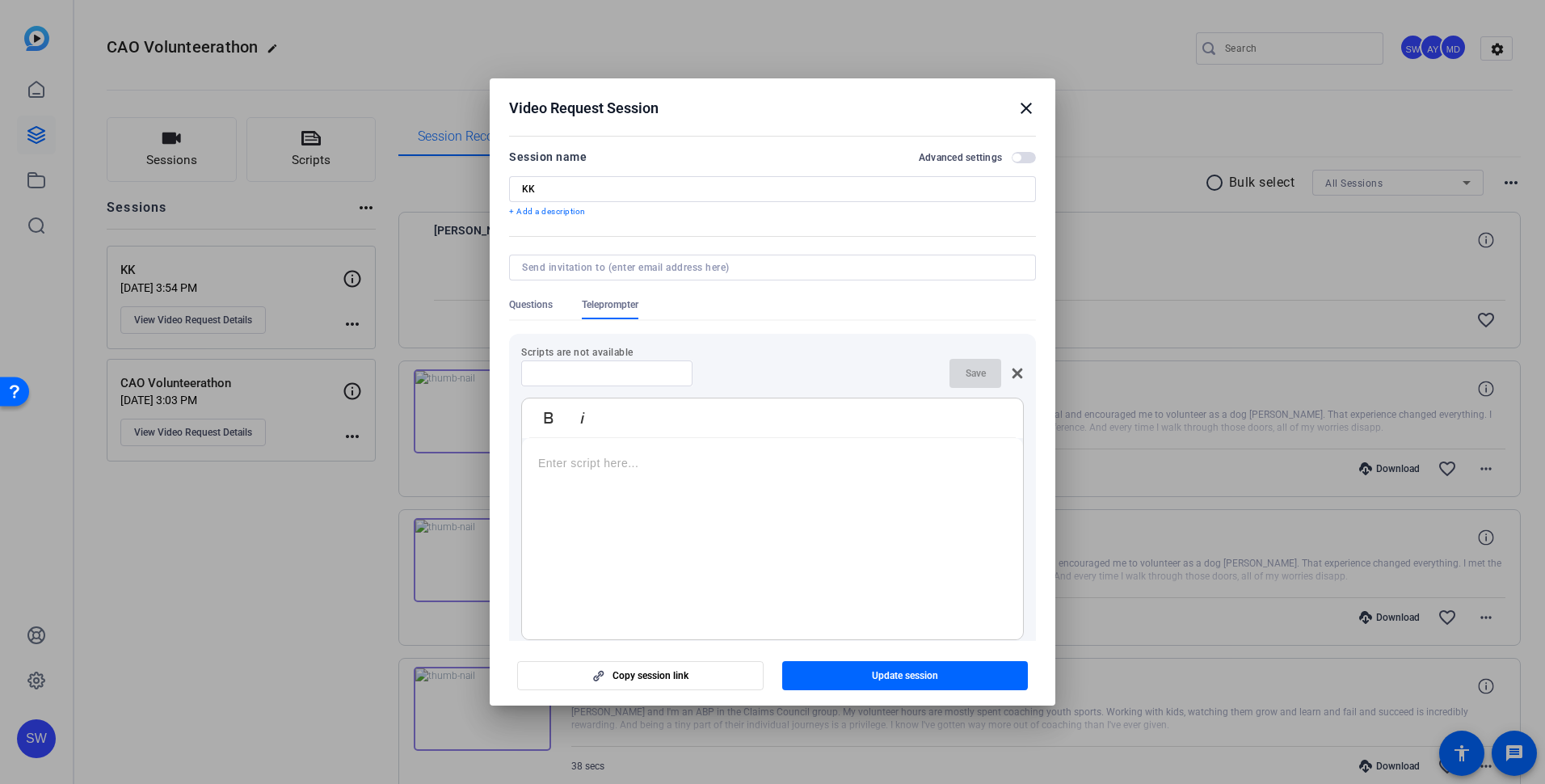
click at [1024, 105] on mat-icon "close" at bounding box center [1026, 108] width 19 height 19
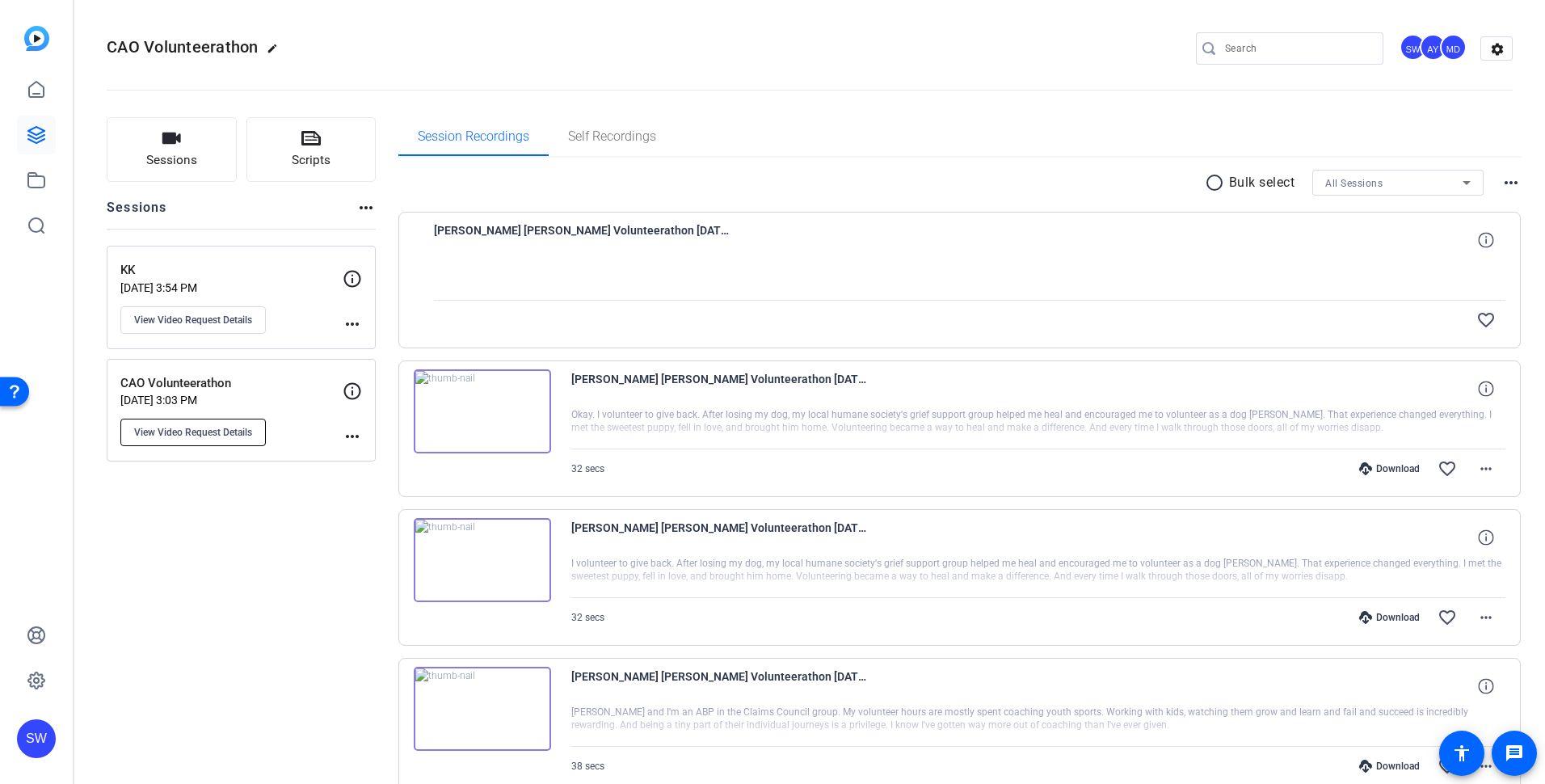
click at [188, 436] on span "View Video Request Details" at bounding box center [193, 431] width 118 height 13
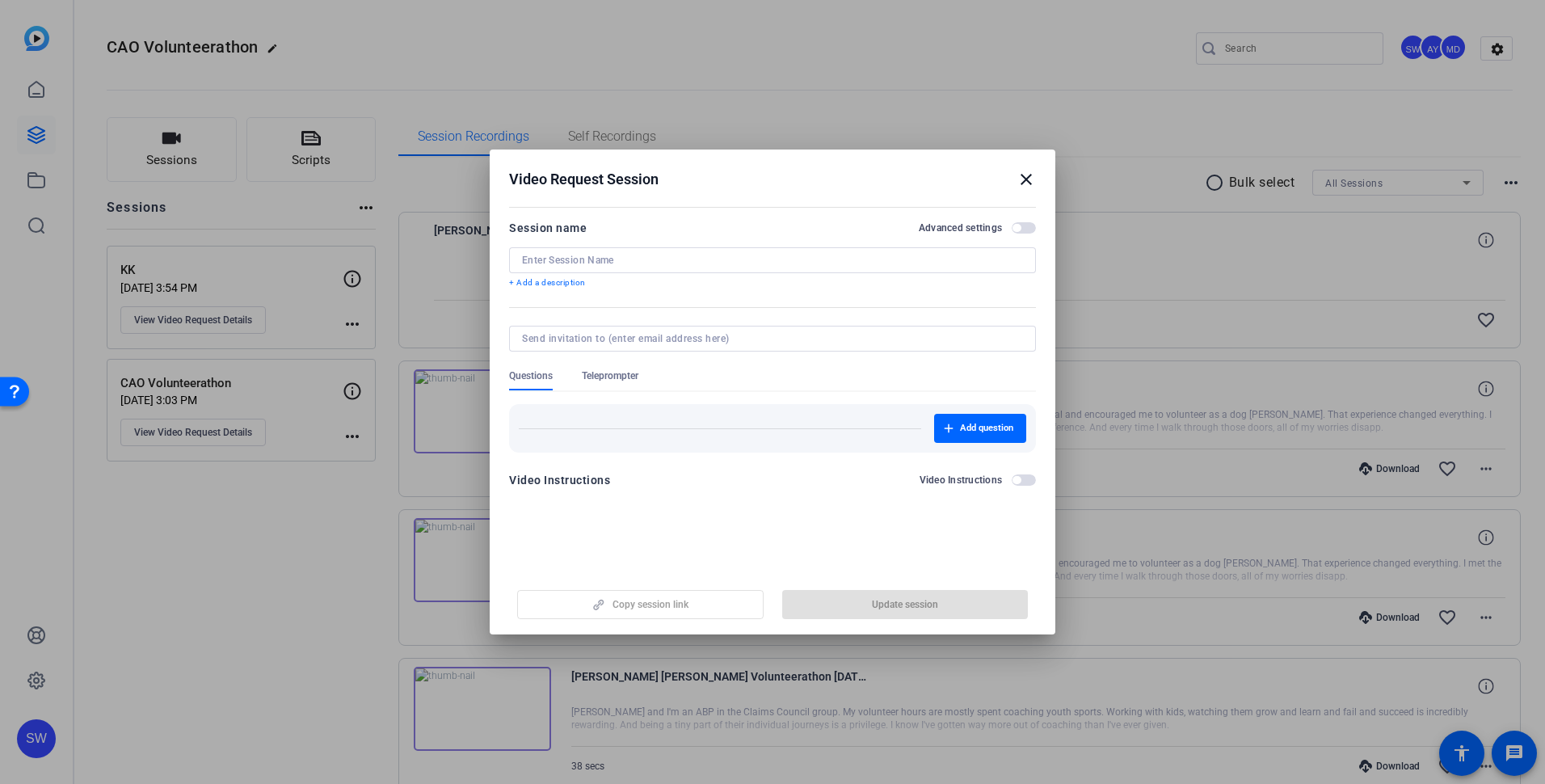
type input "CAO Volunteerathon"
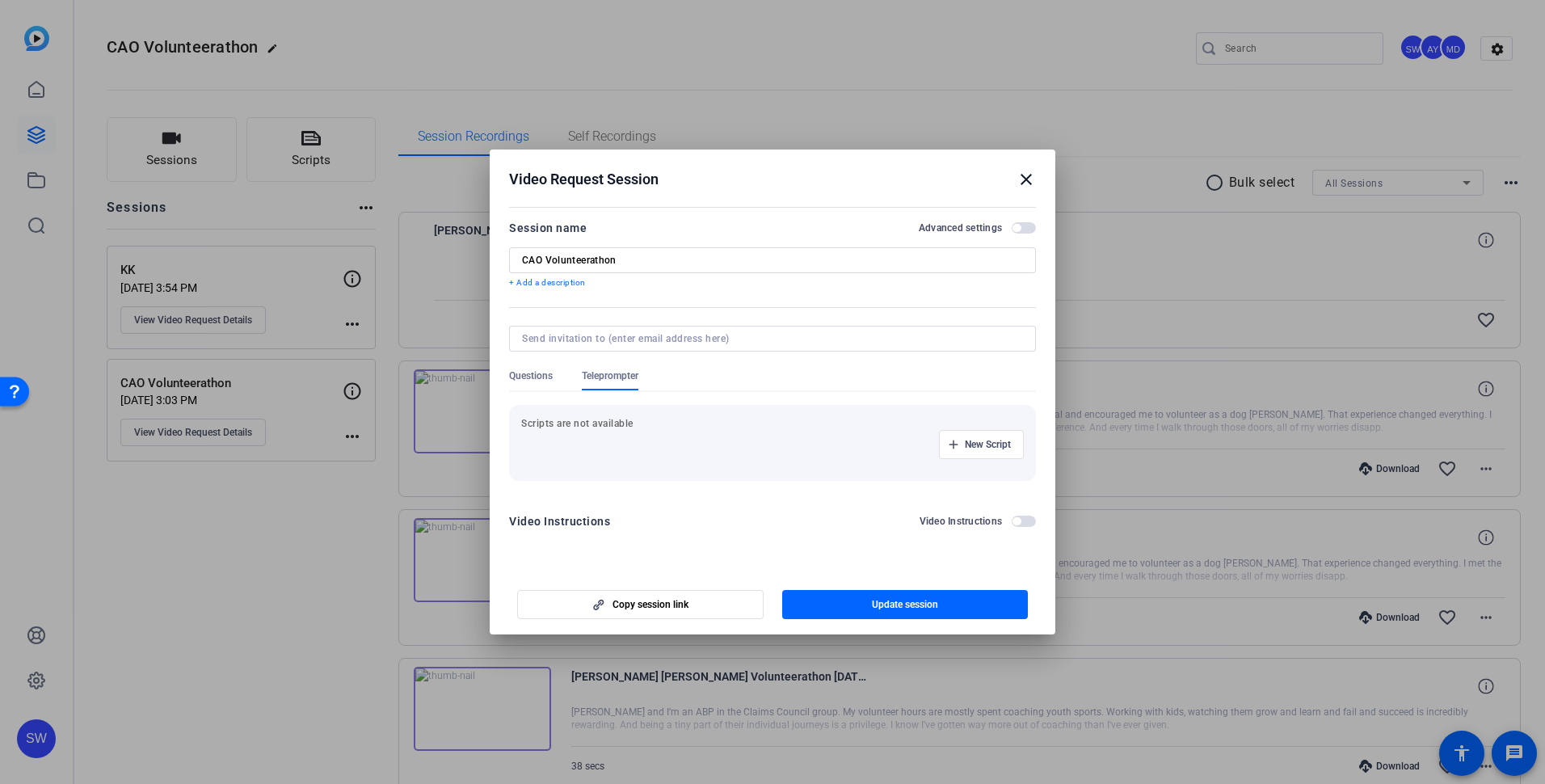
click at [356, 490] on div at bounding box center [772, 392] width 1545 height 784
click at [1025, 183] on mat-icon "close" at bounding box center [1026, 179] width 19 height 19
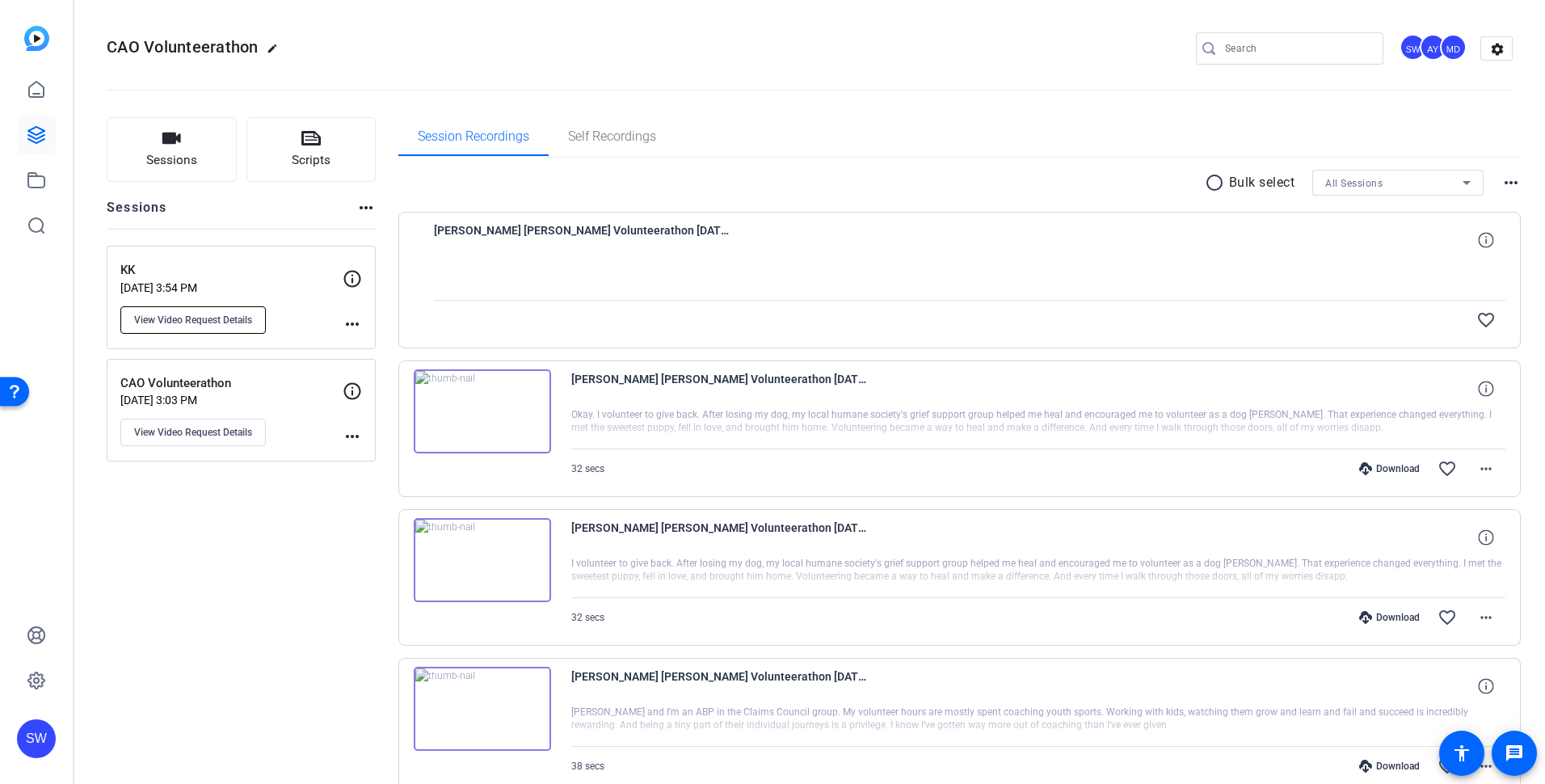
click at [174, 321] on span "View Video Request Details" at bounding box center [193, 320] width 118 height 13
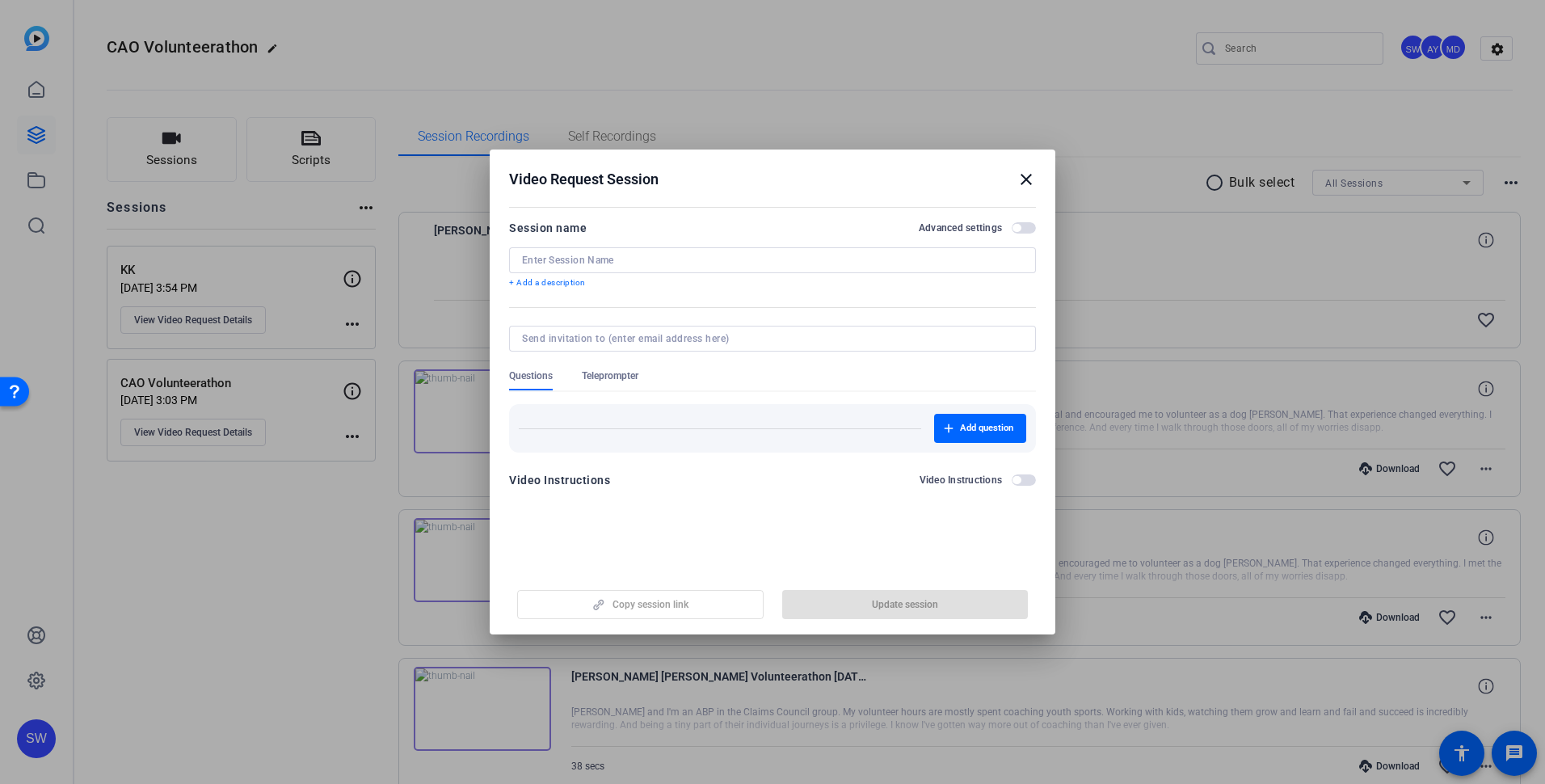
type input "KK"
click at [610, 377] on span "Teleprompter" at bounding box center [609, 375] width 56 height 13
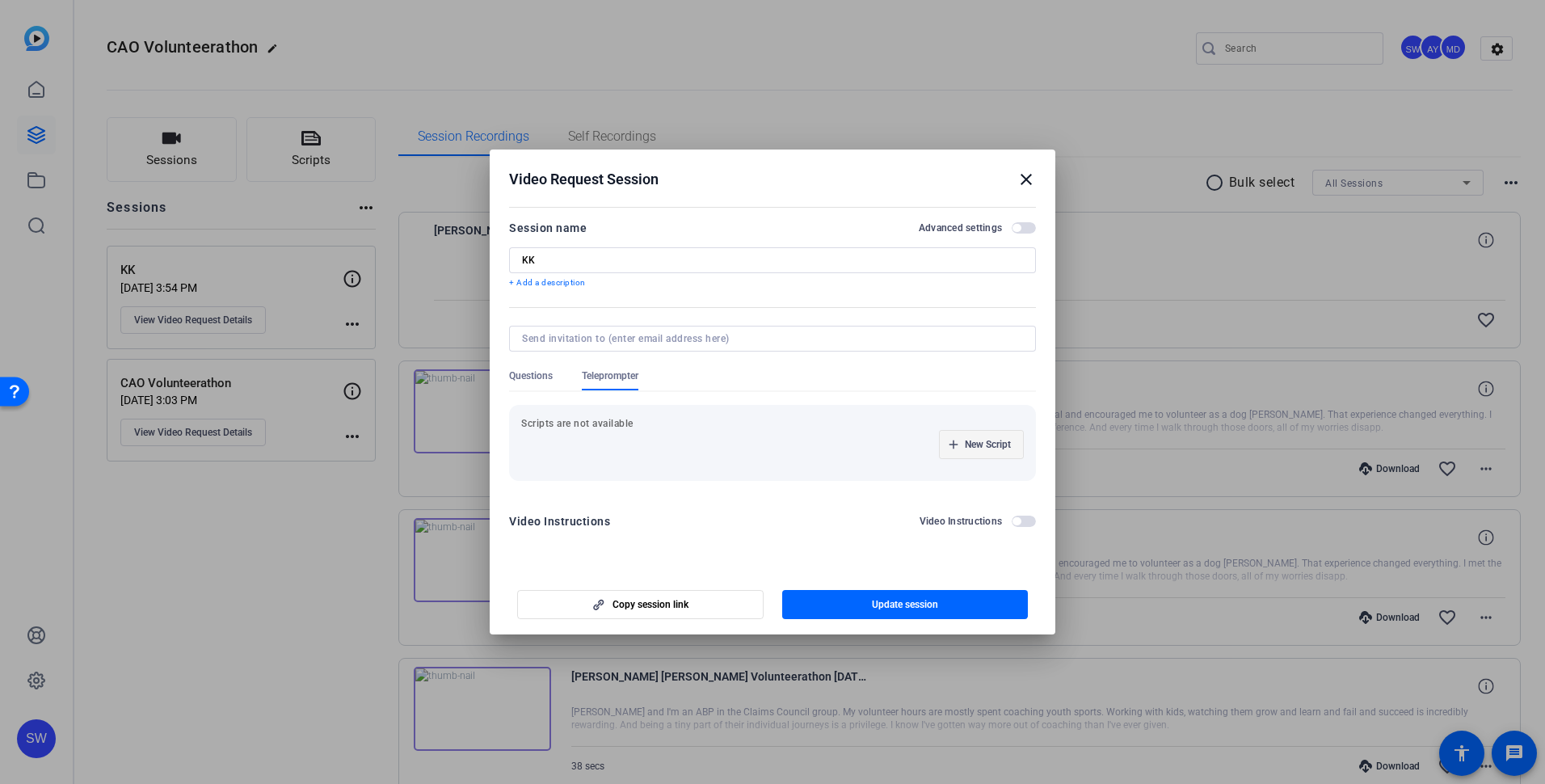
click at [954, 451] on span "button" at bounding box center [982, 444] width 83 height 39
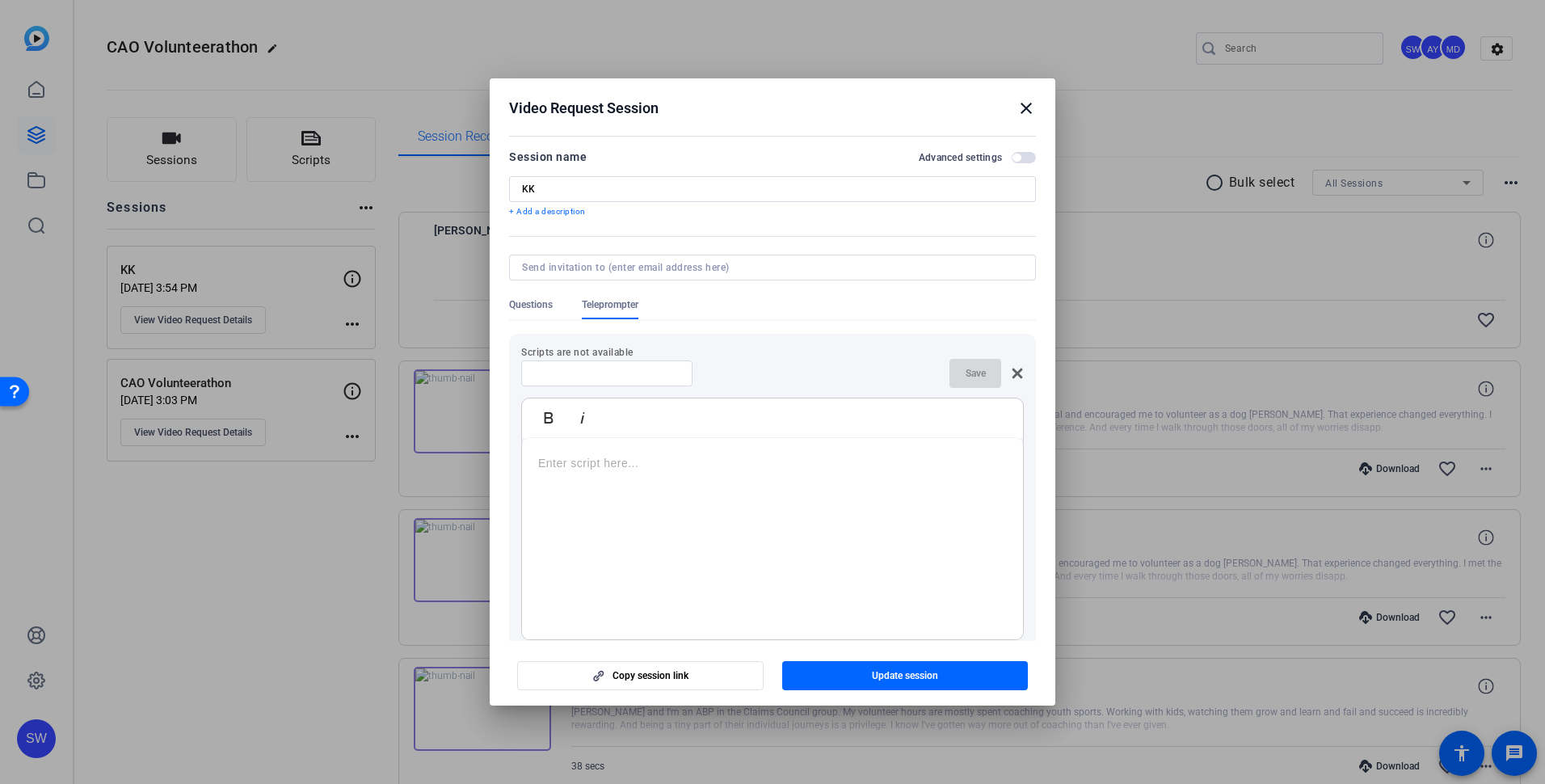
click at [583, 475] on div at bounding box center [772, 538] width 501 height 202
drag, startPoint x: 815, startPoint y: 487, endPoint x: 508, endPoint y: 457, distance: 308.5
click at [508, 457] on mat-dialog-content "Session name Advanced settings KK + Add a description Questions Teleprompter Sc…" at bounding box center [772, 386] width 566 height 509
click at [1029, 104] on mat-icon "close" at bounding box center [1026, 108] width 19 height 19
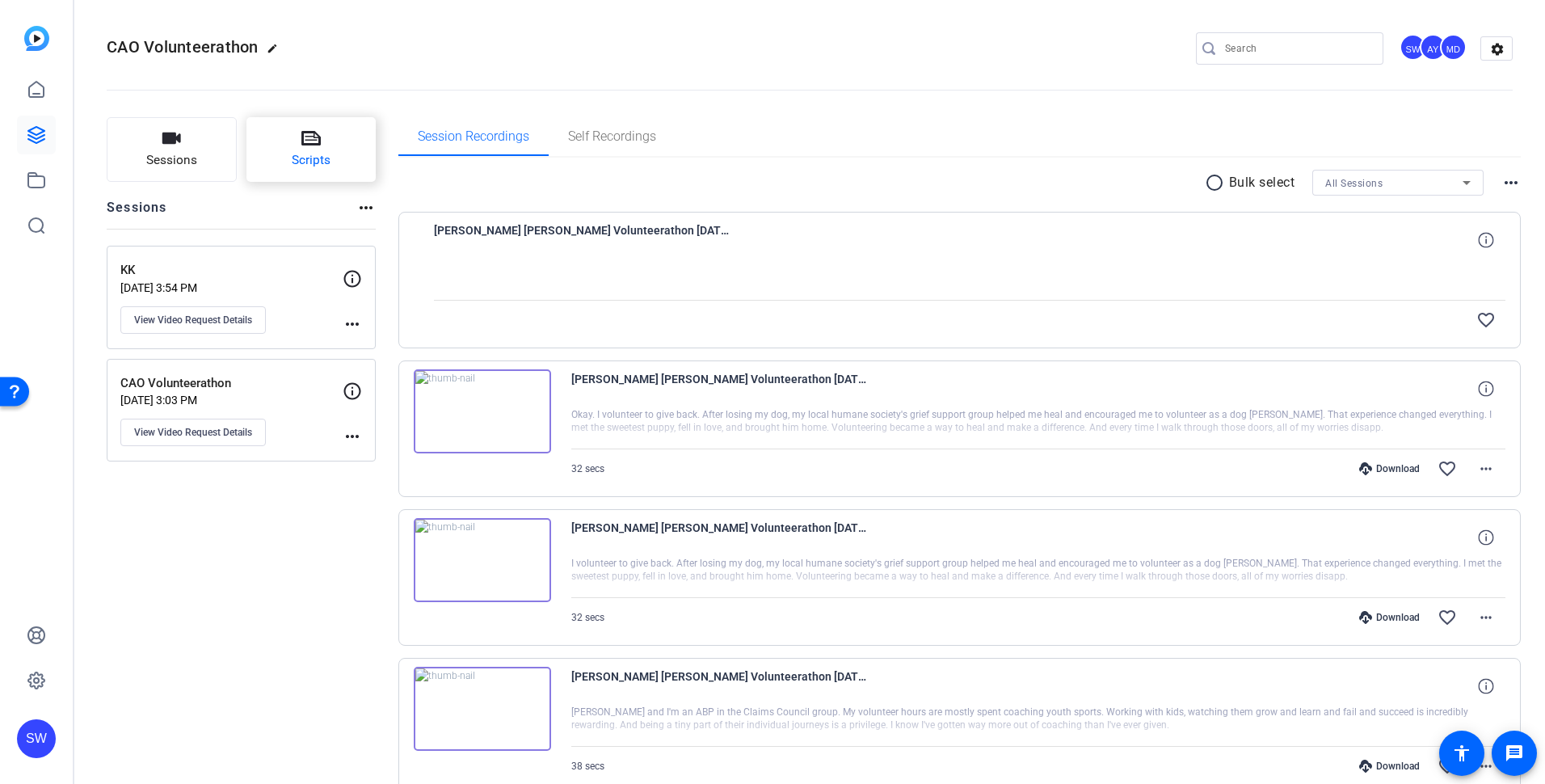
click at [340, 142] on button "Scripts" at bounding box center [311, 149] width 130 height 65
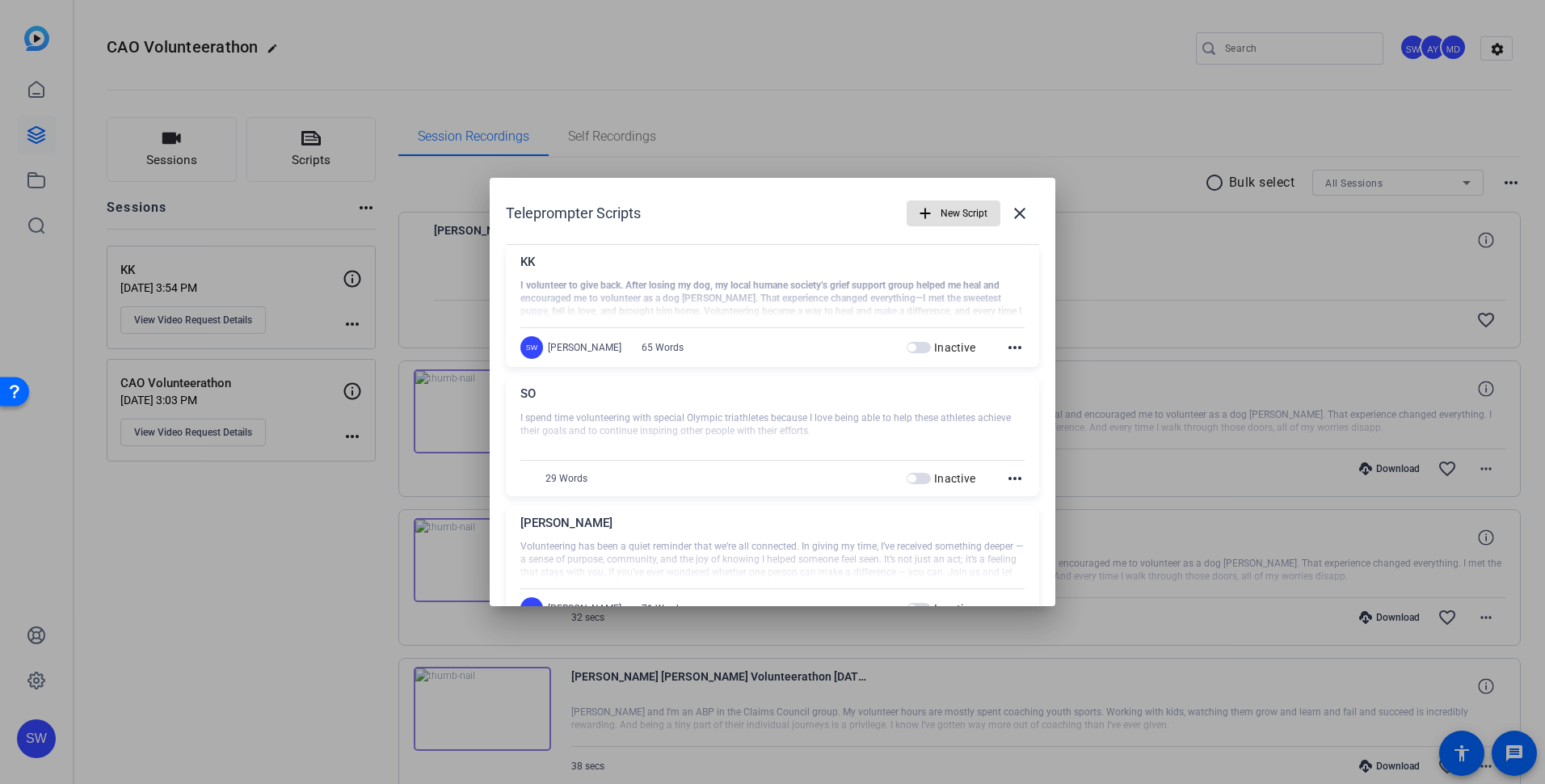
click at [869, 305] on div at bounding box center [773, 299] width 504 height 41
click at [1011, 349] on mat-icon "more_horiz" at bounding box center [1015, 347] width 19 height 19
click at [1017, 372] on span "Edit" at bounding box center [1042, 372] width 65 height 19
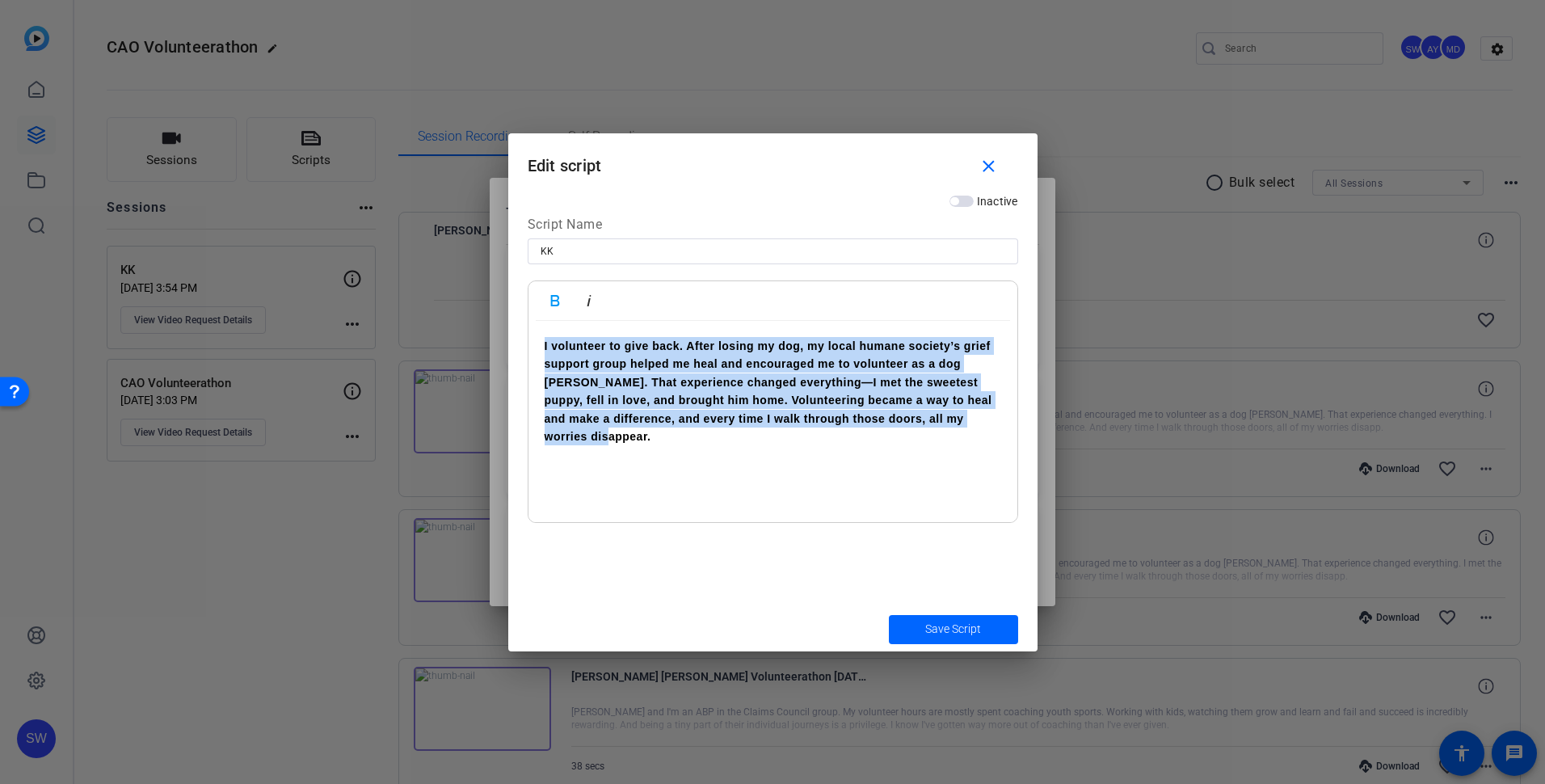
drag, startPoint x: 618, startPoint y: 437, endPoint x: 531, endPoint y: 349, distance: 123.7
click at [531, 349] on div "I volunteer to give back. After losing my dog, my local humane society’s grief …" at bounding box center [773, 421] width 489 height 202
copy strong "I volunteer to give back. After losing my dog, my local humane society’s grief …"
click at [990, 166] on mat-icon "close" at bounding box center [988, 166] width 20 height 20
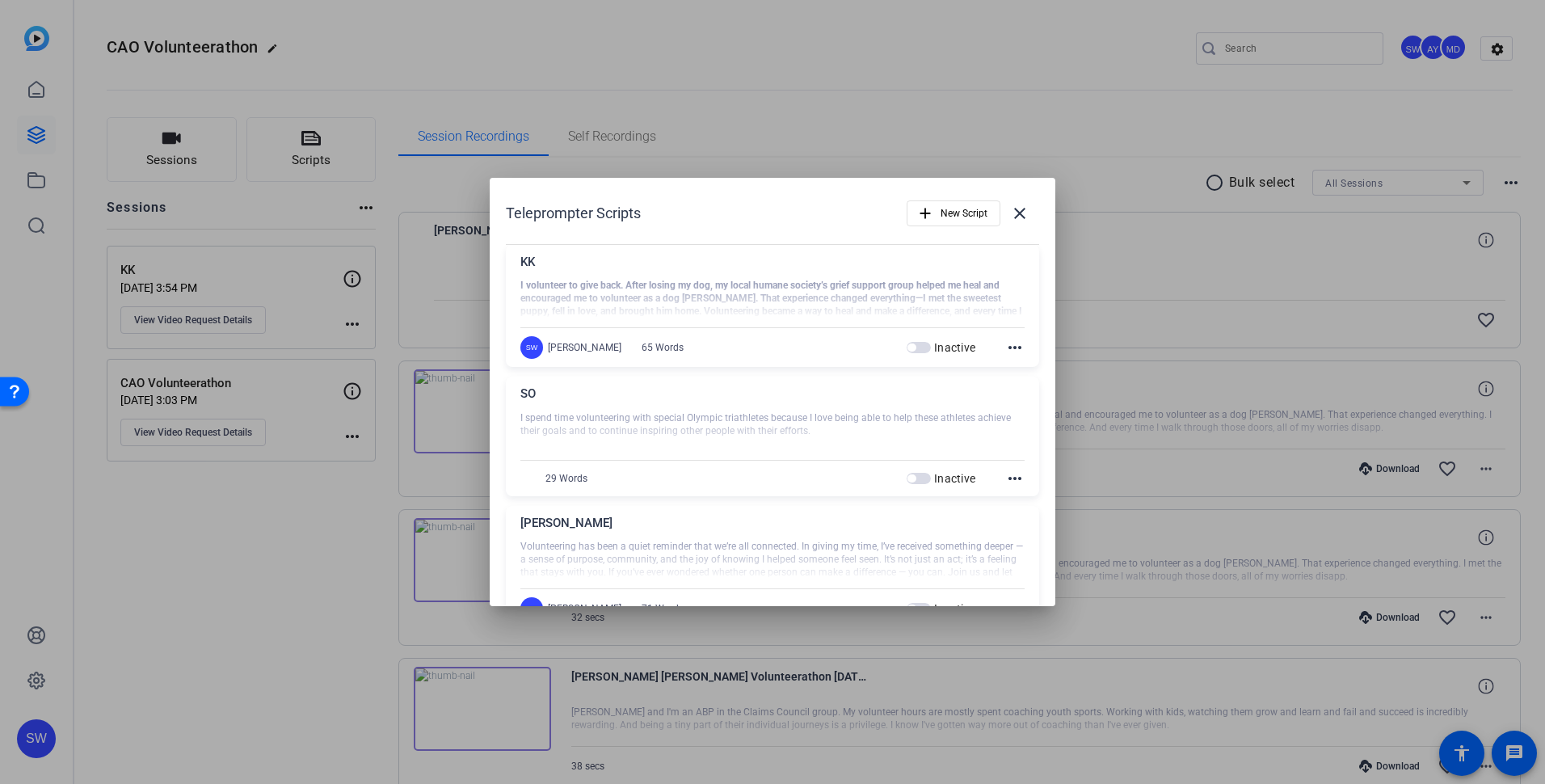
click at [200, 325] on div at bounding box center [772, 392] width 1545 height 784
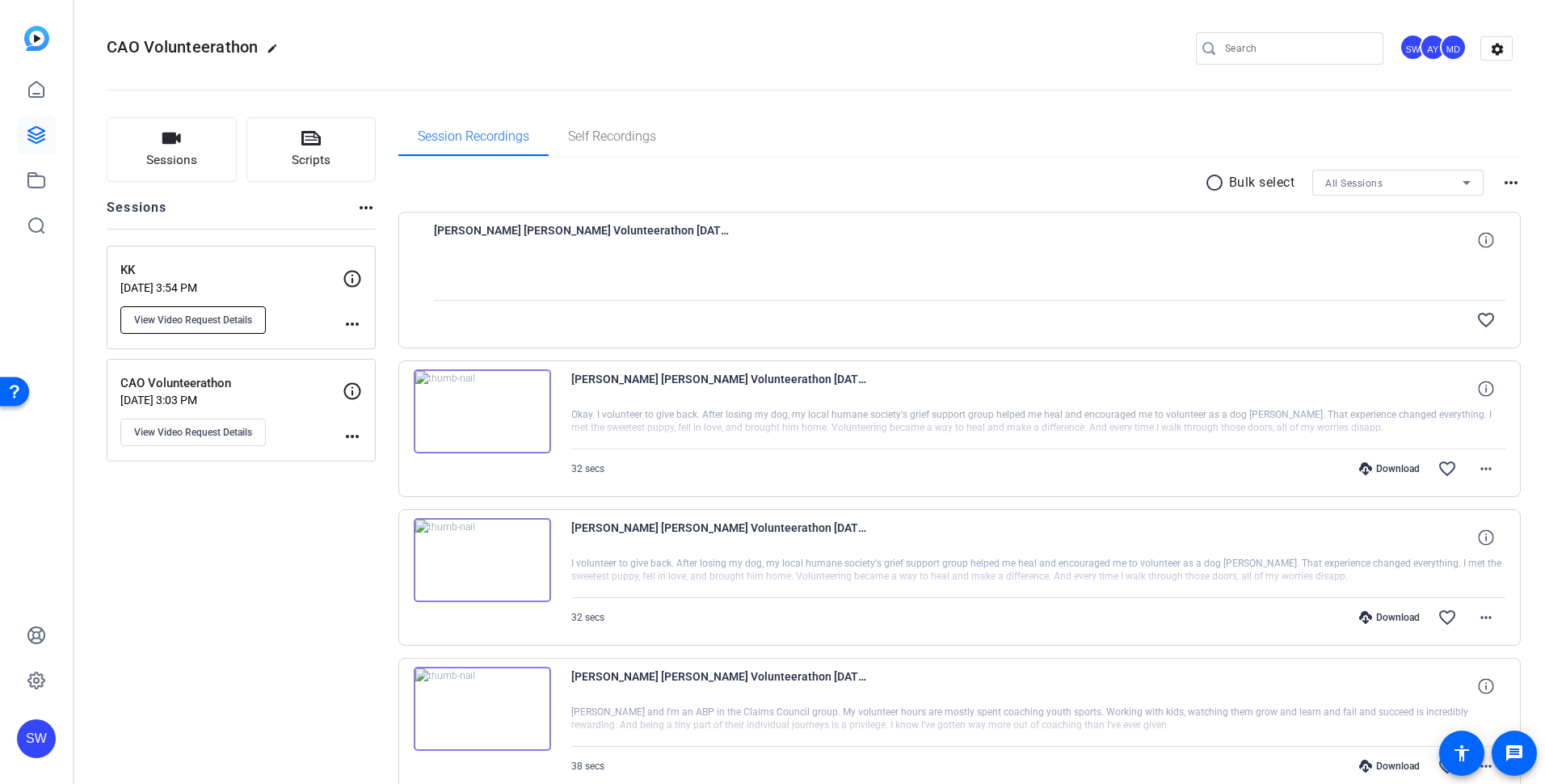
click at [202, 318] on span "View Video Request Details" at bounding box center [193, 320] width 118 height 13
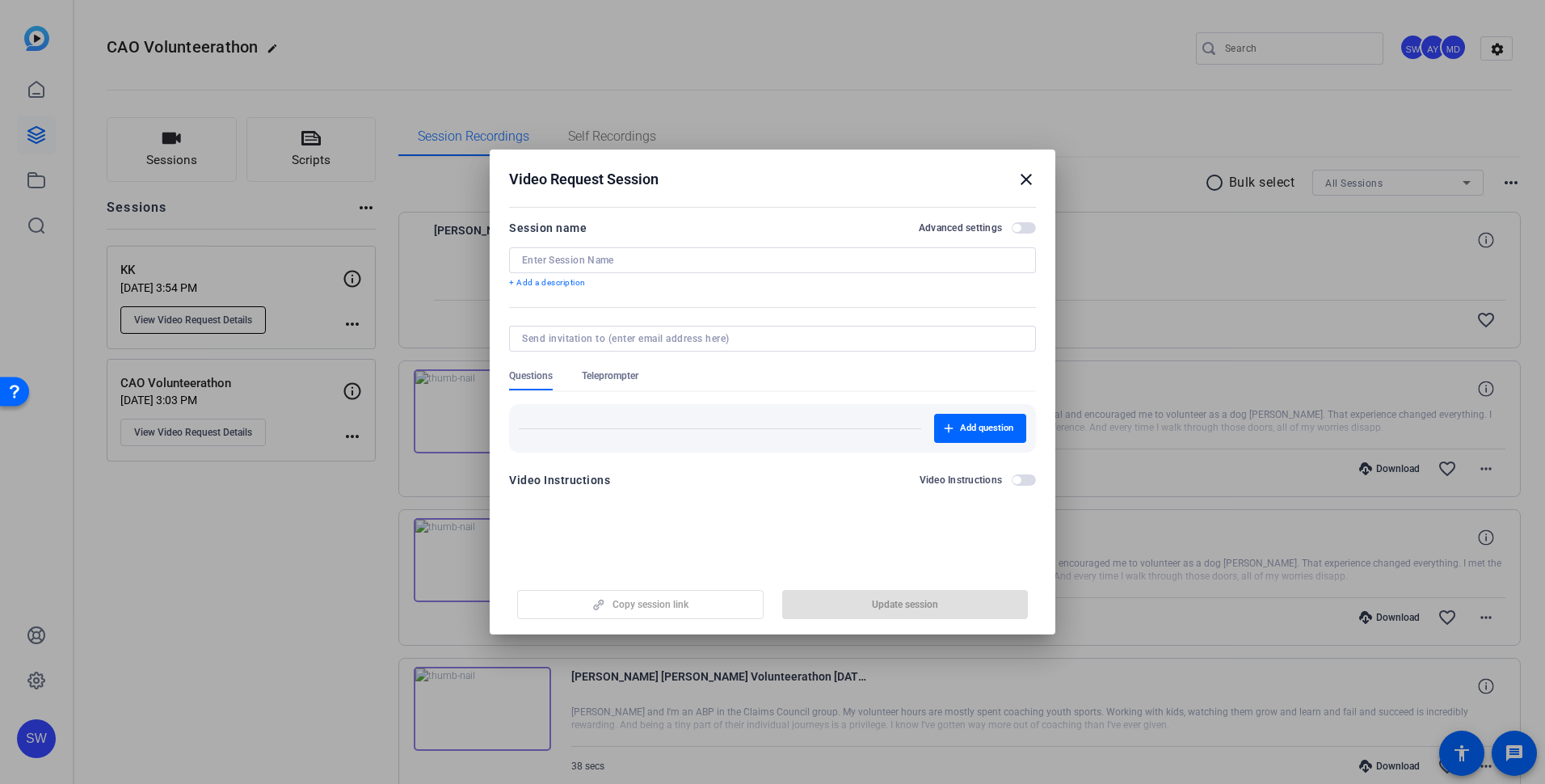
type input "KK"
click at [631, 377] on span "Teleprompter" at bounding box center [609, 375] width 56 height 13
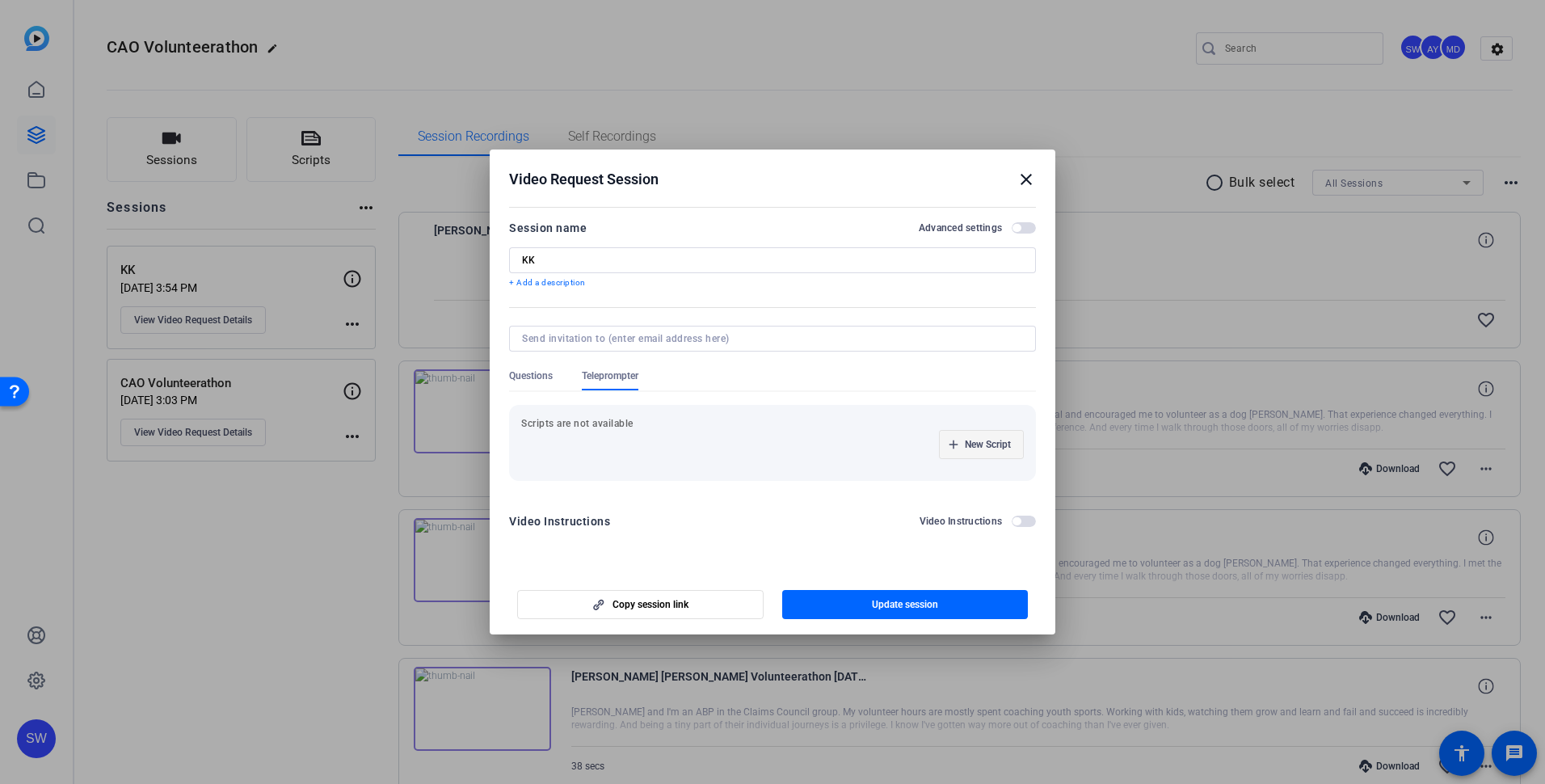
click at [952, 450] on span "button" at bounding box center [982, 444] width 83 height 39
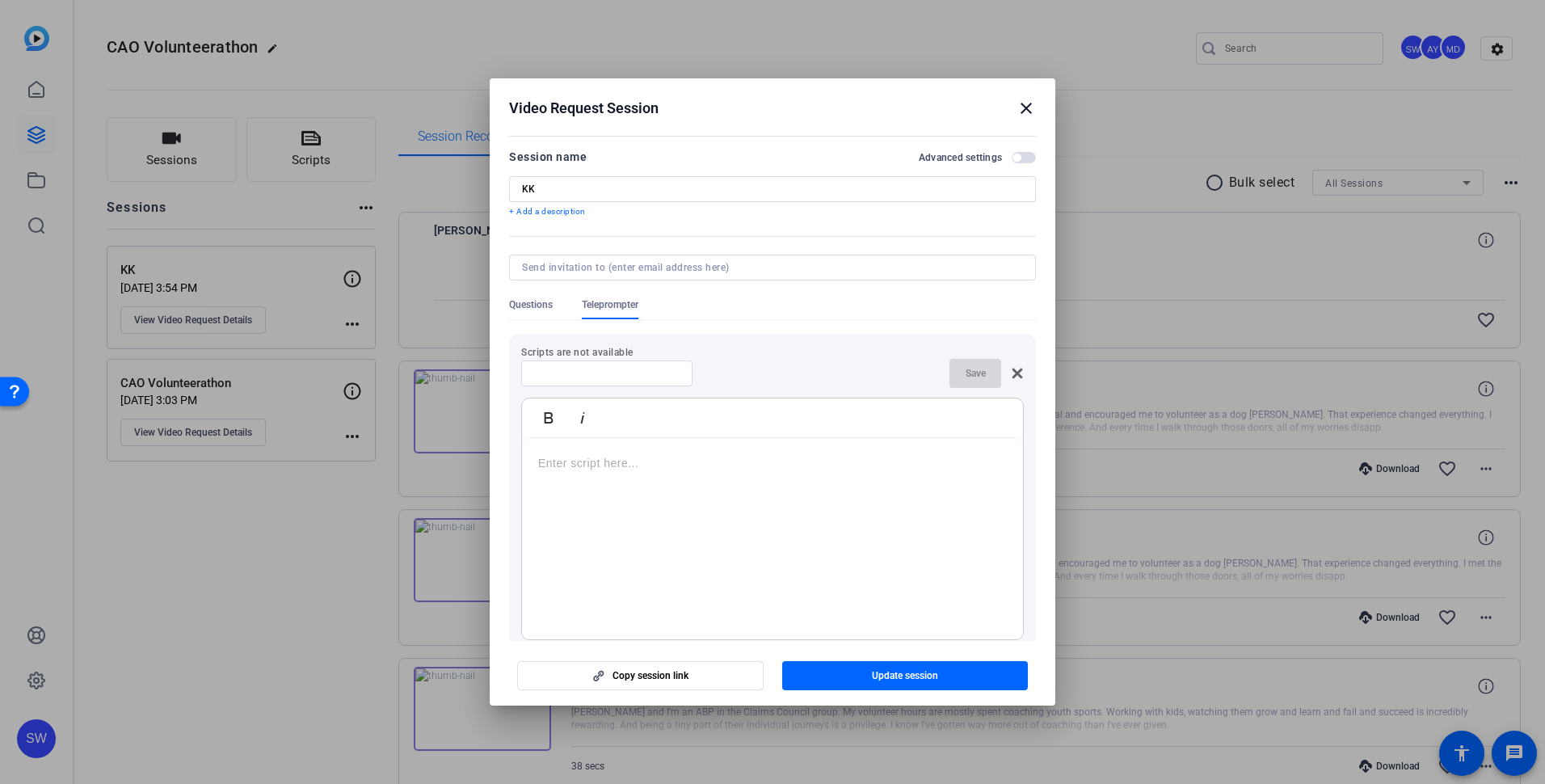
click at [568, 468] on p at bounding box center [772, 463] width 469 height 18
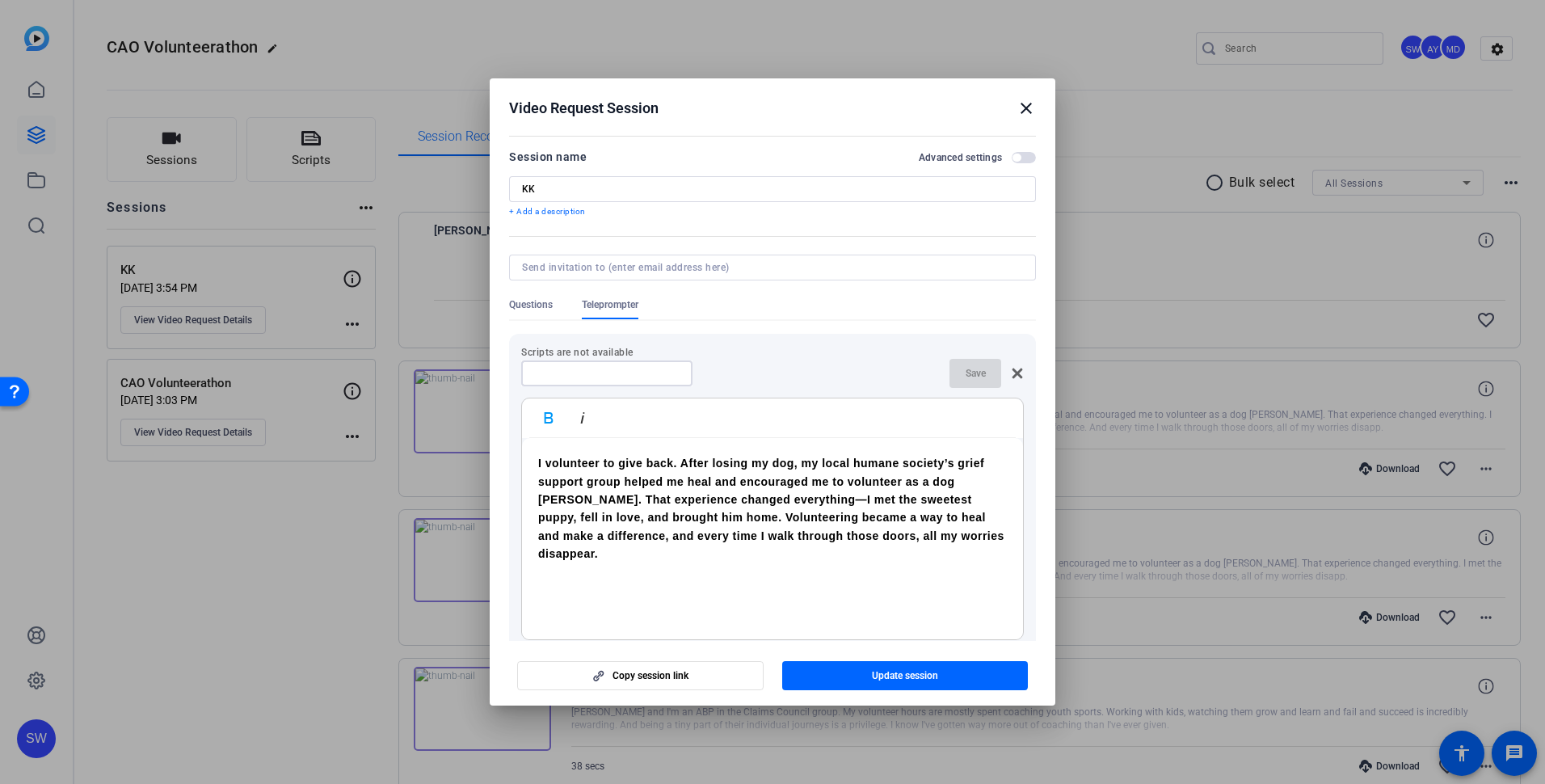
click at [557, 373] on input at bounding box center [607, 373] width 146 height 13
type input "KK"
click at [951, 376] on span "button" at bounding box center [976, 373] width 52 height 39
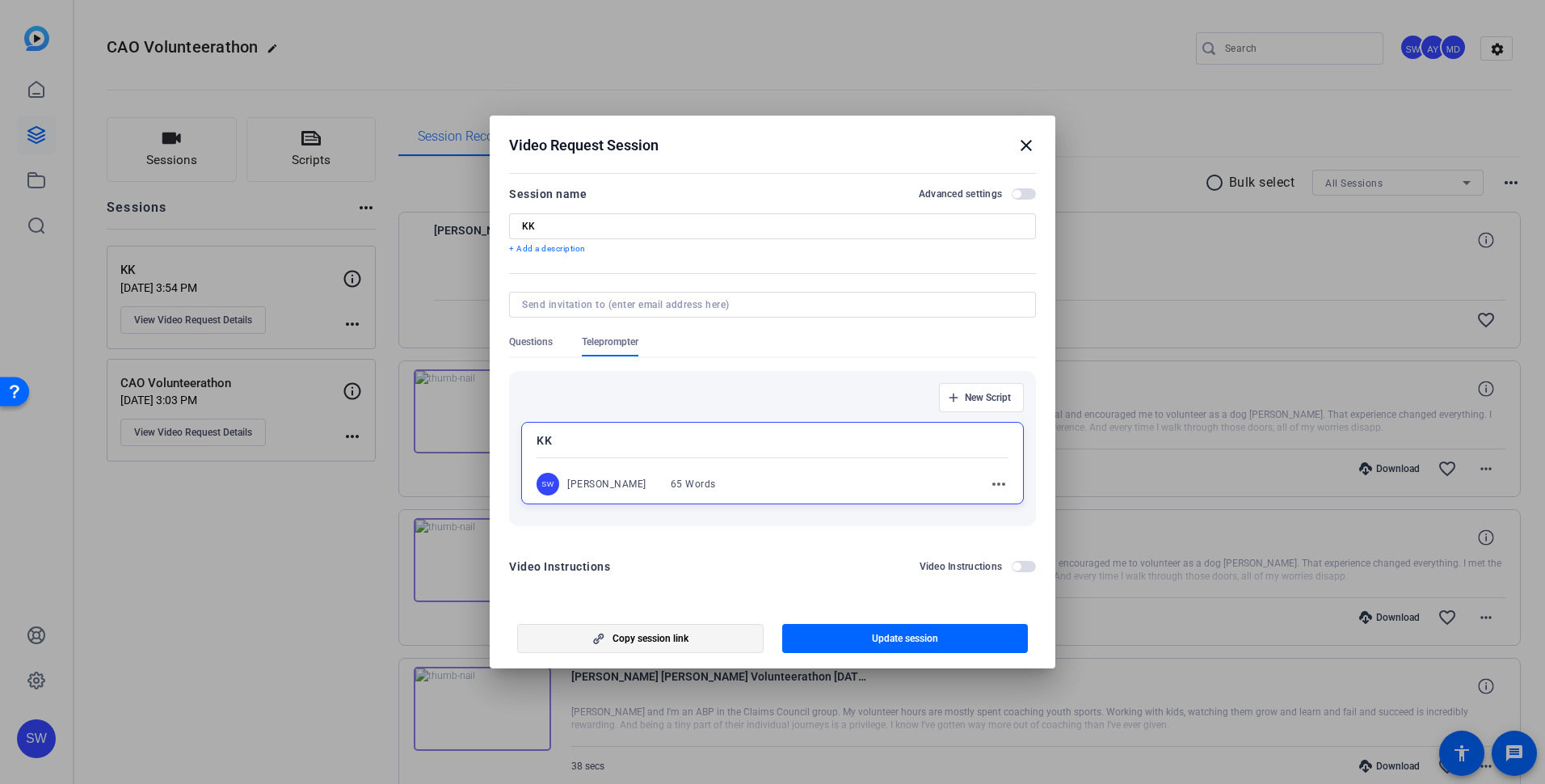
click at [697, 633] on span "button" at bounding box center [640, 638] width 245 height 39
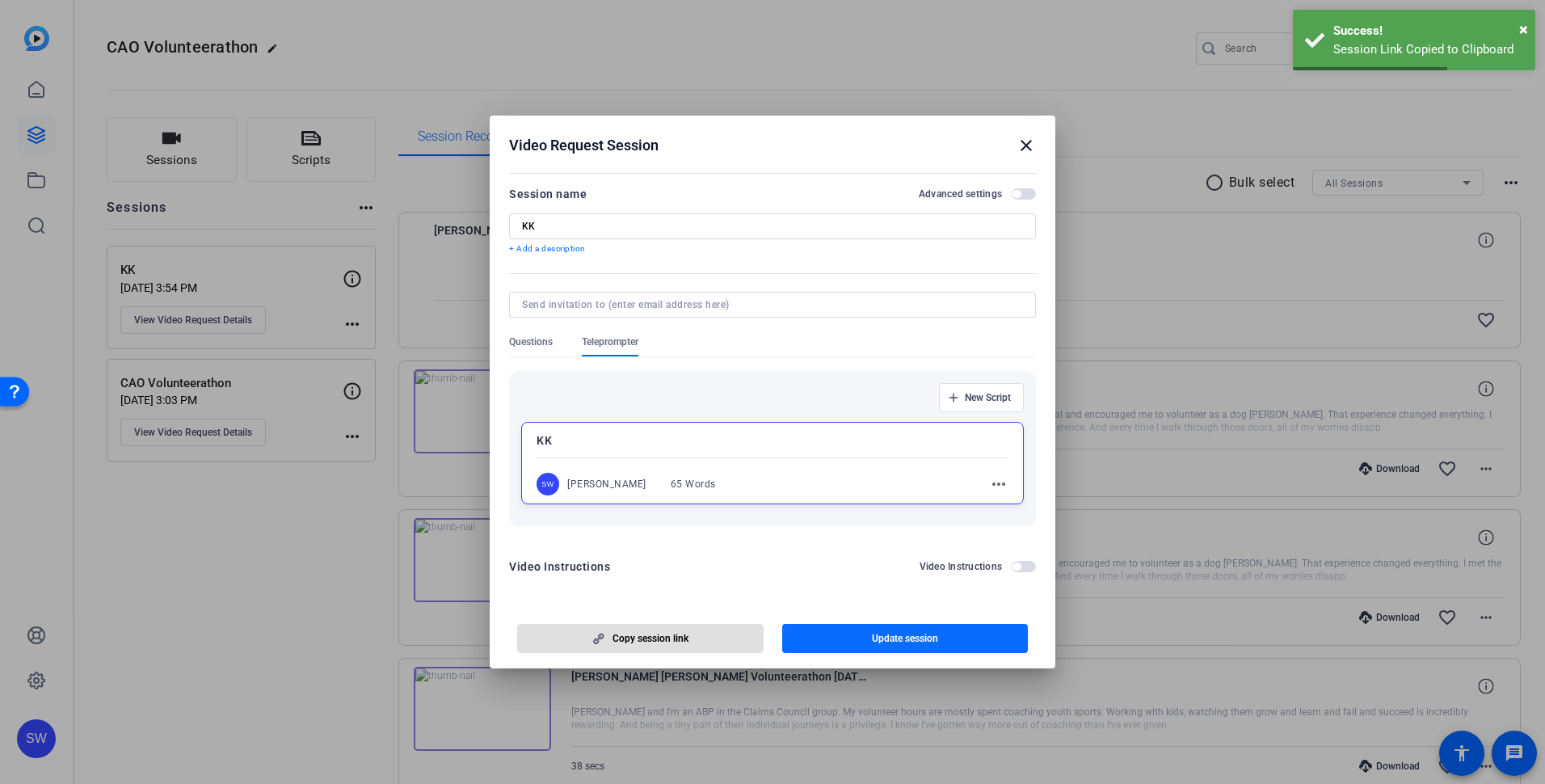
click at [854, 644] on span "button" at bounding box center [906, 638] width 246 height 39
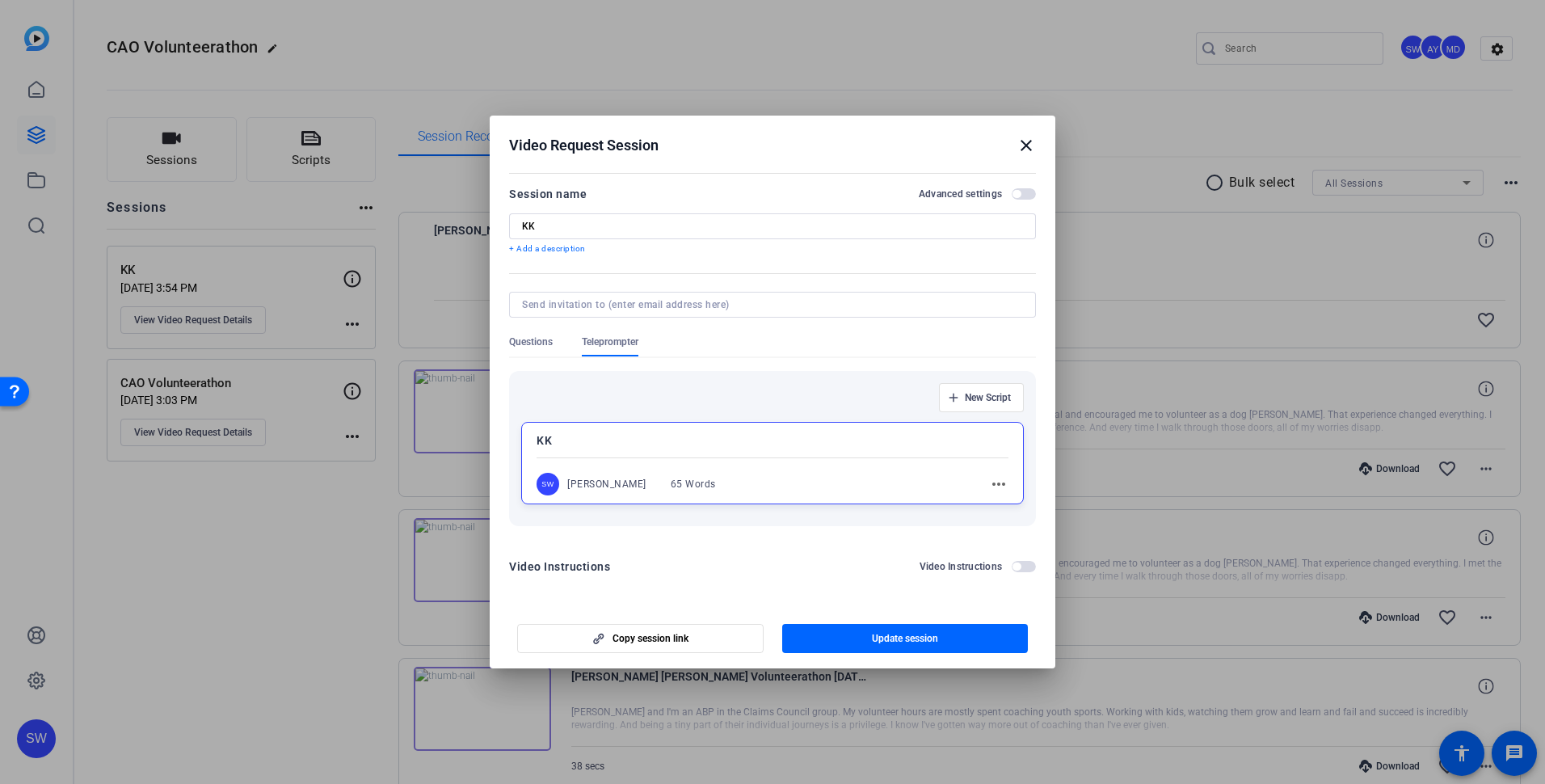
click at [1024, 145] on mat-icon "close" at bounding box center [1026, 146] width 19 height 19
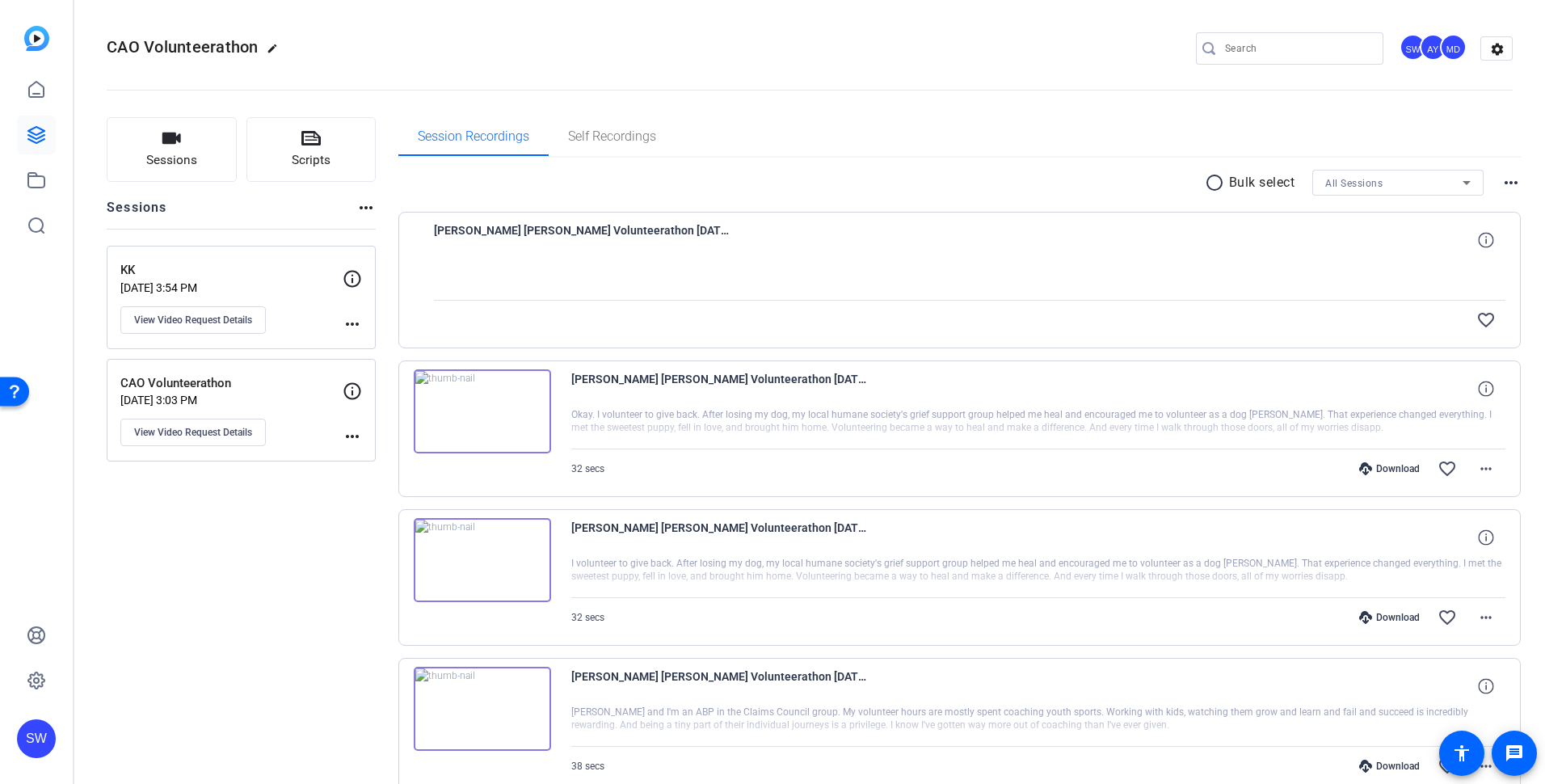
click at [283, 321] on div "KK Oct 07, 2025 @ 3:54 PM View Video Request Details" at bounding box center [231, 297] width 222 height 73
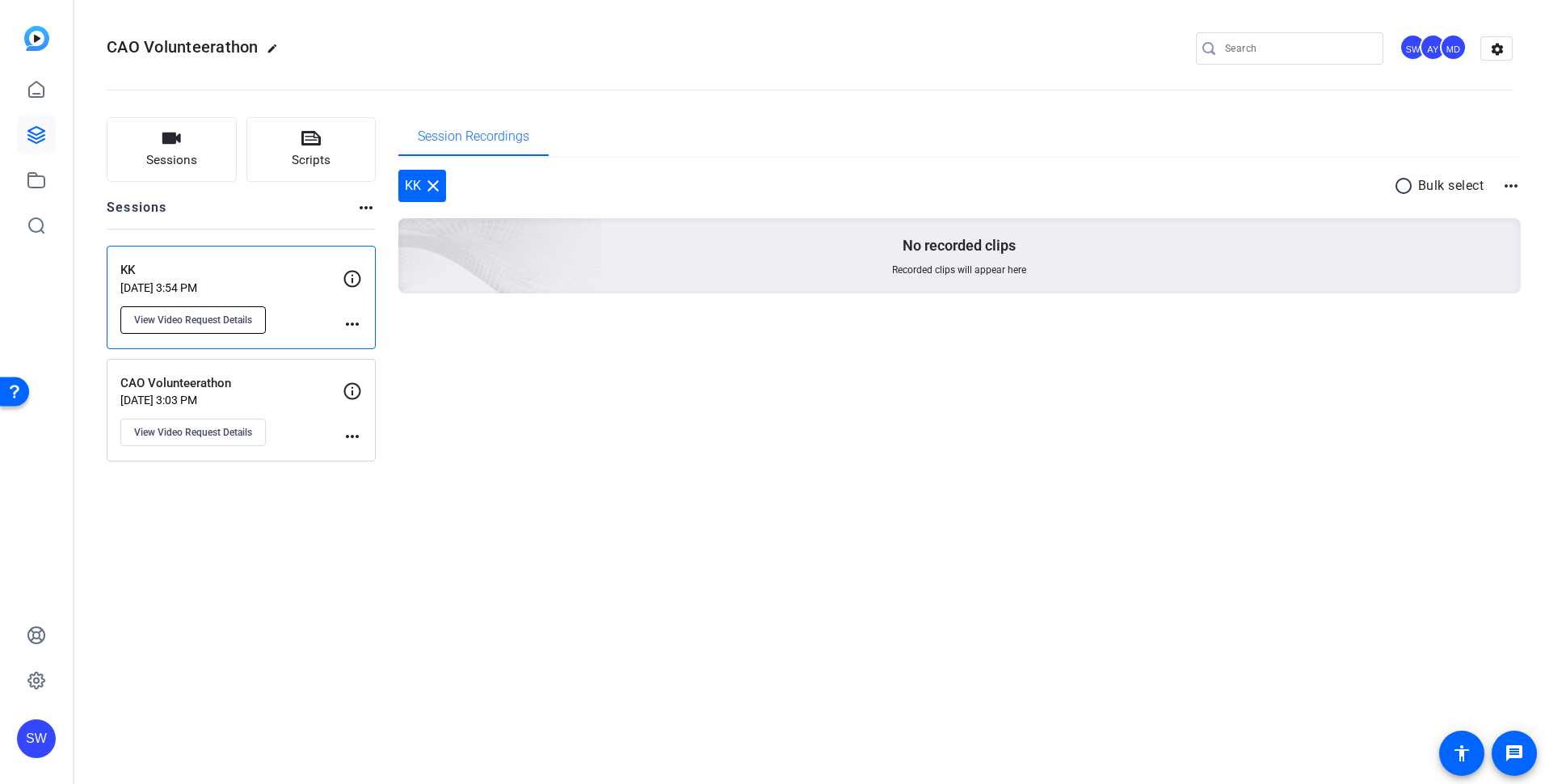
click at [227, 326] on span "View Video Request Details" at bounding box center [193, 320] width 118 height 13
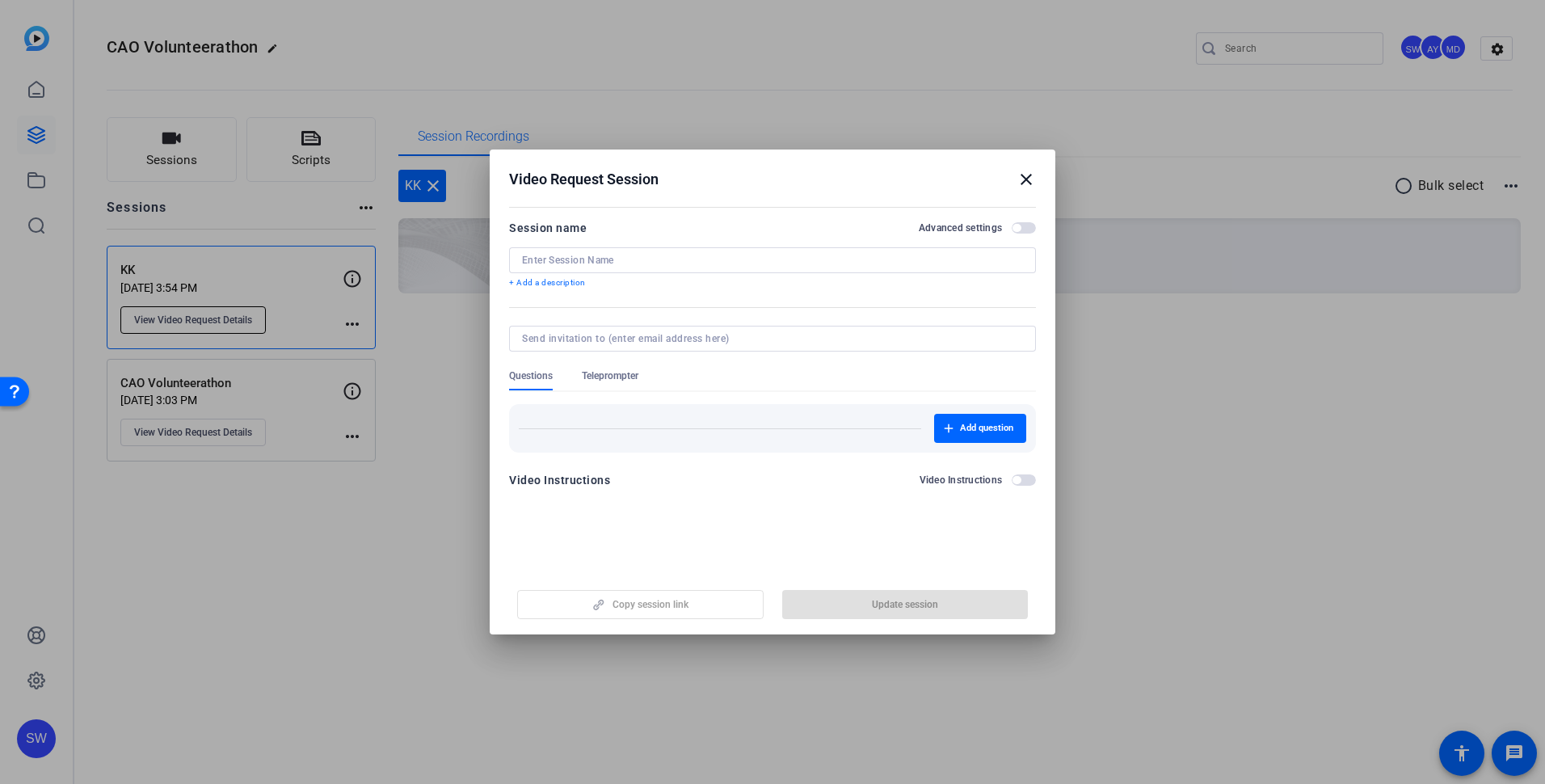
type input "KK"
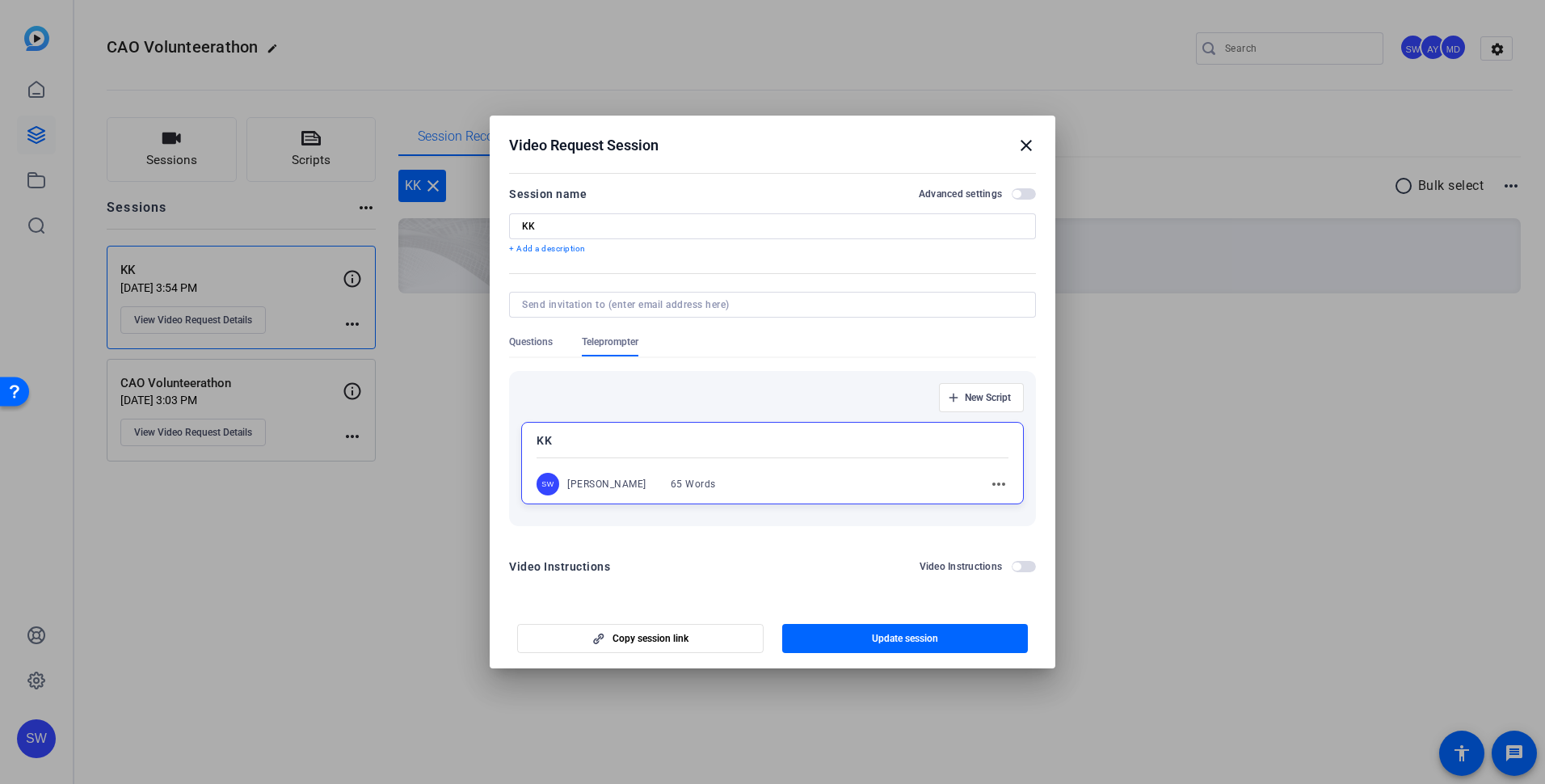
click at [1027, 194] on span "button" at bounding box center [1024, 193] width 24 height 11
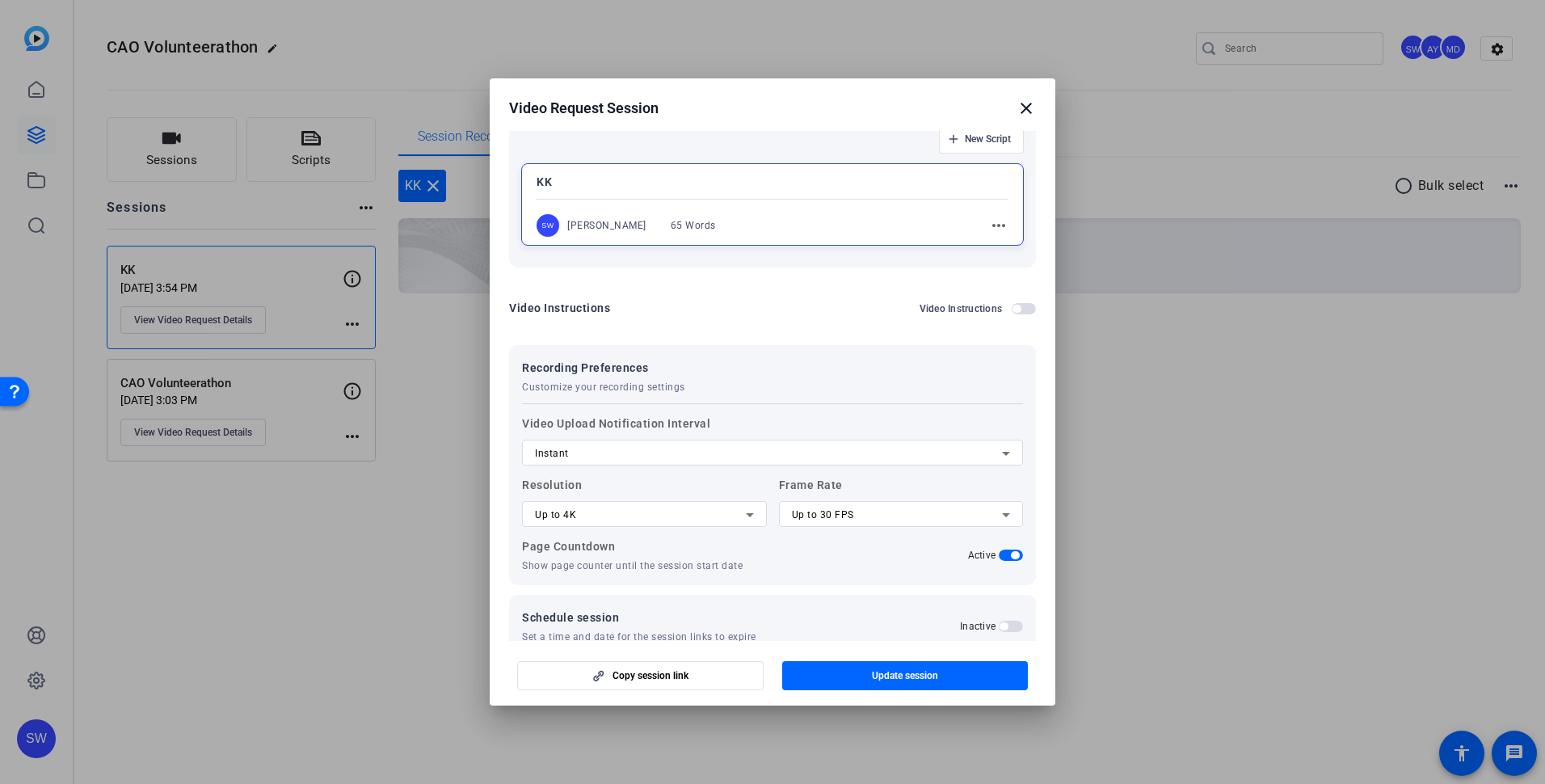
scroll to position [237, 0]
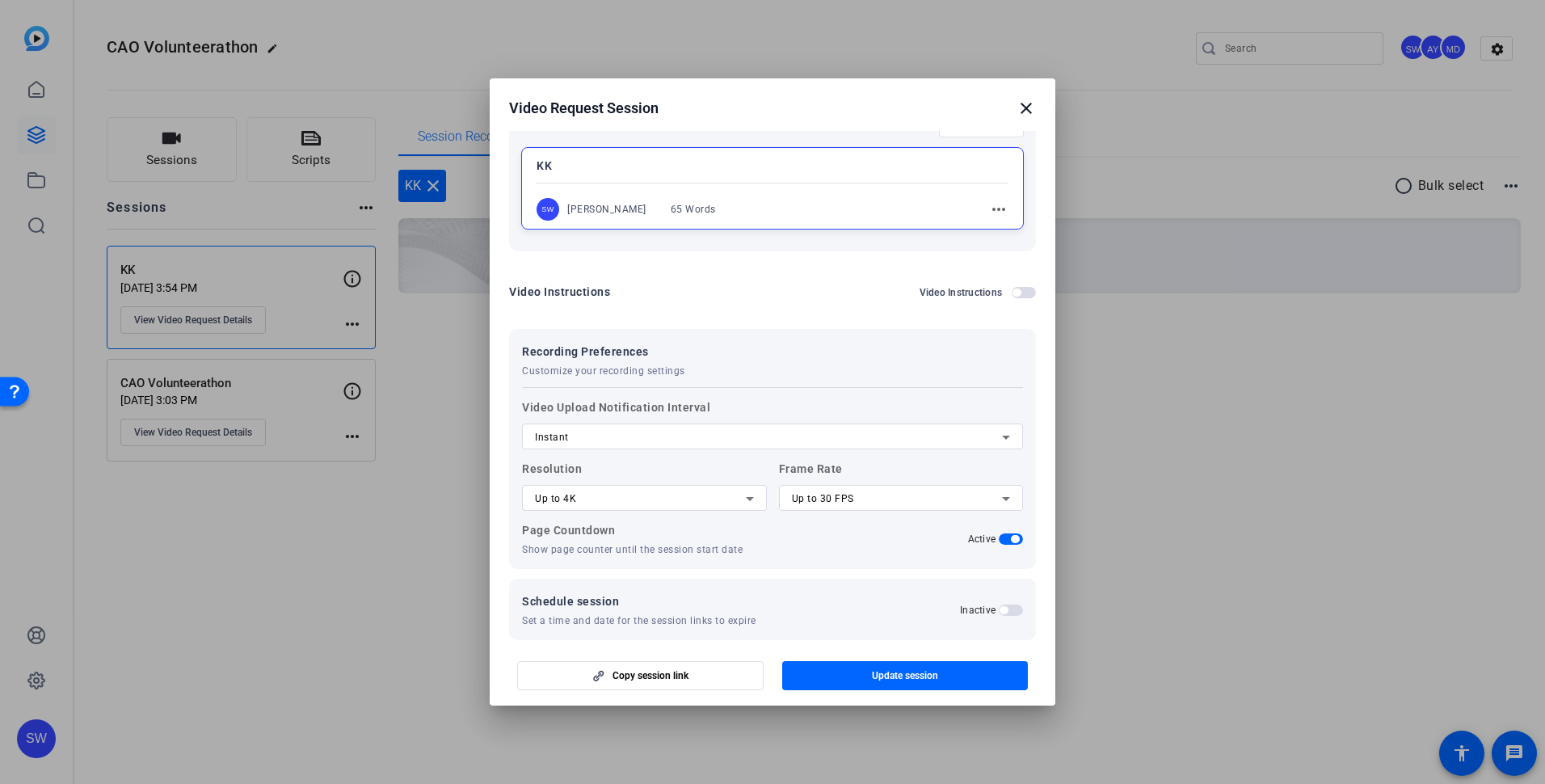
click at [1026, 107] on mat-icon "close" at bounding box center [1026, 108] width 19 height 19
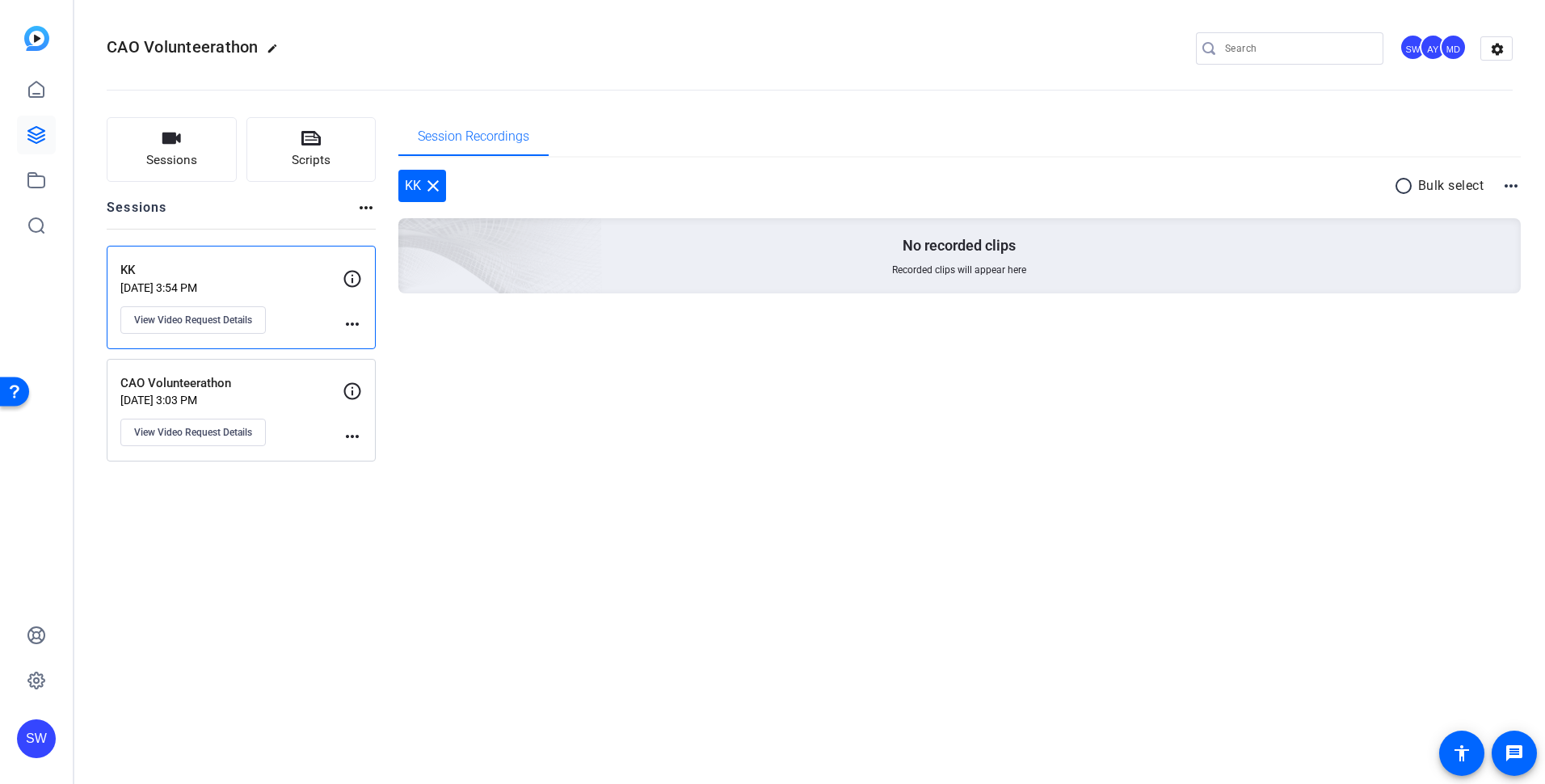
click at [270, 379] on p "CAO Volunteerathon" at bounding box center [231, 383] width 222 height 18
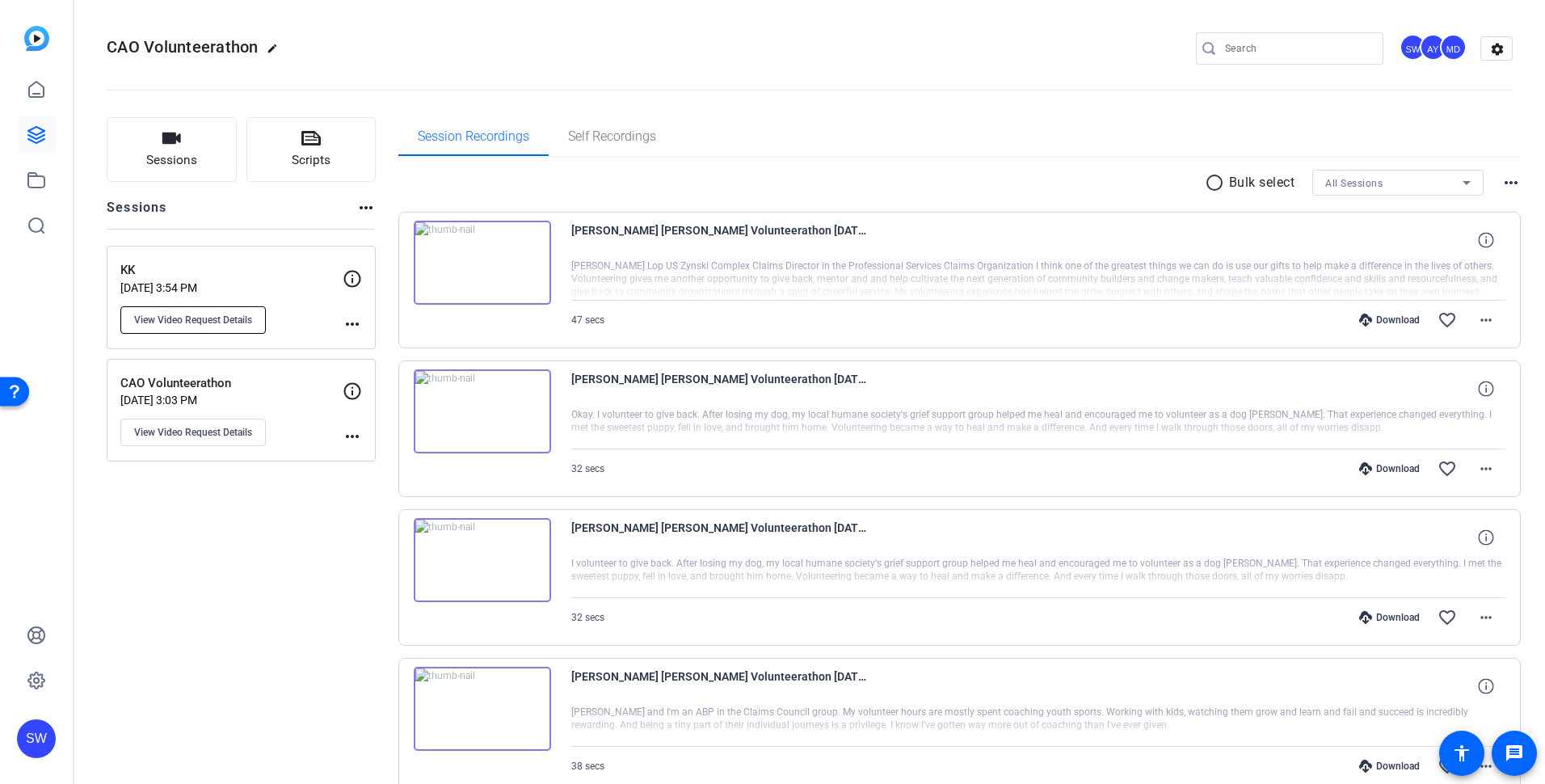
click at [195, 325] on span "View Video Request Details" at bounding box center [193, 320] width 118 height 13
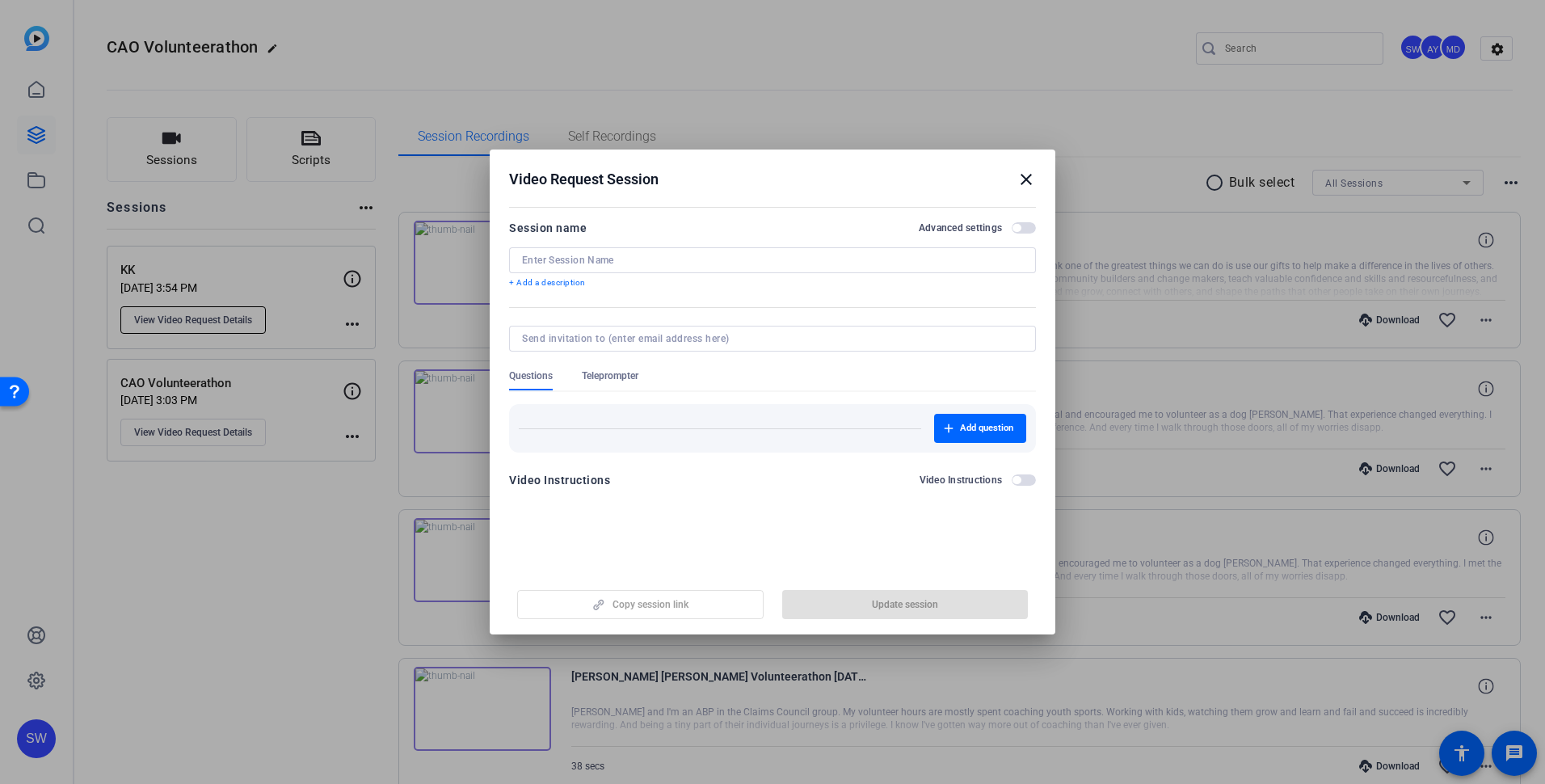
type input "KK"
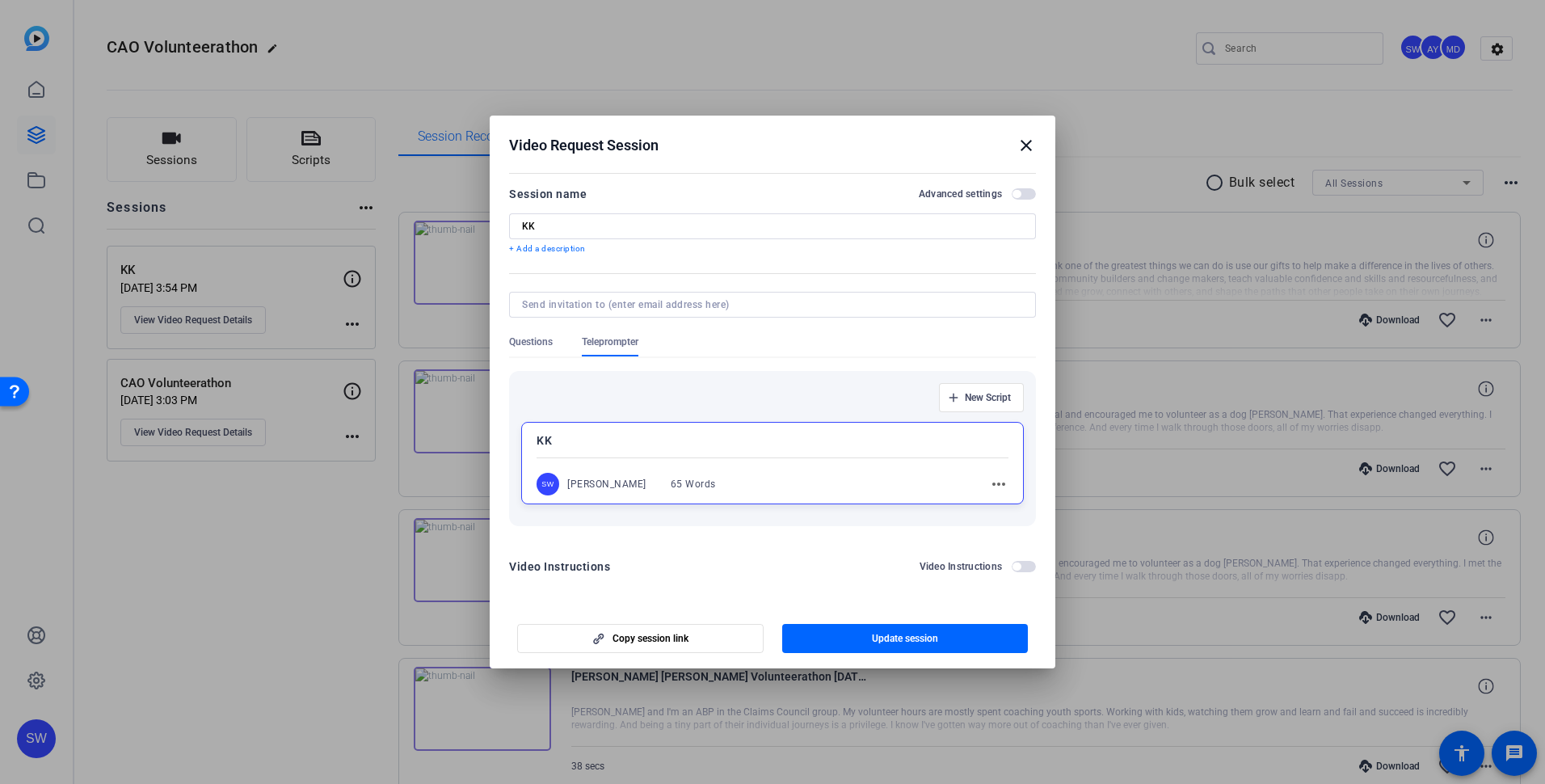
click at [1024, 145] on mat-icon "close" at bounding box center [1026, 146] width 19 height 19
